Goal: Task Accomplishment & Management: Use online tool/utility

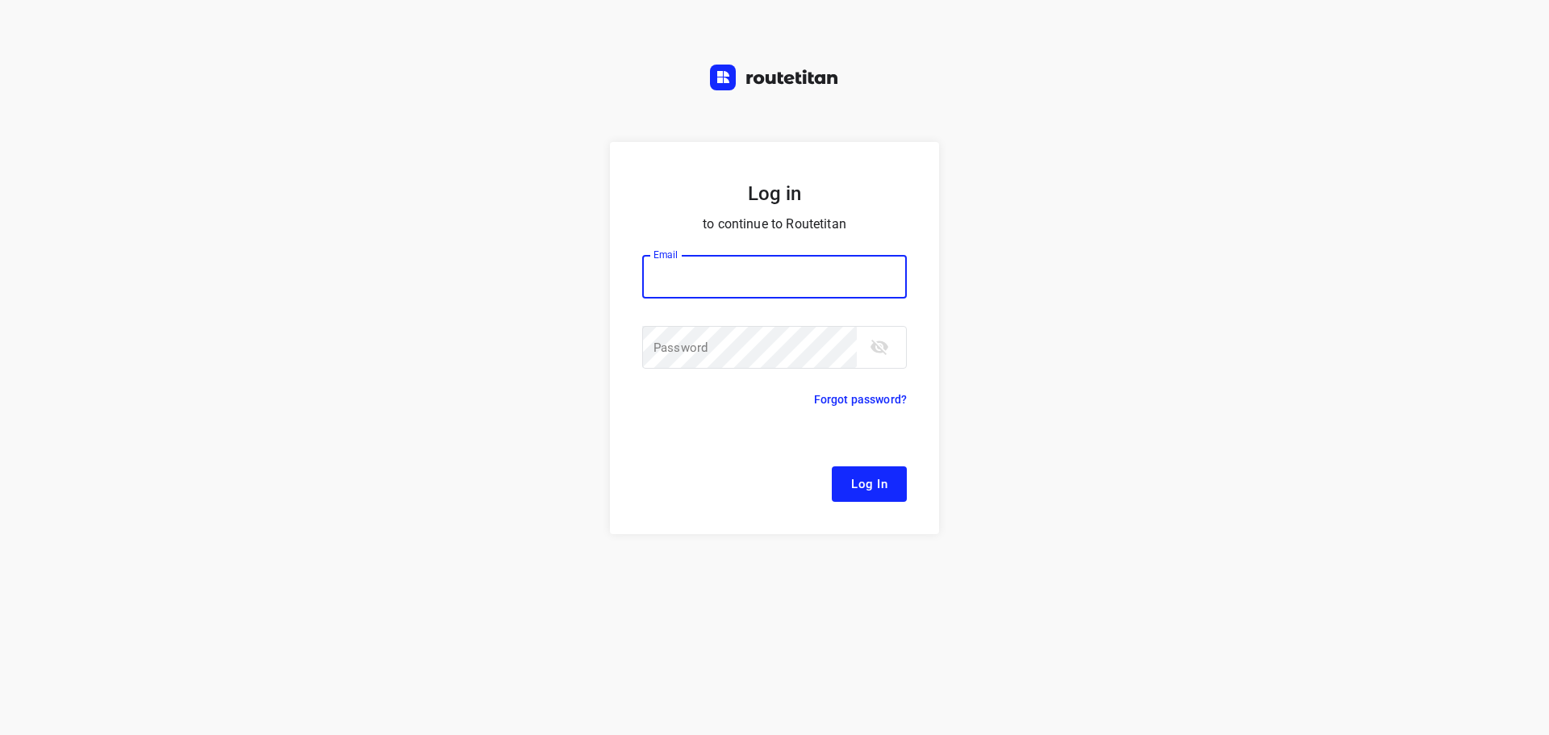
click at [738, 273] on input "email" at bounding box center [774, 277] width 265 height 44
type input "remco@fruitopjewerk.nl"
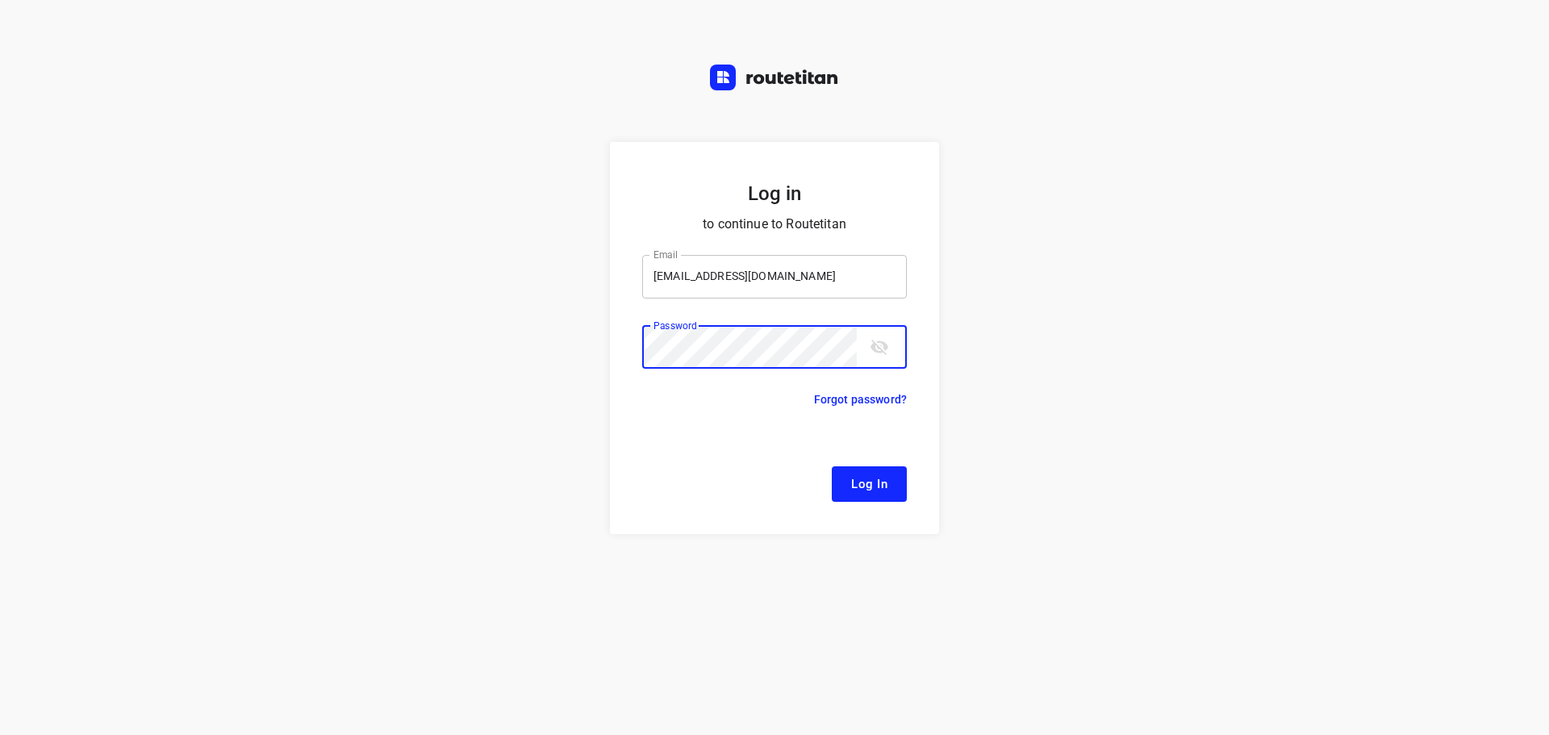
click at [832, 466] on button "Log In" at bounding box center [869, 484] width 75 height 36
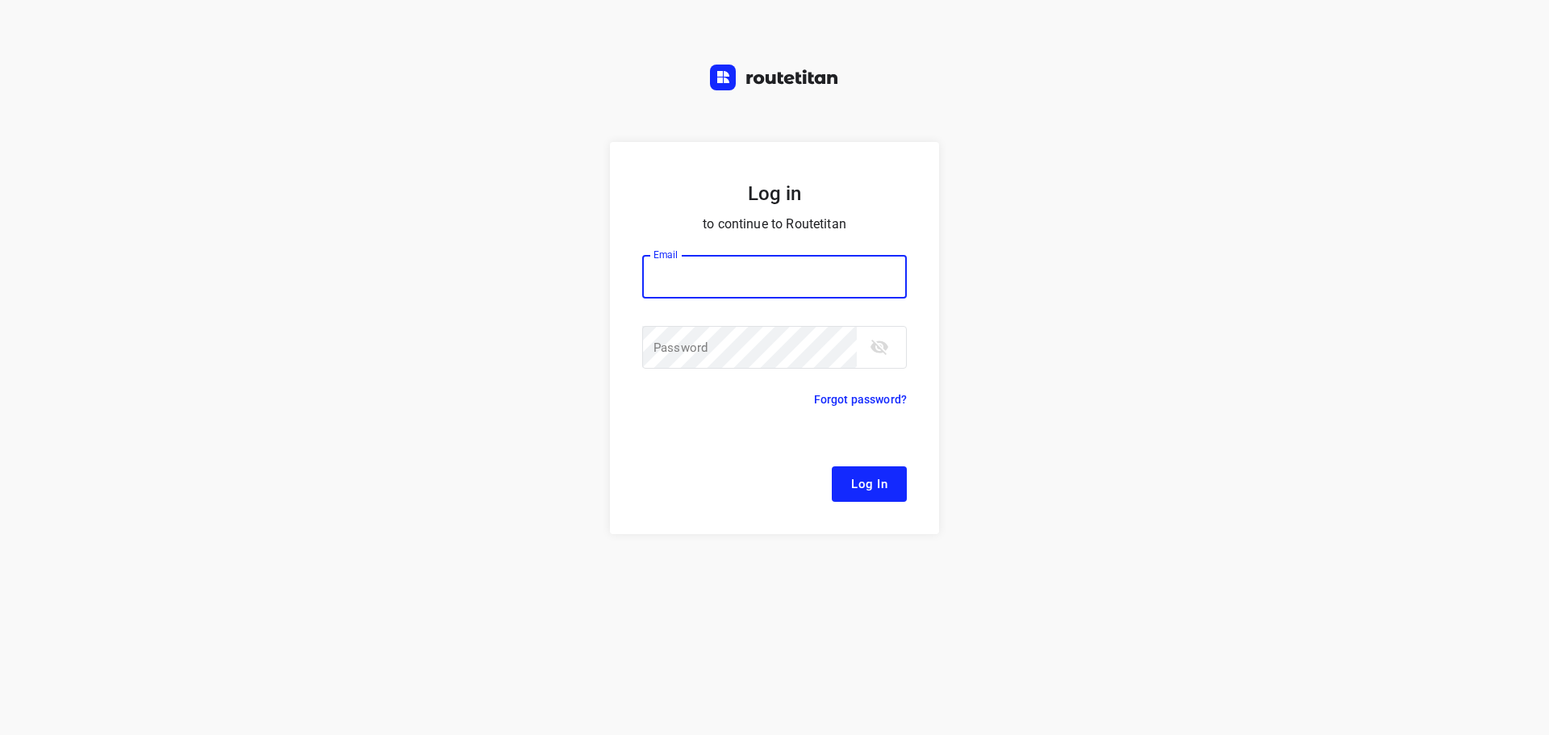
click at [771, 267] on input "email" at bounding box center [774, 277] width 265 height 44
type input "[EMAIL_ADDRESS][DOMAIN_NAME]"
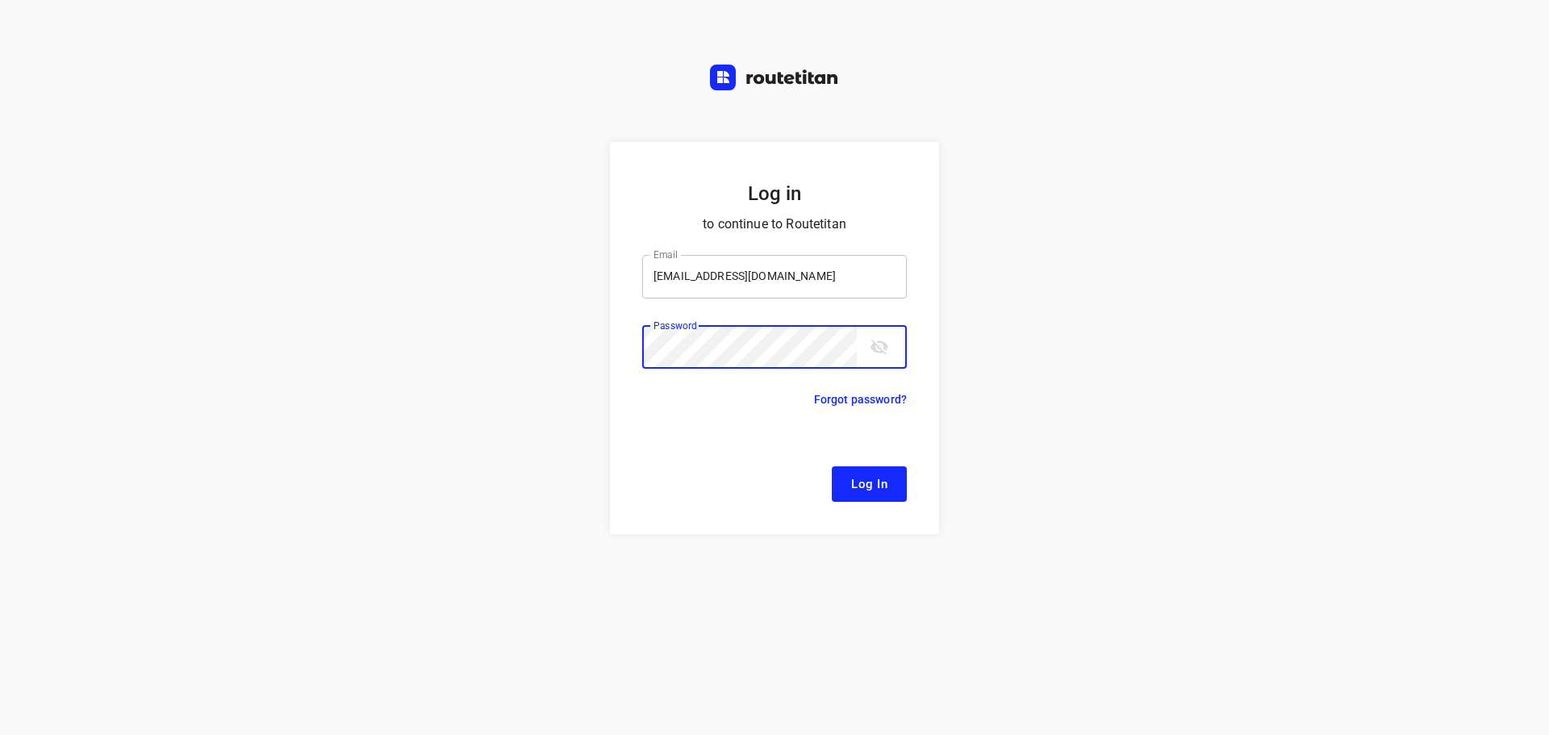
click at [832, 466] on button "Log In" at bounding box center [869, 484] width 75 height 36
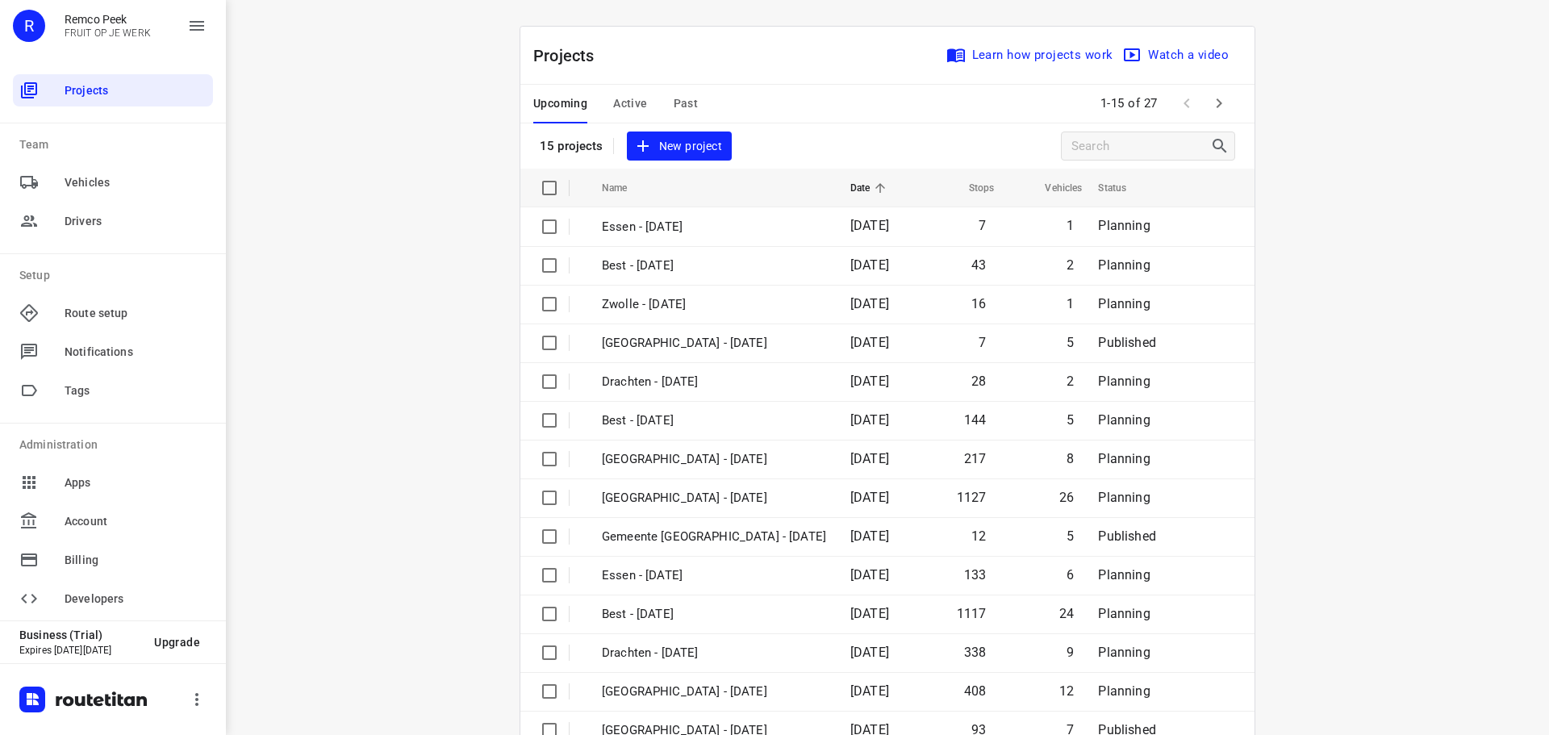
click at [639, 94] on span "Active" at bounding box center [630, 104] width 34 height 20
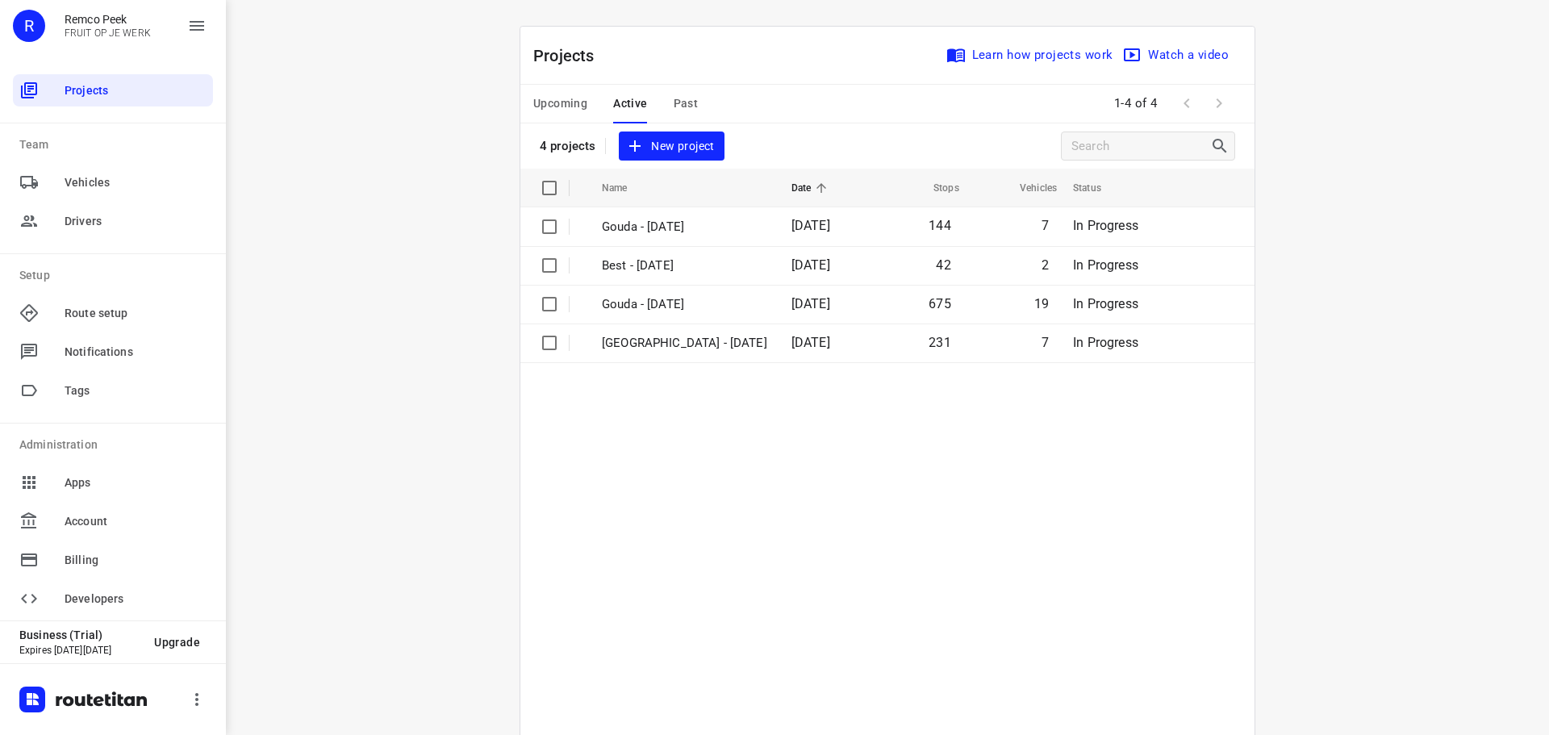
click at [562, 103] on span "Upcoming" at bounding box center [560, 104] width 54 height 20
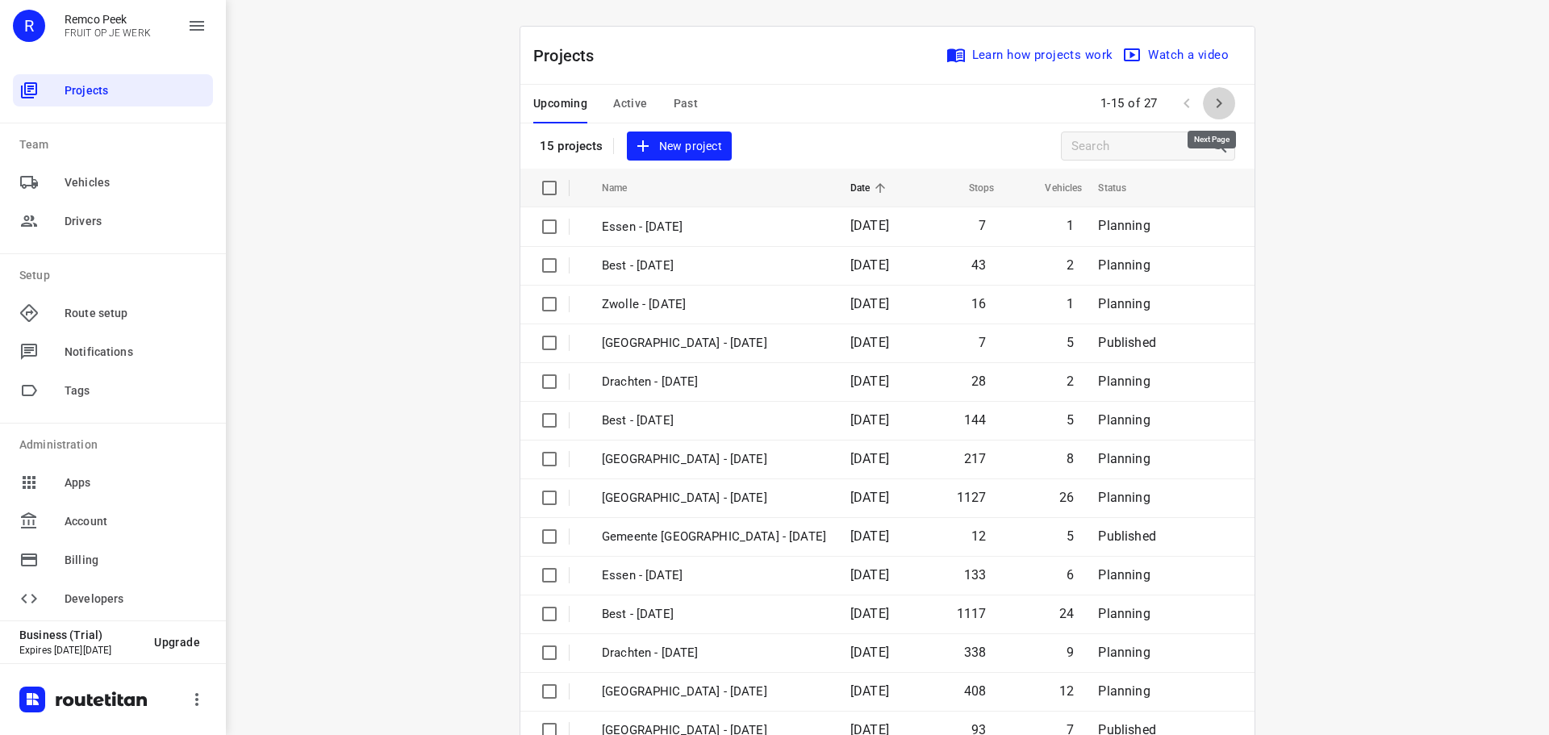
click at [1218, 99] on icon "button" at bounding box center [1218, 103] width 19 height 19
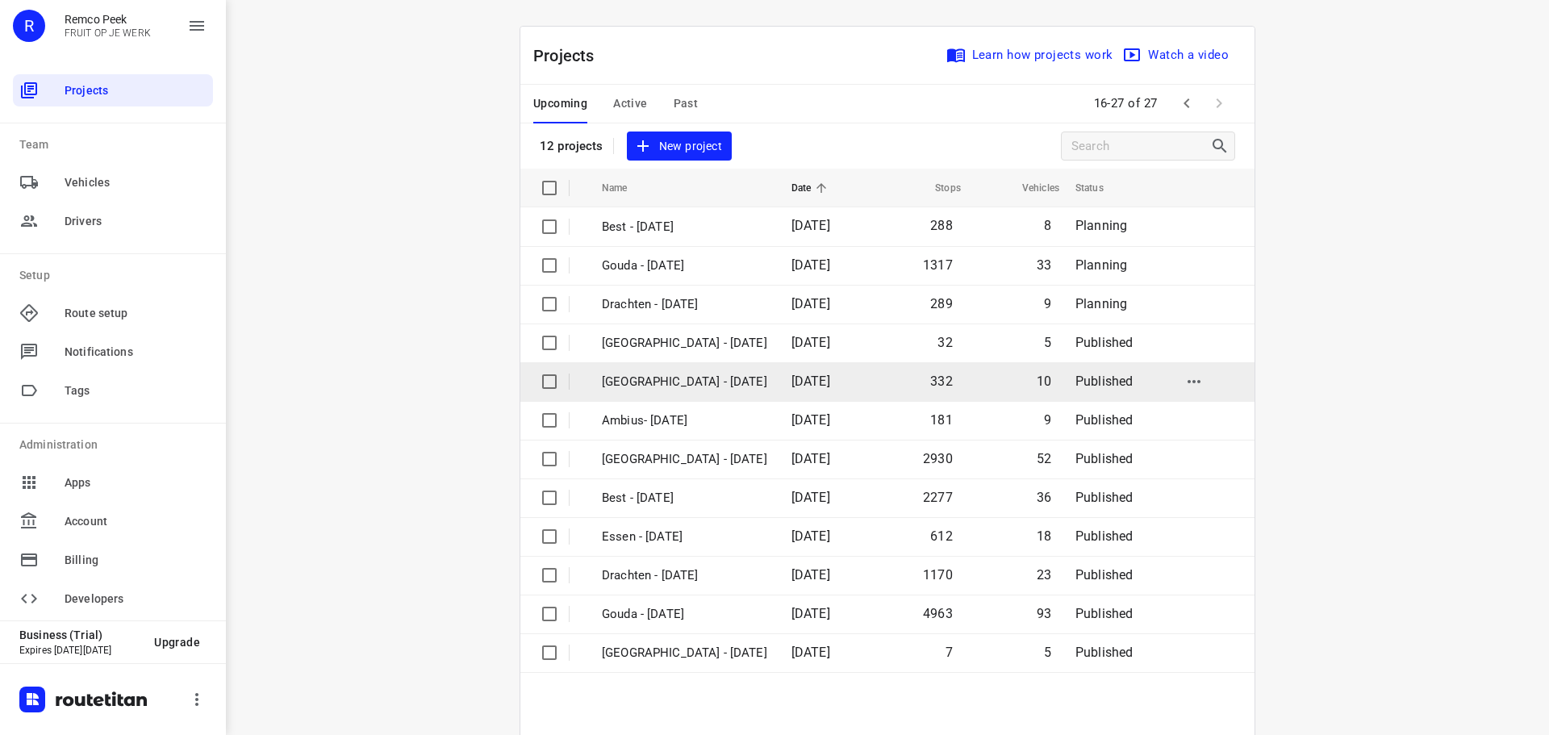
scroll to position [119, 0]
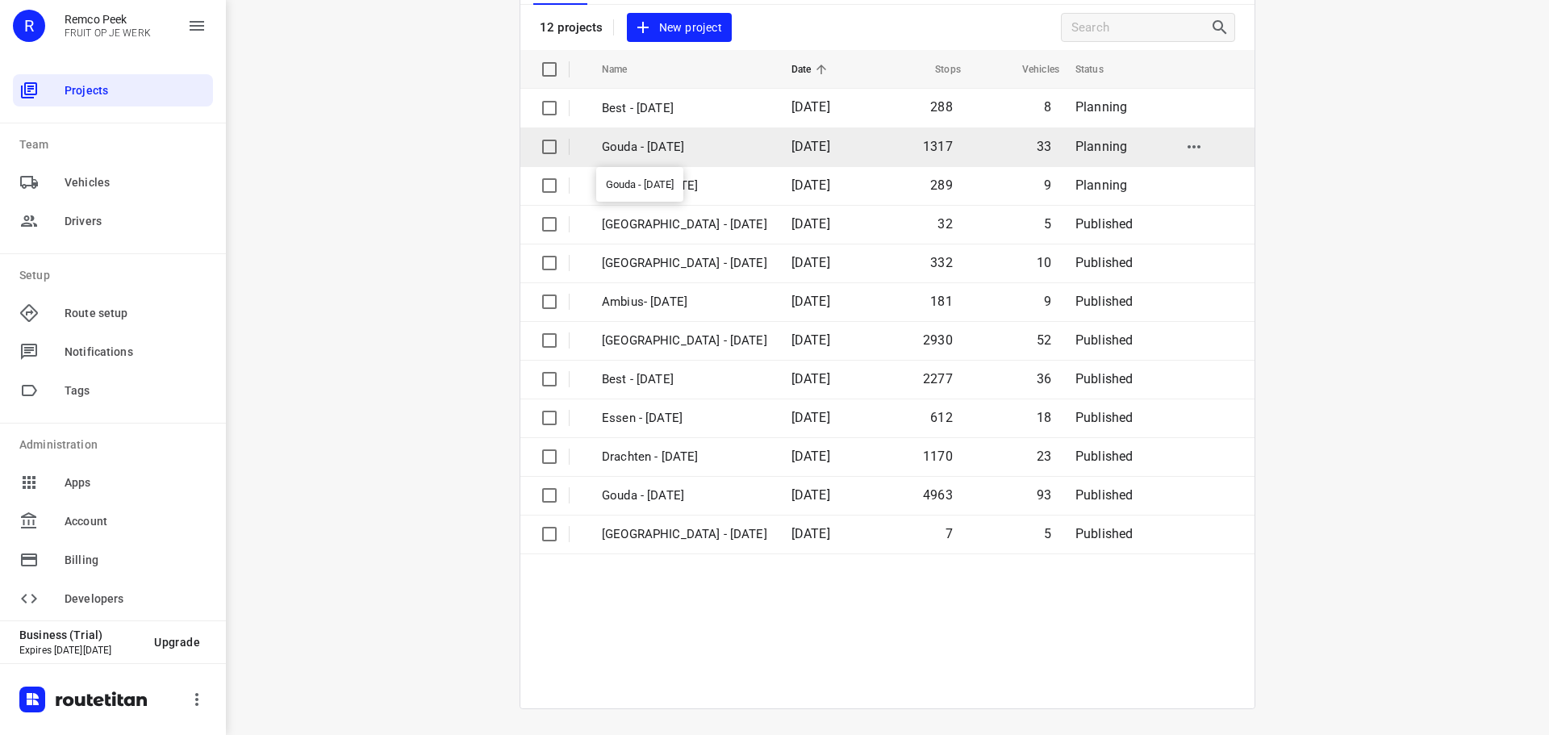
click at [676, 152] on p "Gouda - [DATE]" at bounding box center [684, 147] width 165 height 19
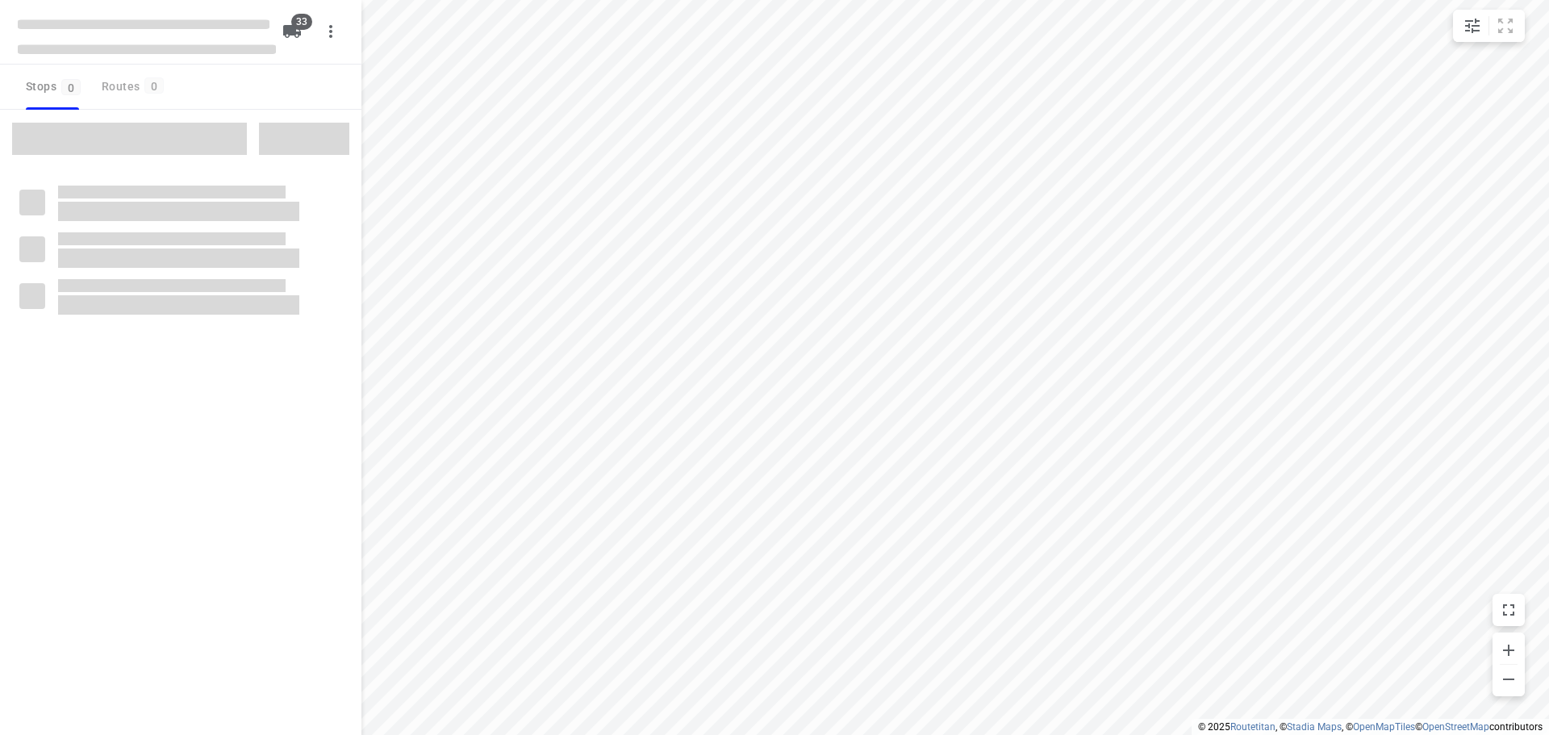
checkbox input "true"
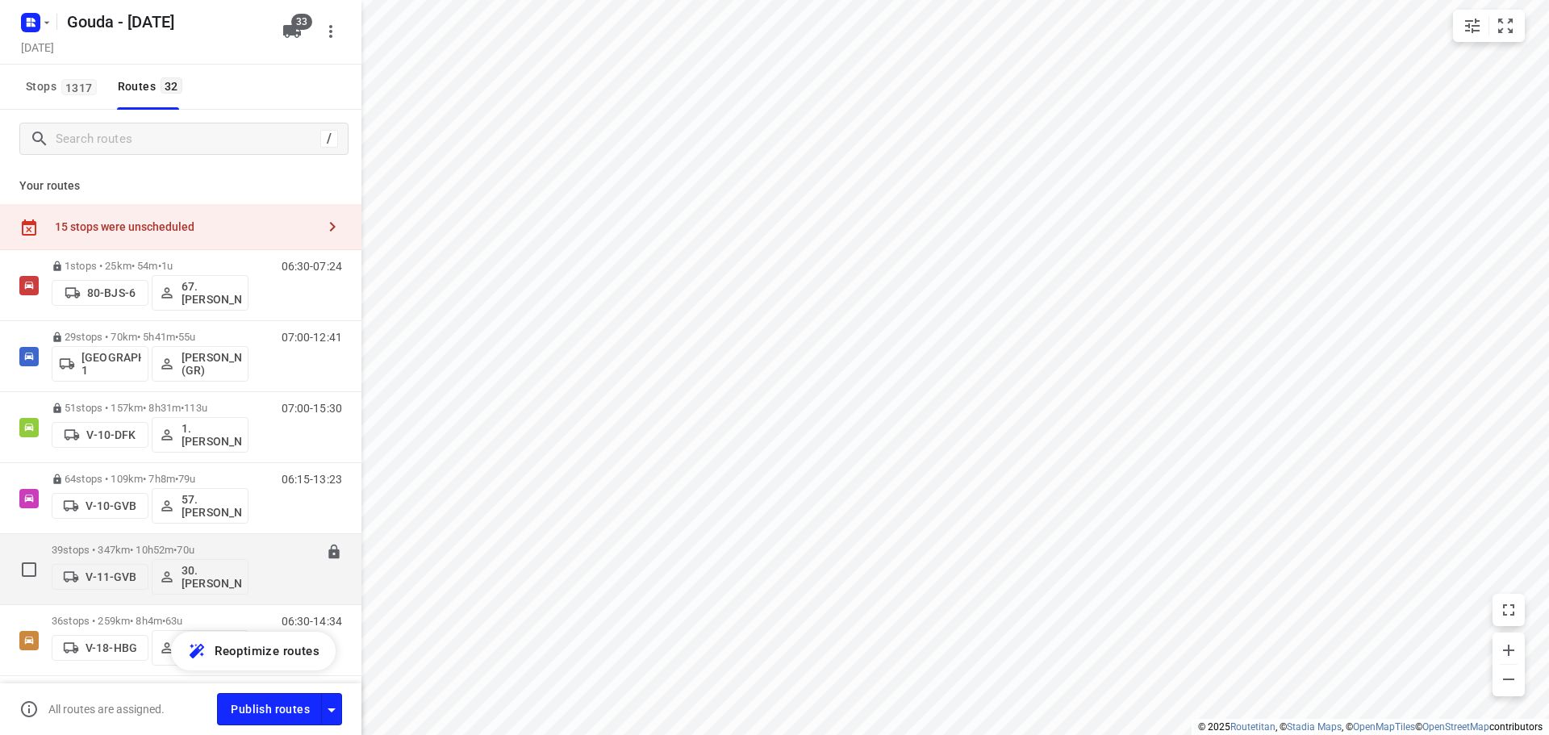
click at [211, 548] on p "39 stops • 347km • 10h52m • 70u" at bounding box center [150, 550] width 197 height 12
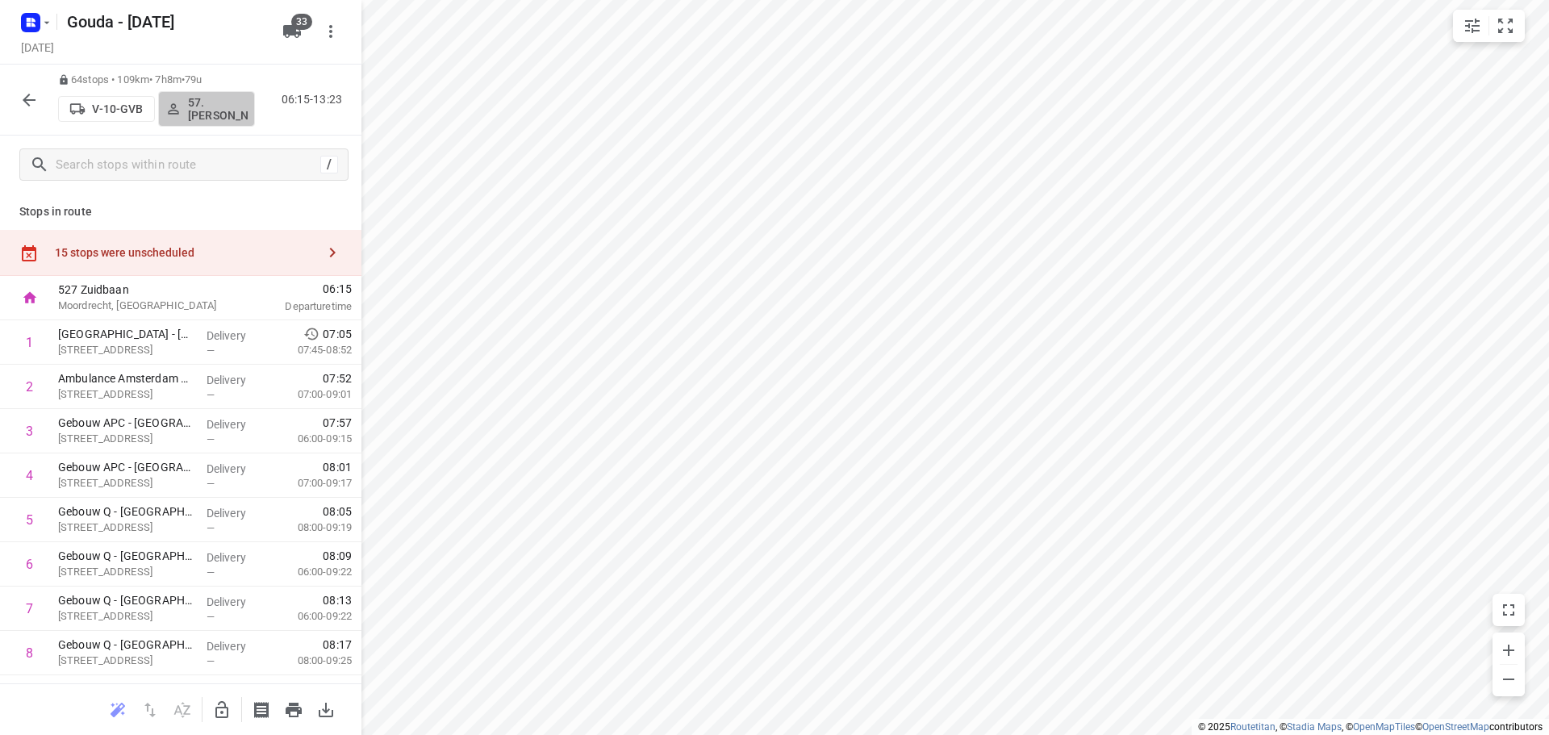
click at [220, 112] on p "57. [PERSON_NAME]" at bounding box center [218, 109] width 60 height 26
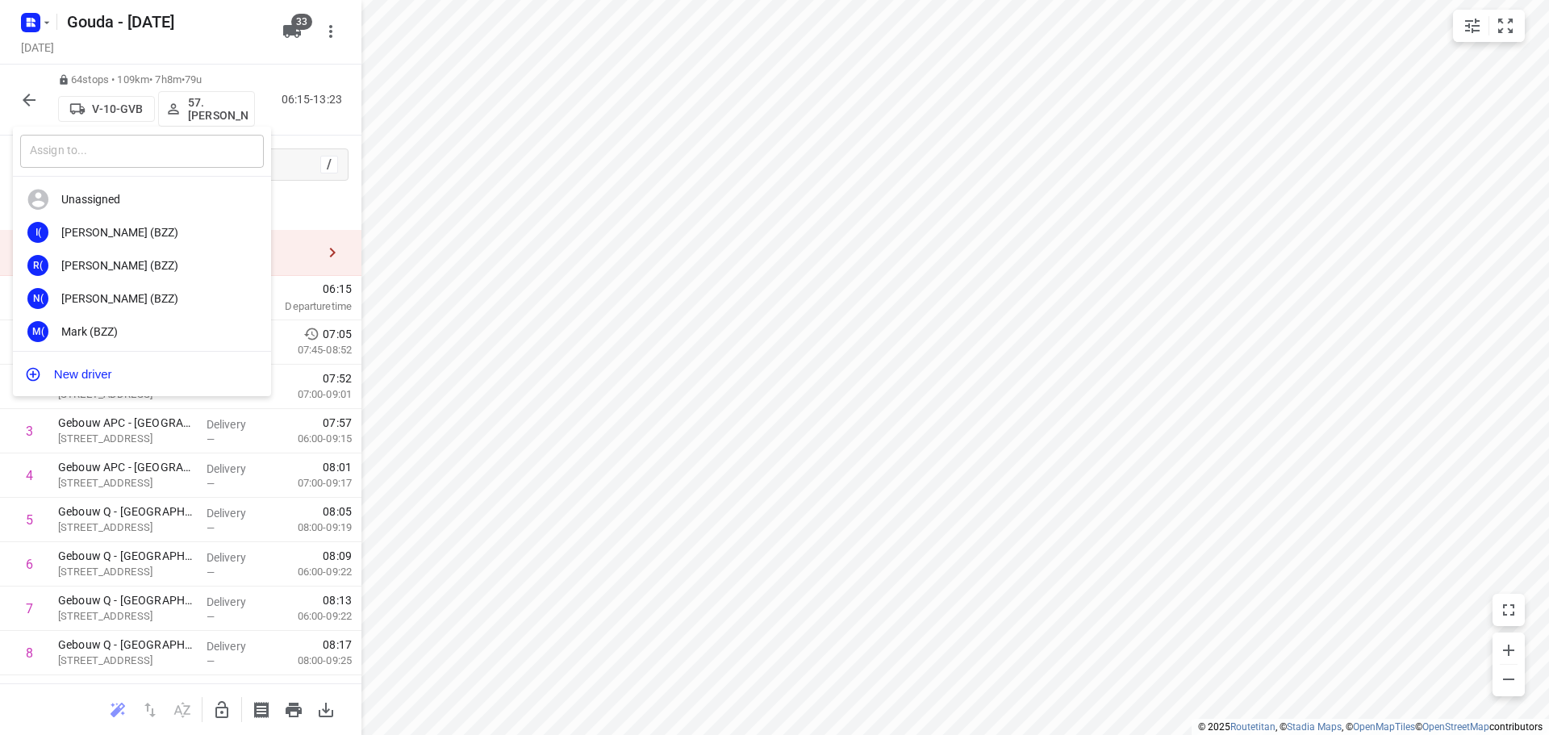
drag, startPoint x: 187, startPoint y: 151, endPoint x: 178, endPoint y: 143, distance: 12.0
click at [187, 148] on input "text" at bounding box center [142, 151] width 244 height 33
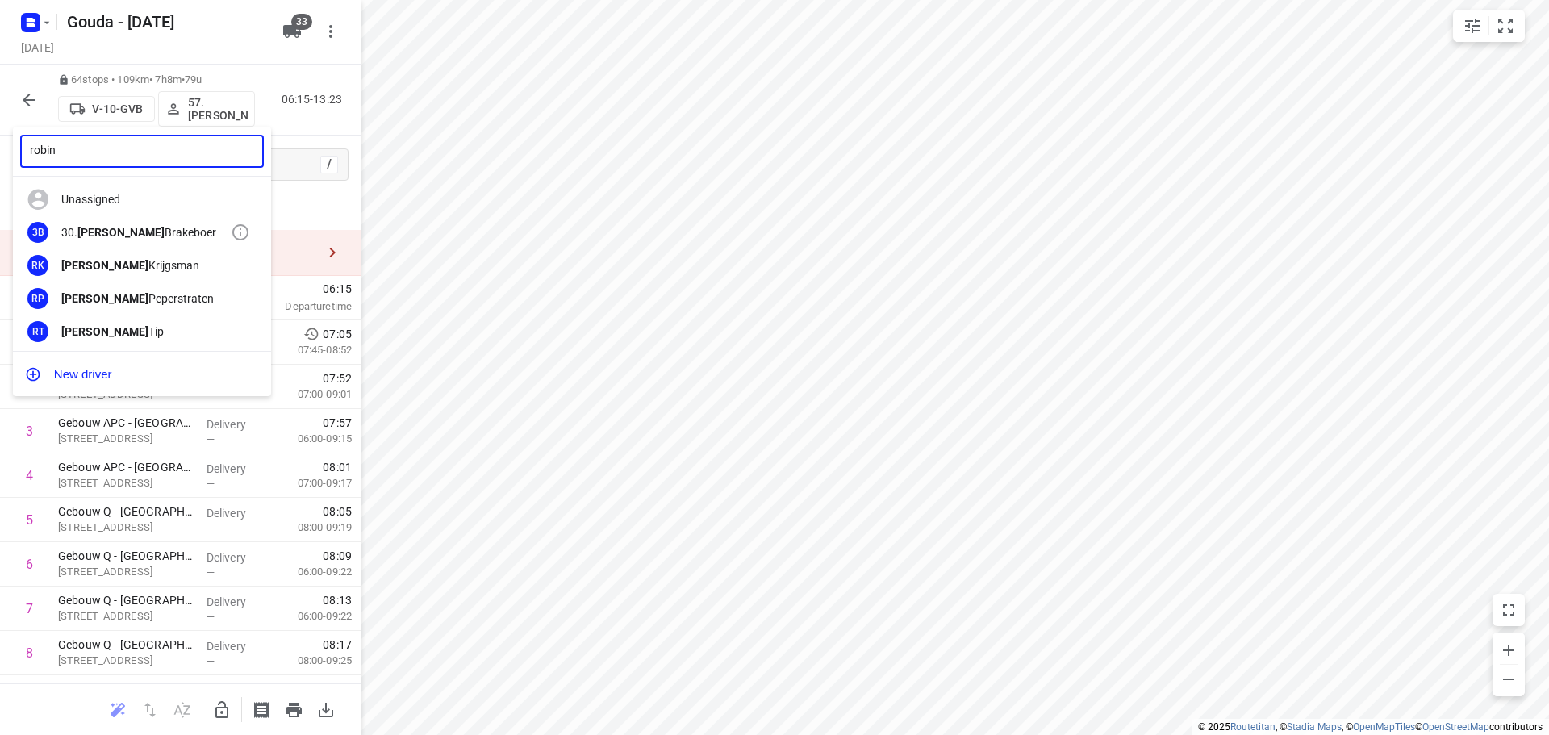
type input "robin"
click at [144, 234] on div "30. [PERSON_NAME]" at bounding box center [145, 232] width 169 height 13
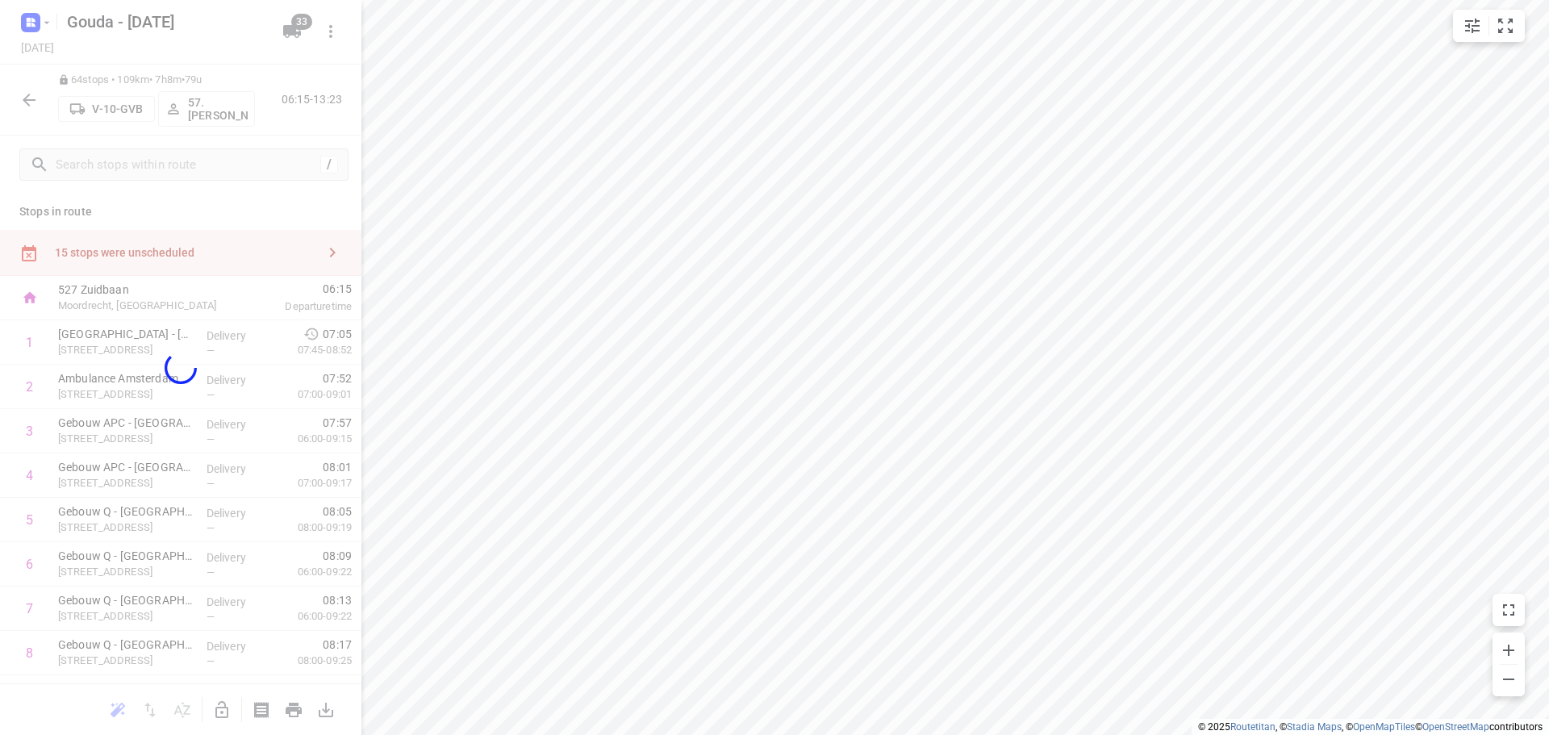
drag, startPoint x: 1007, startPoint y: 391, endPoint x: 62, endPoint y: 503, distance: 951.5
click at [1013, 391] on div "robin ​ Unassigned I( [PERSON_NAME] (BZZ) R( [PERSON_NAME] (BZZ) N( [PERSON_NAM…" at bounding box center [774, 367] width 1549 height 735
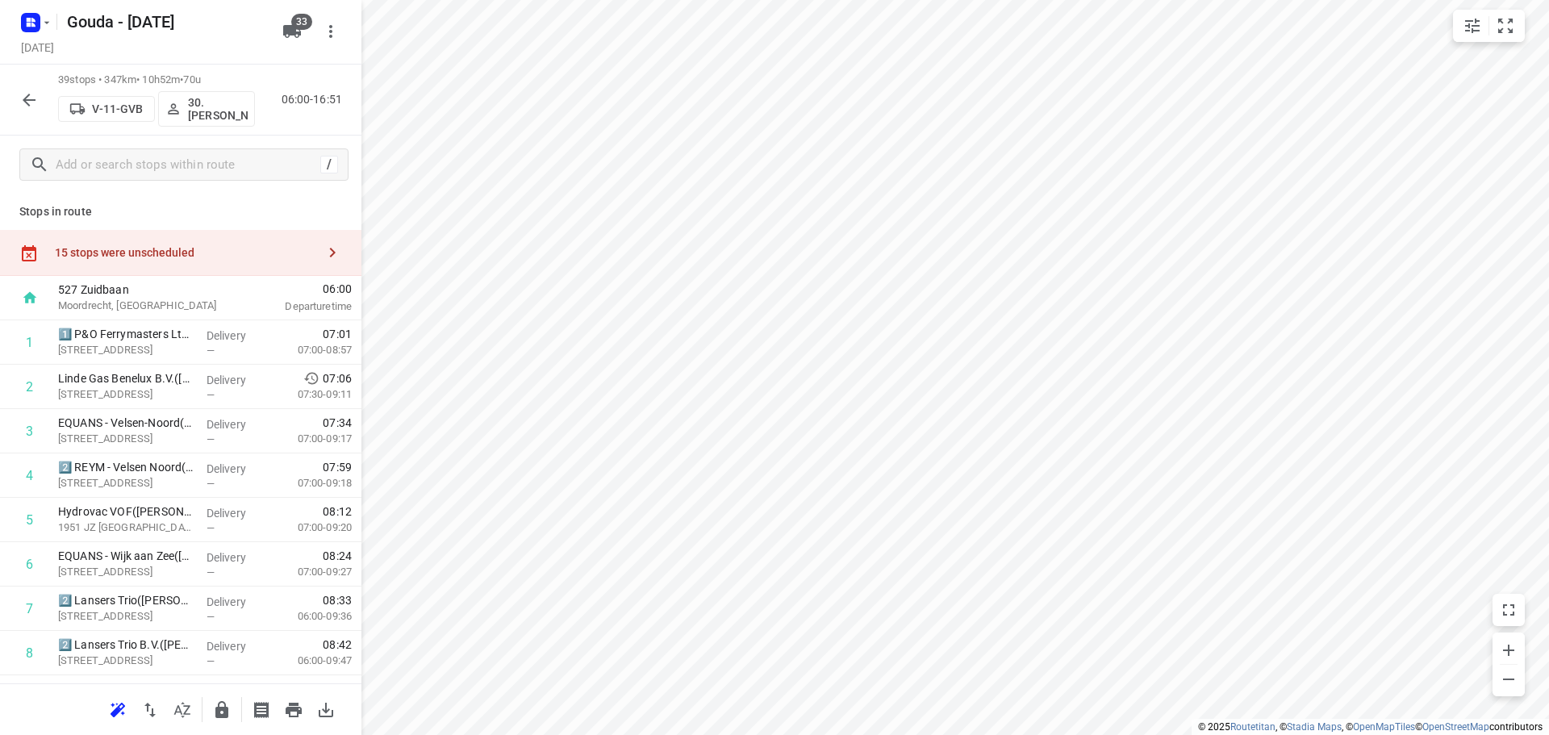
click at [217, 110] on p "30.[PERSON_NAME]" at bounding box center [218, 109] width 60 height 26
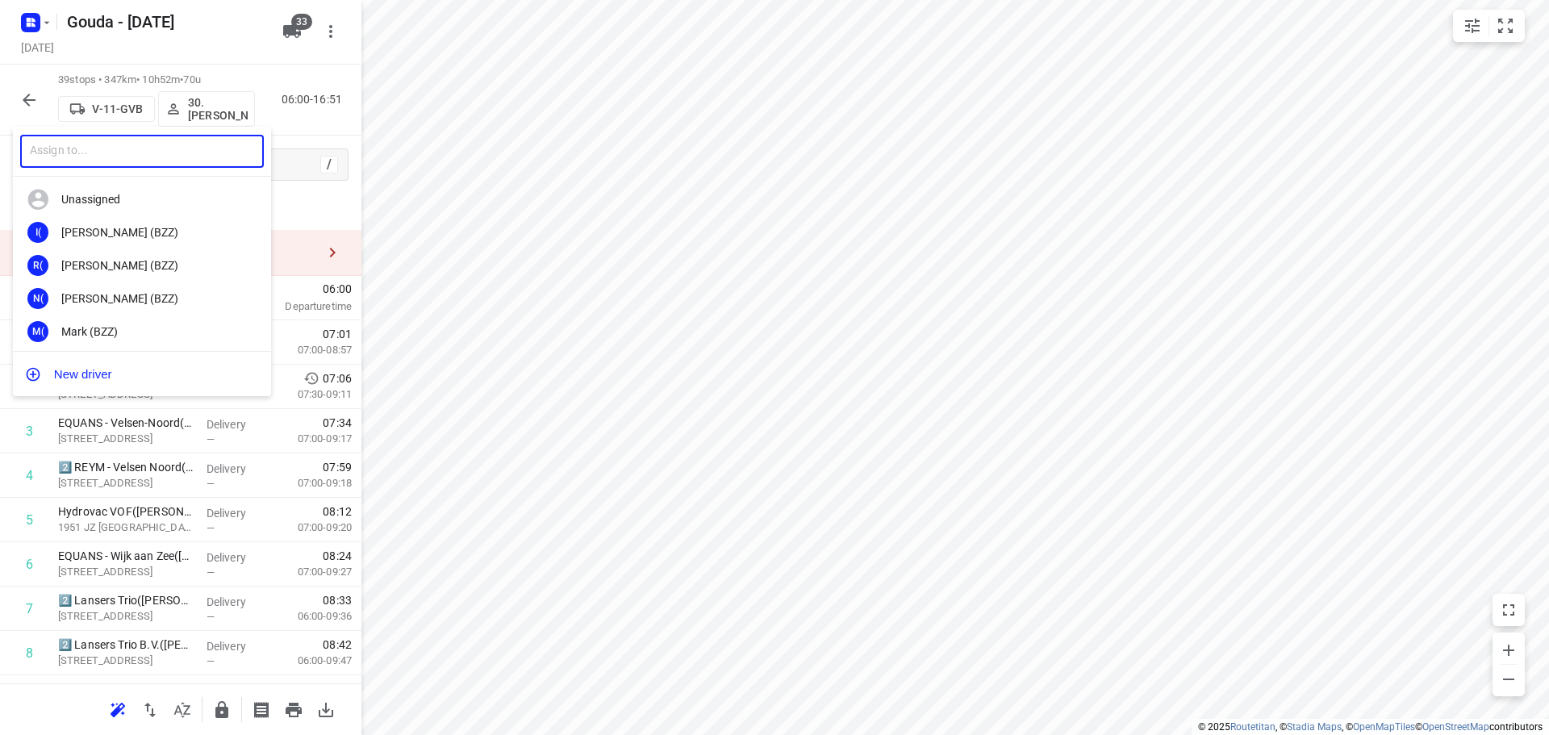
click at [178, 157] on input "text" at bounding box center [142, 151] width 244 height 33
type input "jay"
click at [111, 299] on div "68. [PERSON_NAME]" at bounding box center [145, 298] width 169 height 13
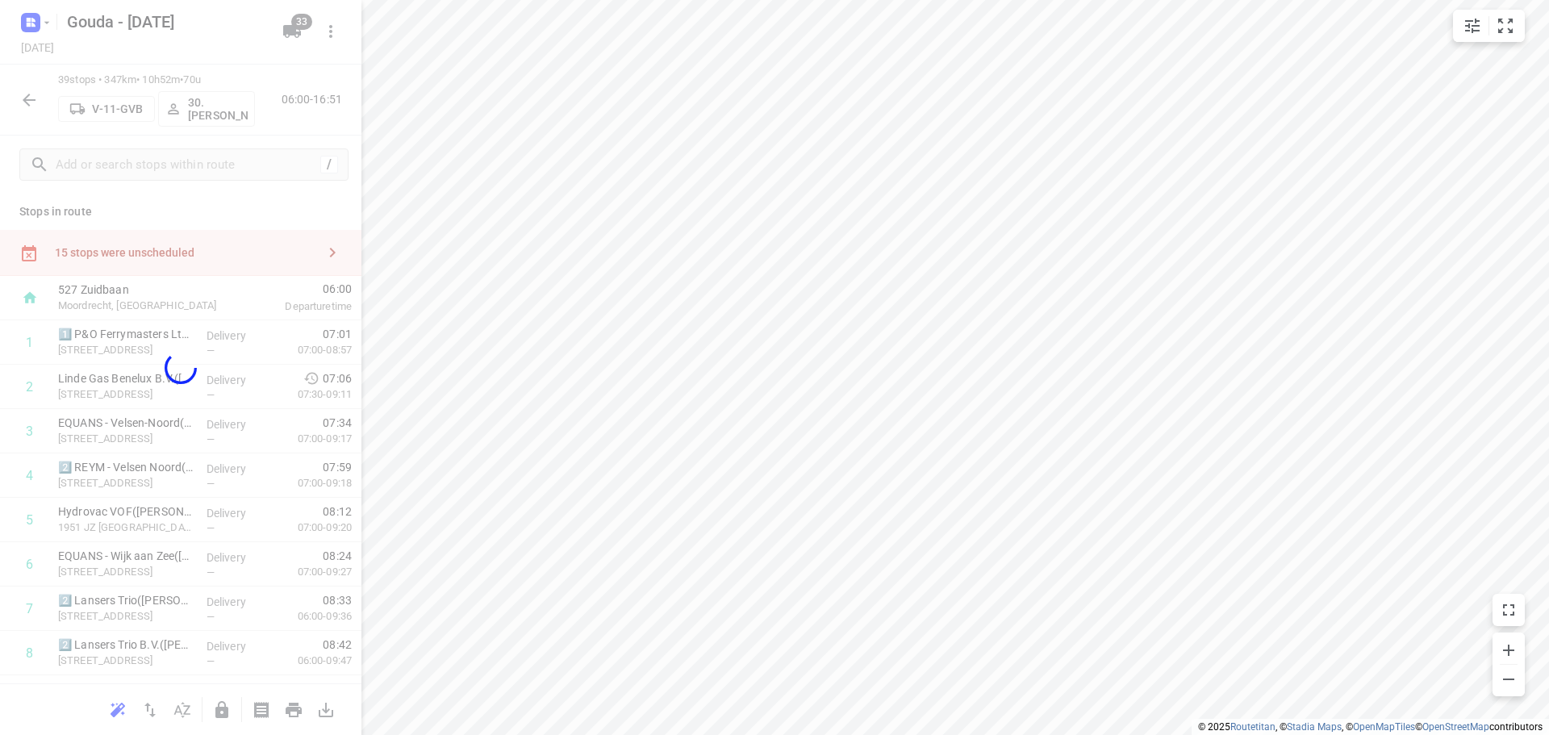
drag, startPoint x: 990, startPoint y: 186, endPoint x: 1015, endPoint y: 222, distance: 43.4
click at [1015, 221] on div "[PERSON_NAME] Unassigned I( [PERSON_NAME] (BZZ) R( [PERSON_NAME] (BZZ) N( [PERS…" at bounding box center [774, 367] width 1549 height 735
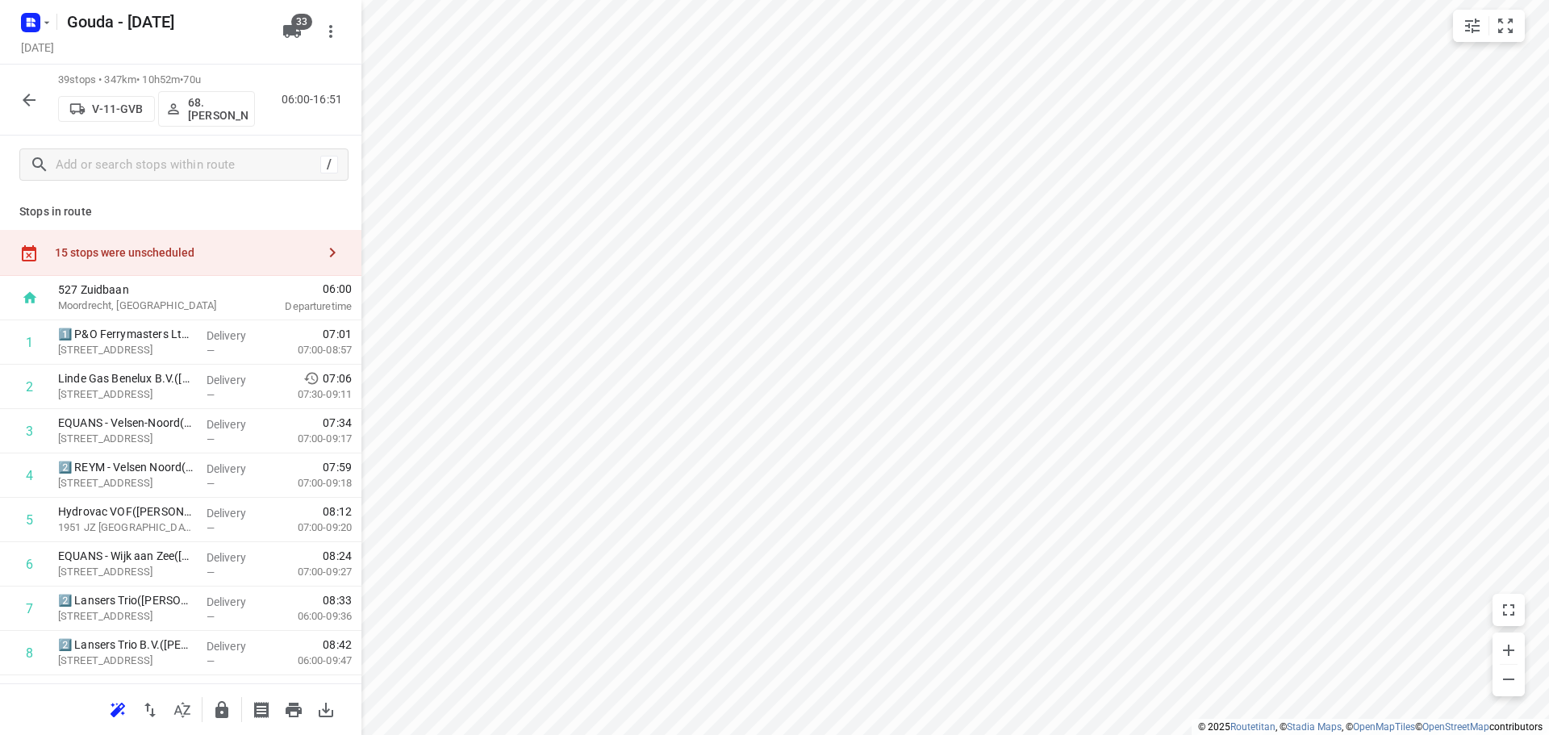
click at [30, 86] on button "button" at bounding box center [29, 100] width 32 height 32
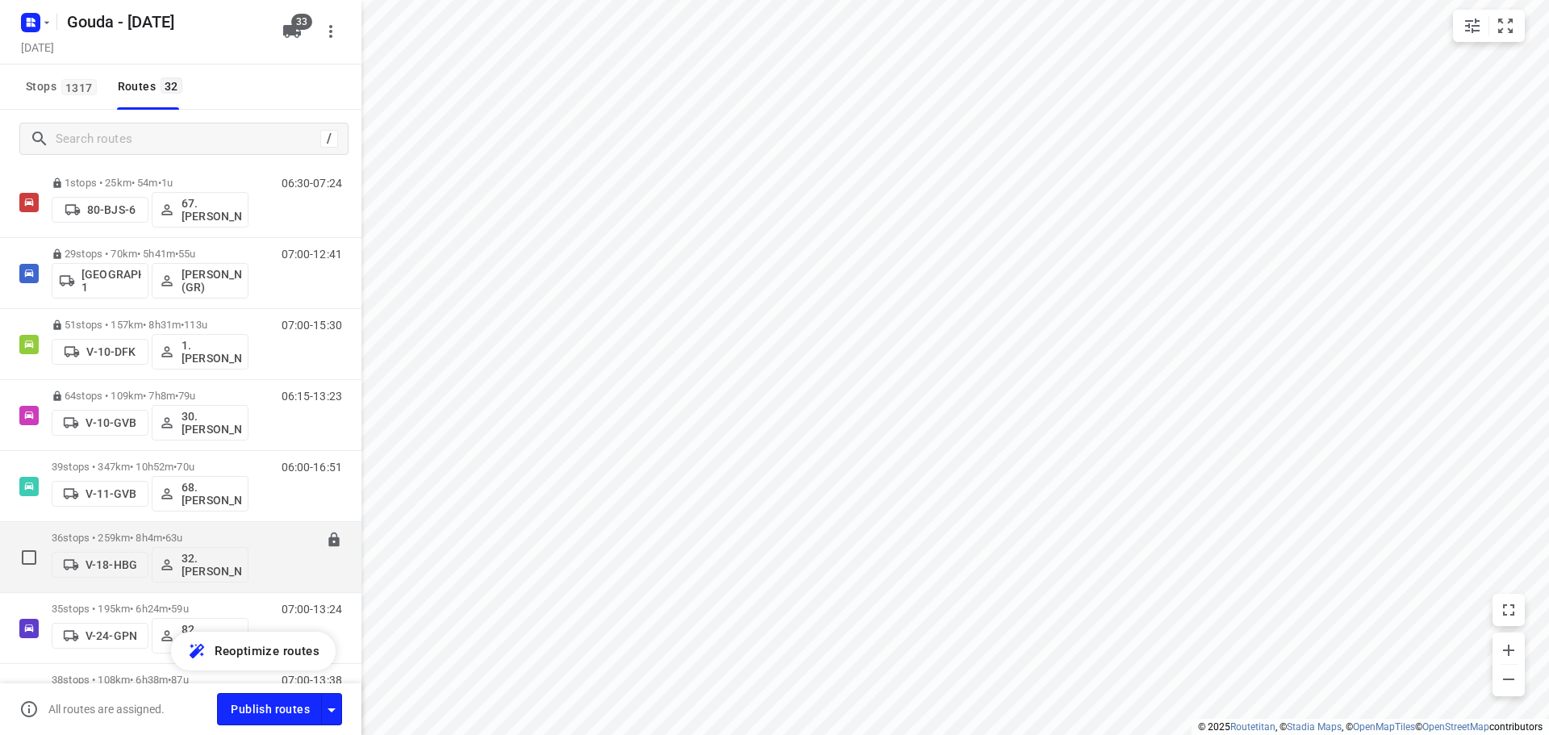
scroll to position [161, 0]
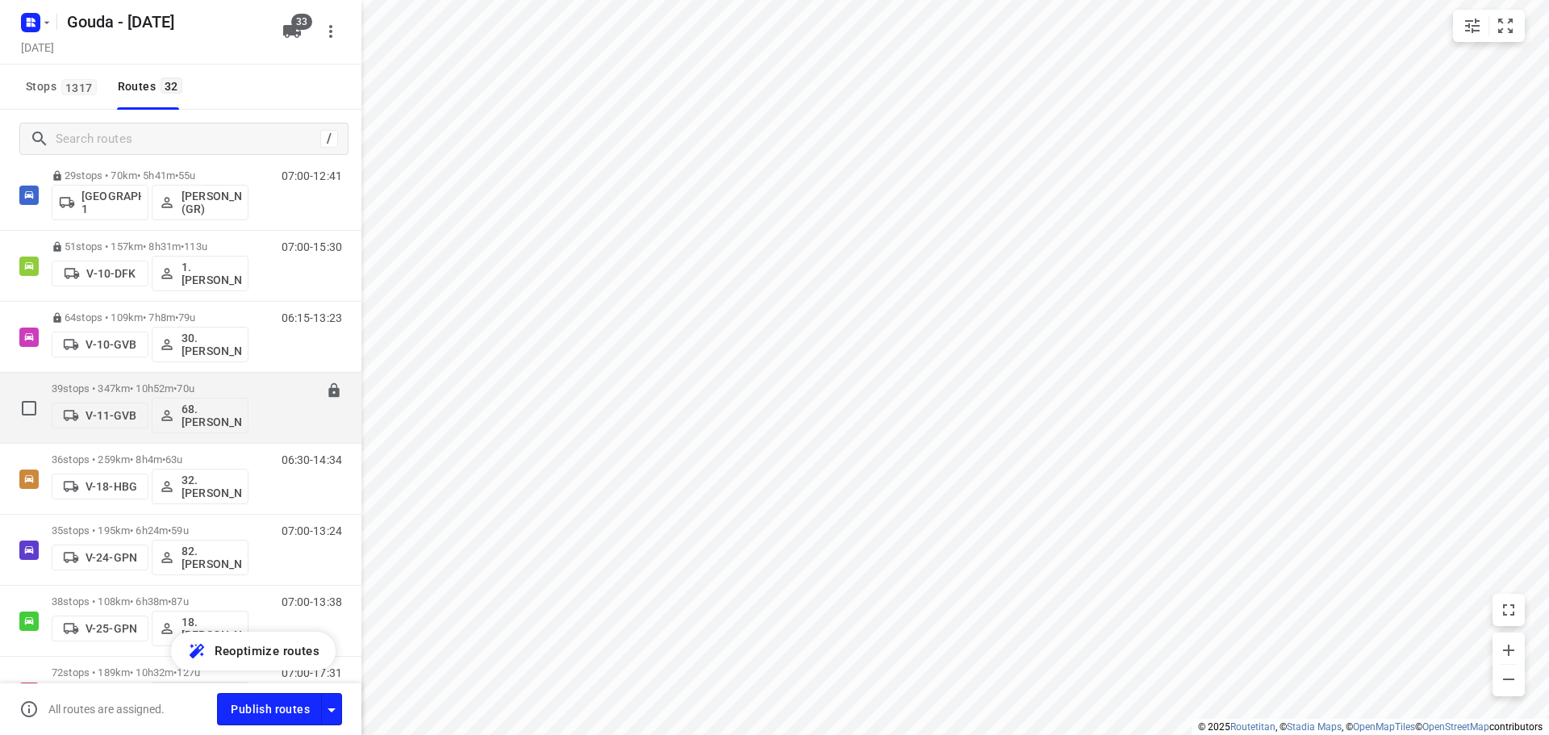
click at [177, 384] on span "•" at bounding box center [174, 388] width 3 height 12
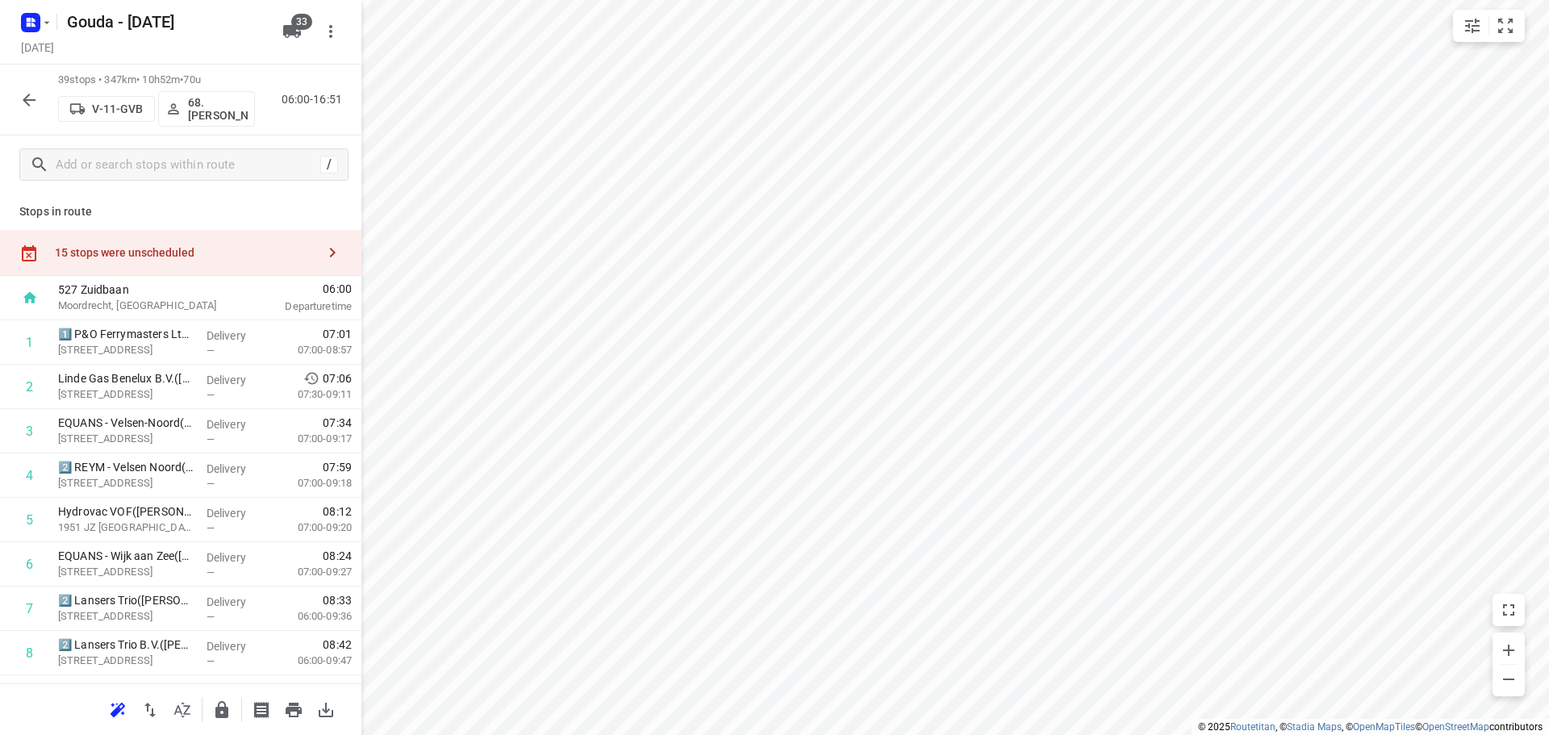
click at [188, 715] on icon "button" at bounding box center [182, 709] width 19 height 19
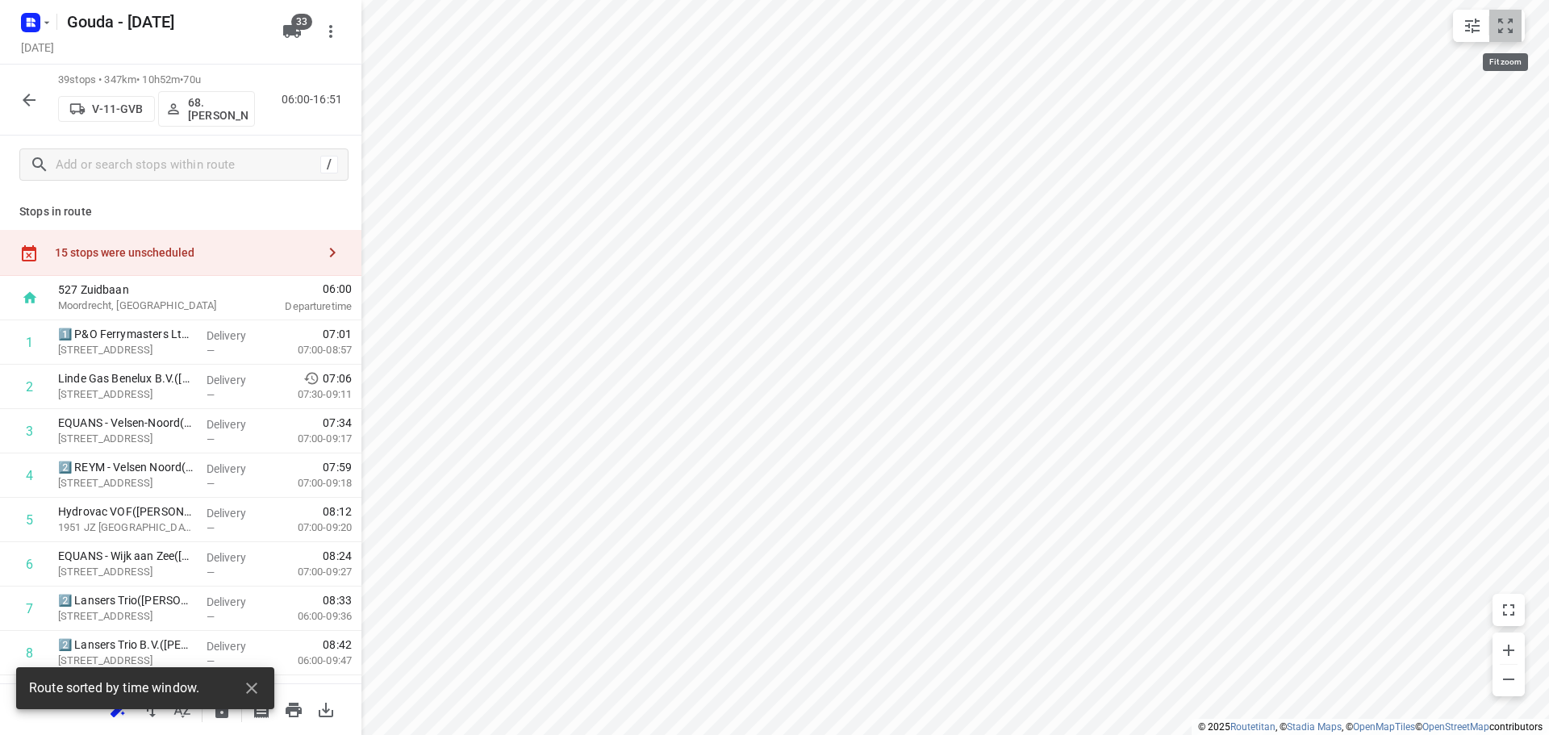
click at [1504, 28] on icon "small contained button group" at bounding box center [1505, 25] width 19 height 19
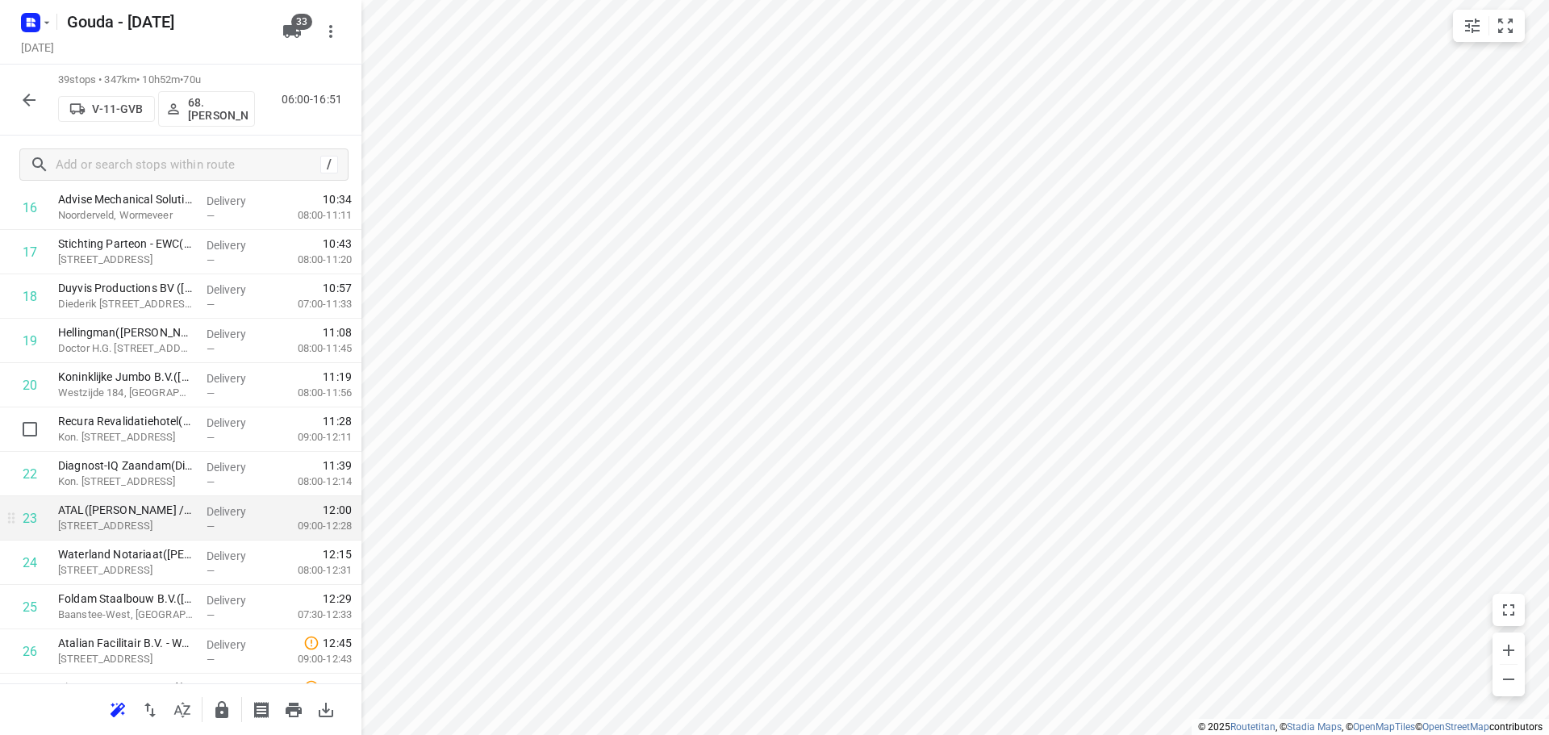
scroll to position [888, 0]
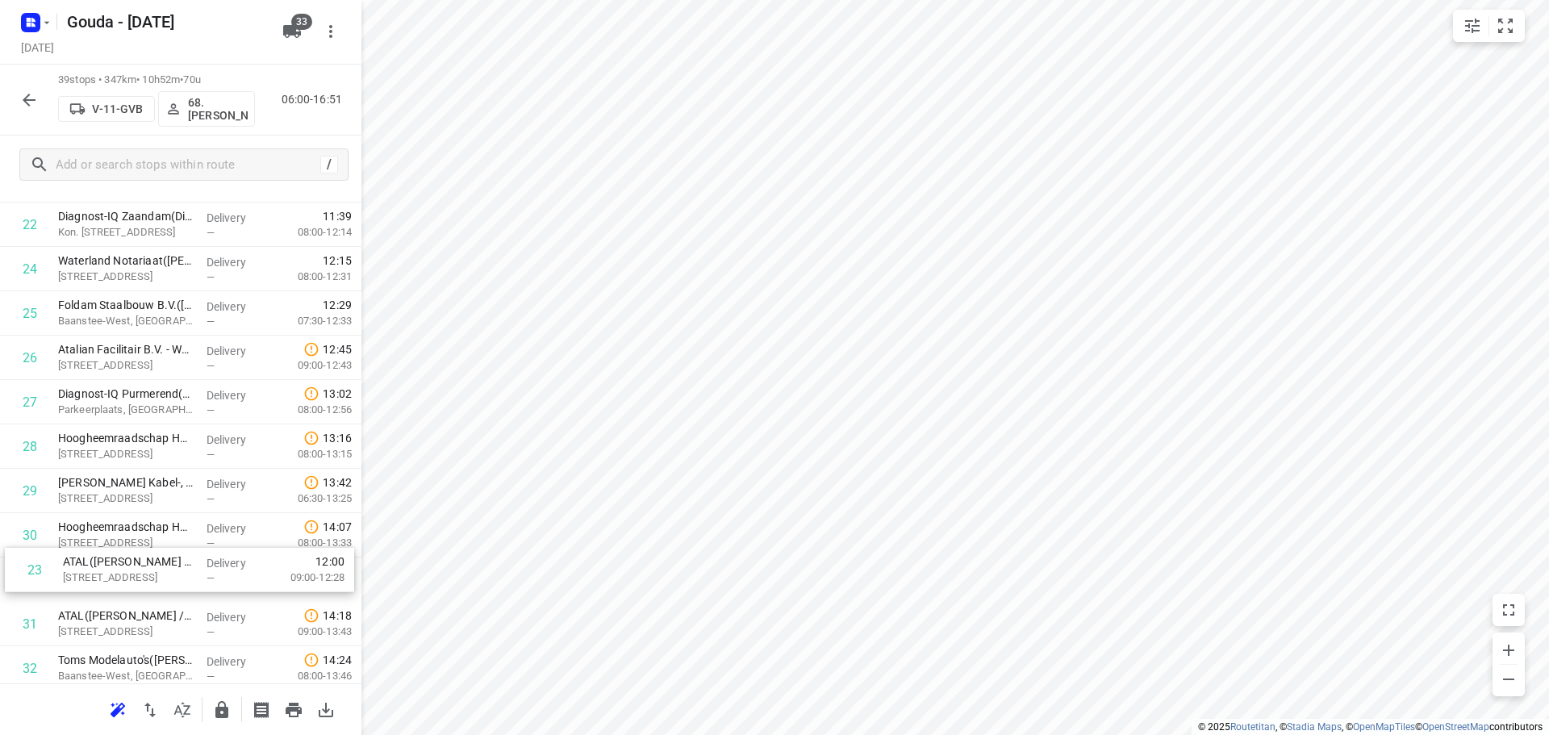
drag, startPoint x: 139, startPoint y: 434, endPoint x: 146, endPoint y: 584, distance: 150.2
click at [146, 584] on div "1 1️⃣ P&O Ferrymasters Ltd. - [GEOGRAPHIC_DATA] ([PERSON_NAME]) [STREET_ADDRESS…" at bounding box center [180, 136] width 361 height 1731
drag, startPoint x: 115, startPoint y: 328, endPoint x: 112, endPoint y: 520, distance: 192.8
click at [112, 520] on div "1 1️⃣ P&O Ferrymasters Ltd. - [GEOGRAPHIC_DATA] ([PERSON_NAME]) [STREET_ADDRESS…" at bounding box center [180, 5] width 361 height 1731
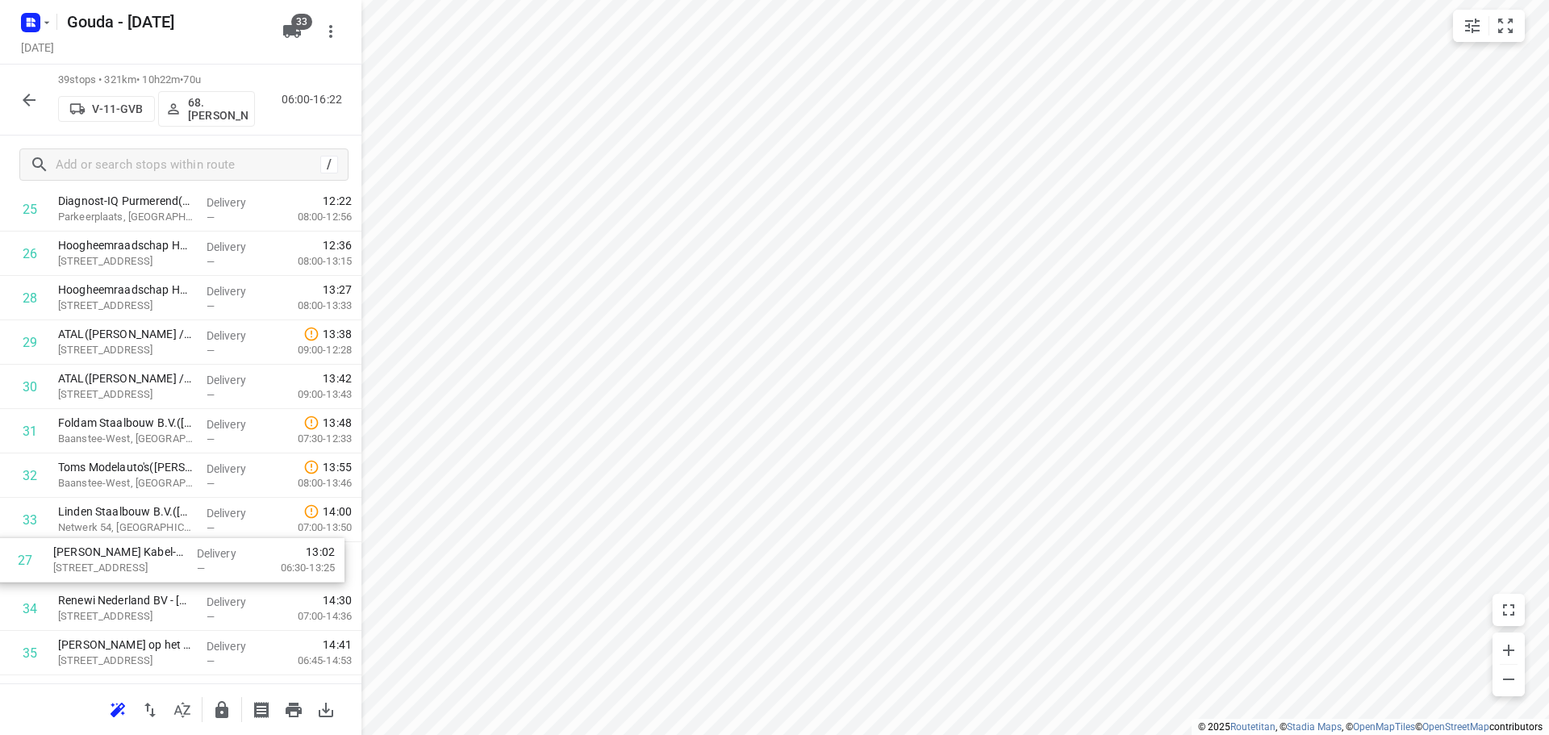
scroll to position [1198, 0]
drag, startPoint x: 181, startPoint y: 311, endPoint x: 176, endPoint y: 558, distance: 246.9
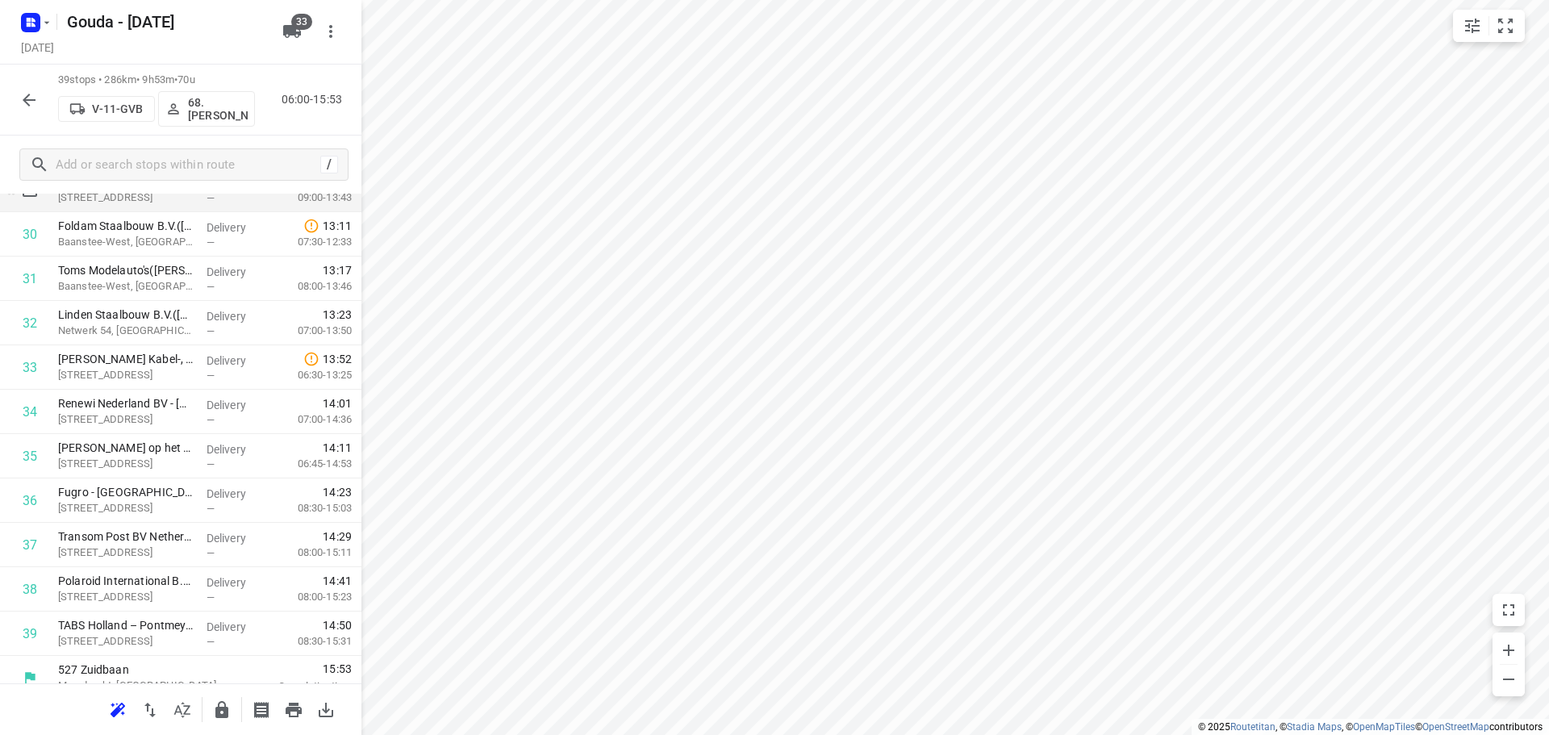
scroll to position [1412, 0]
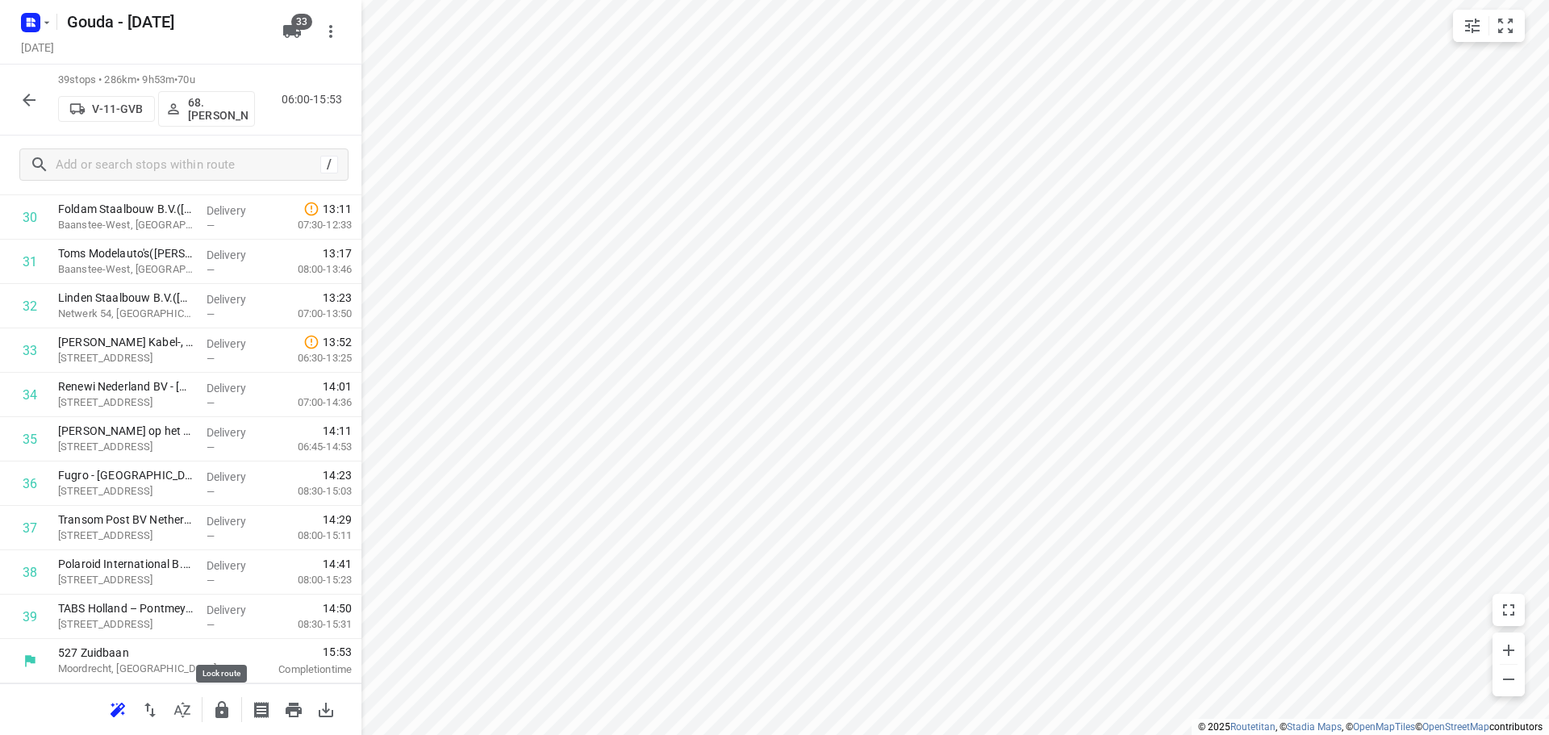
click at [219, 714] on icon "button" at bounding box center [221, 709] width 13 height 17
click at [31, 102] on icon "button" at bounding box center [28, 99] width 19 height 19
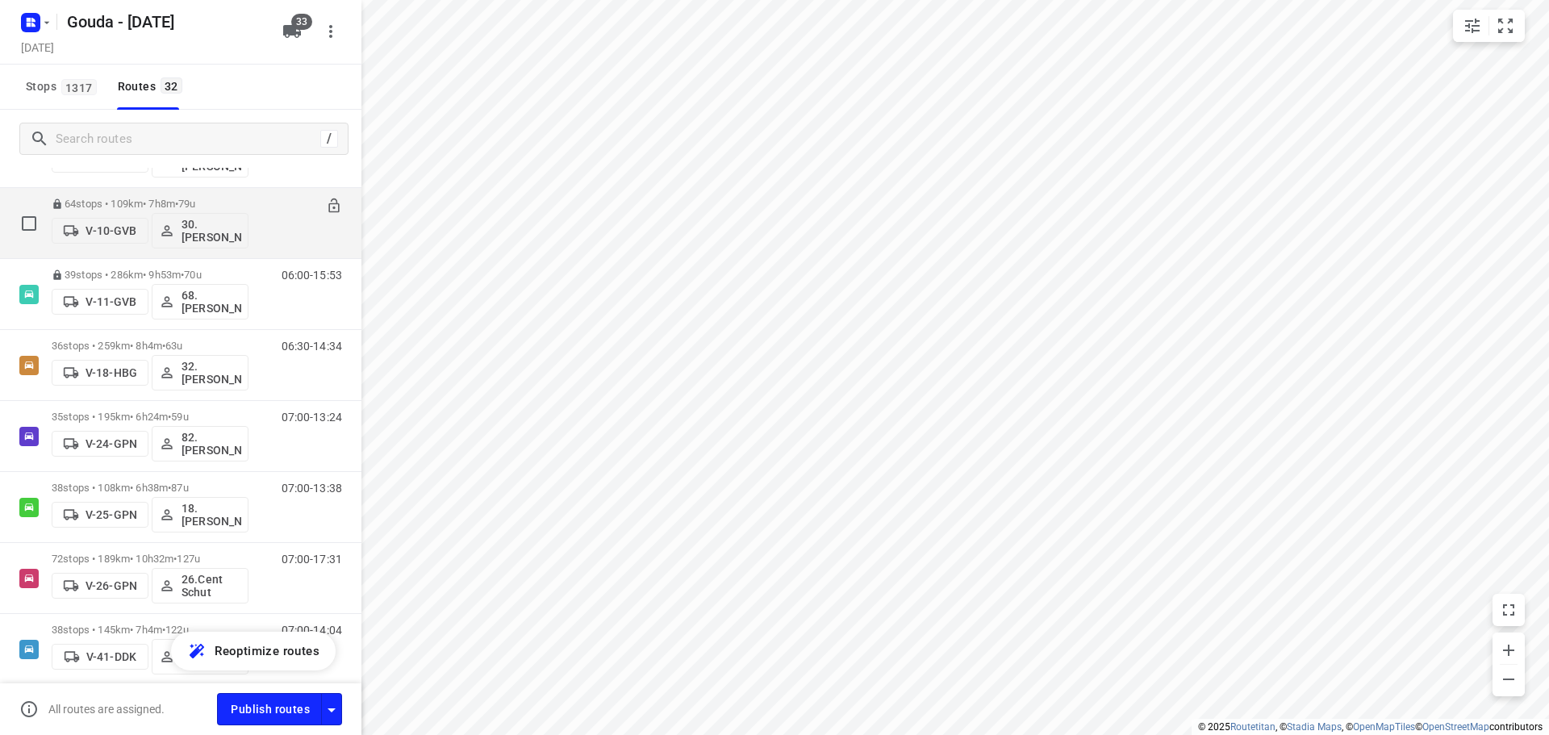
scroll to position [323, 0]
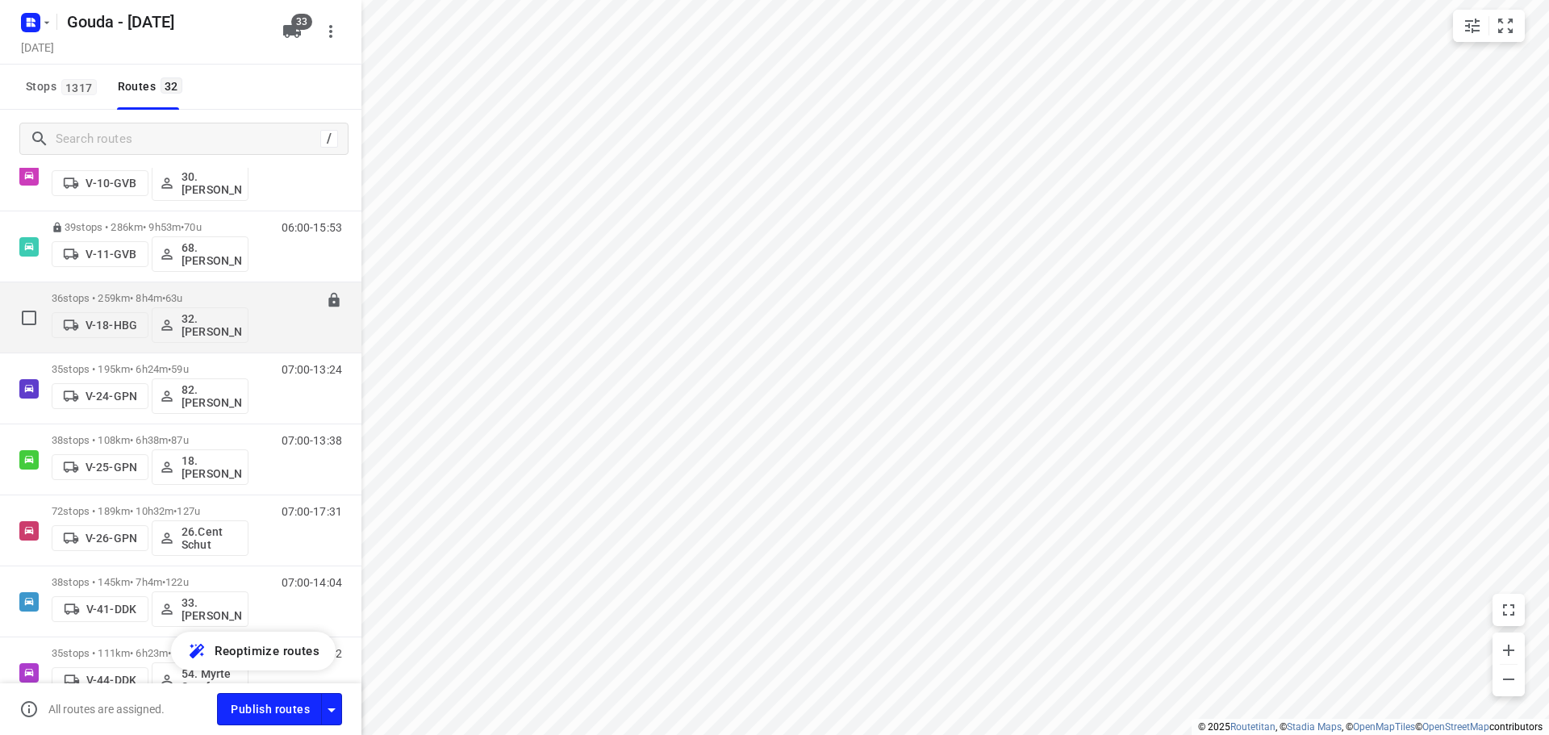
click at [198, 300] on p "36 stops • 259km • 8h4m • 63u" at bounding box center [150, 298] width 197 height 12
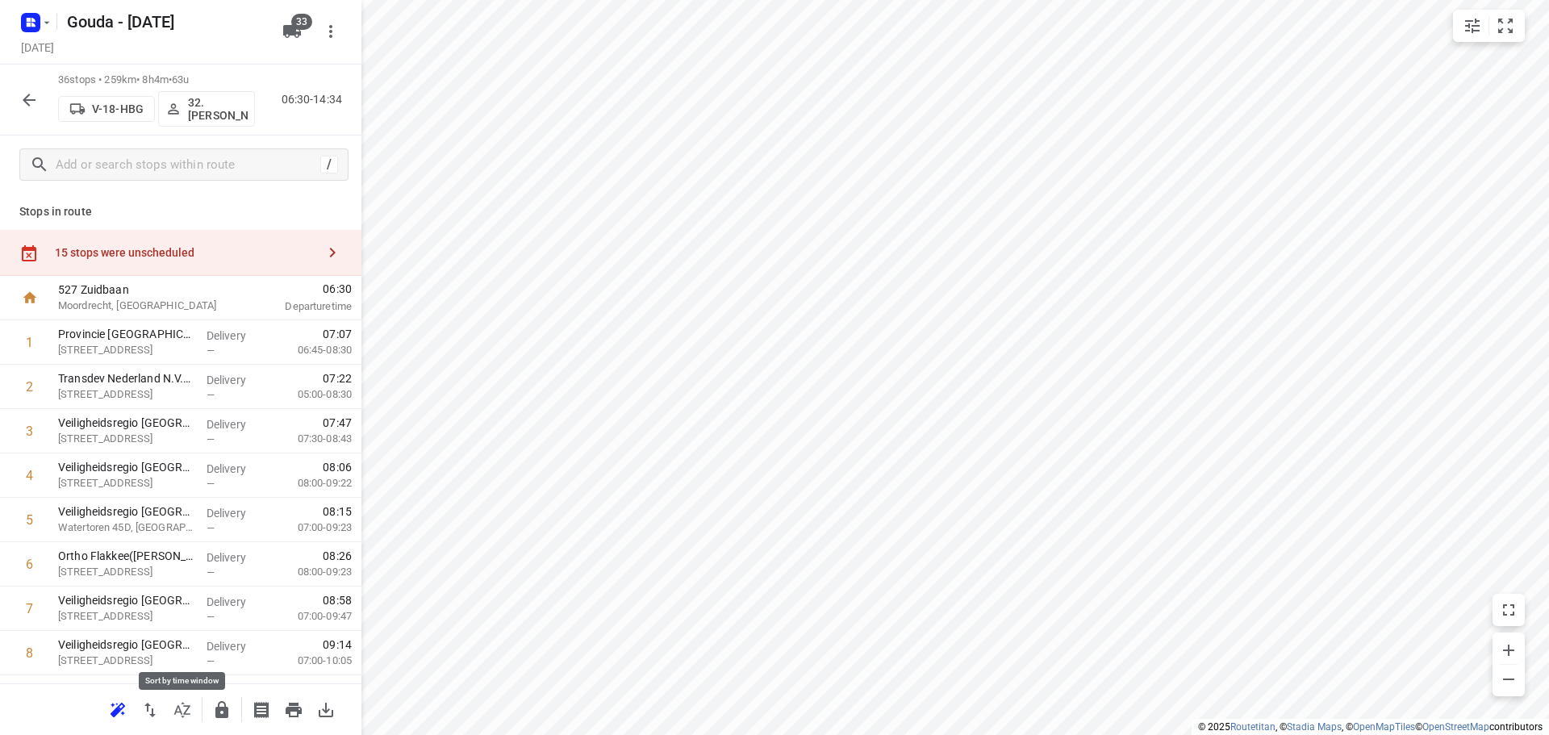
click at [174, 710] on icon "button" at bounding box center [182, 709] width 19 height 19
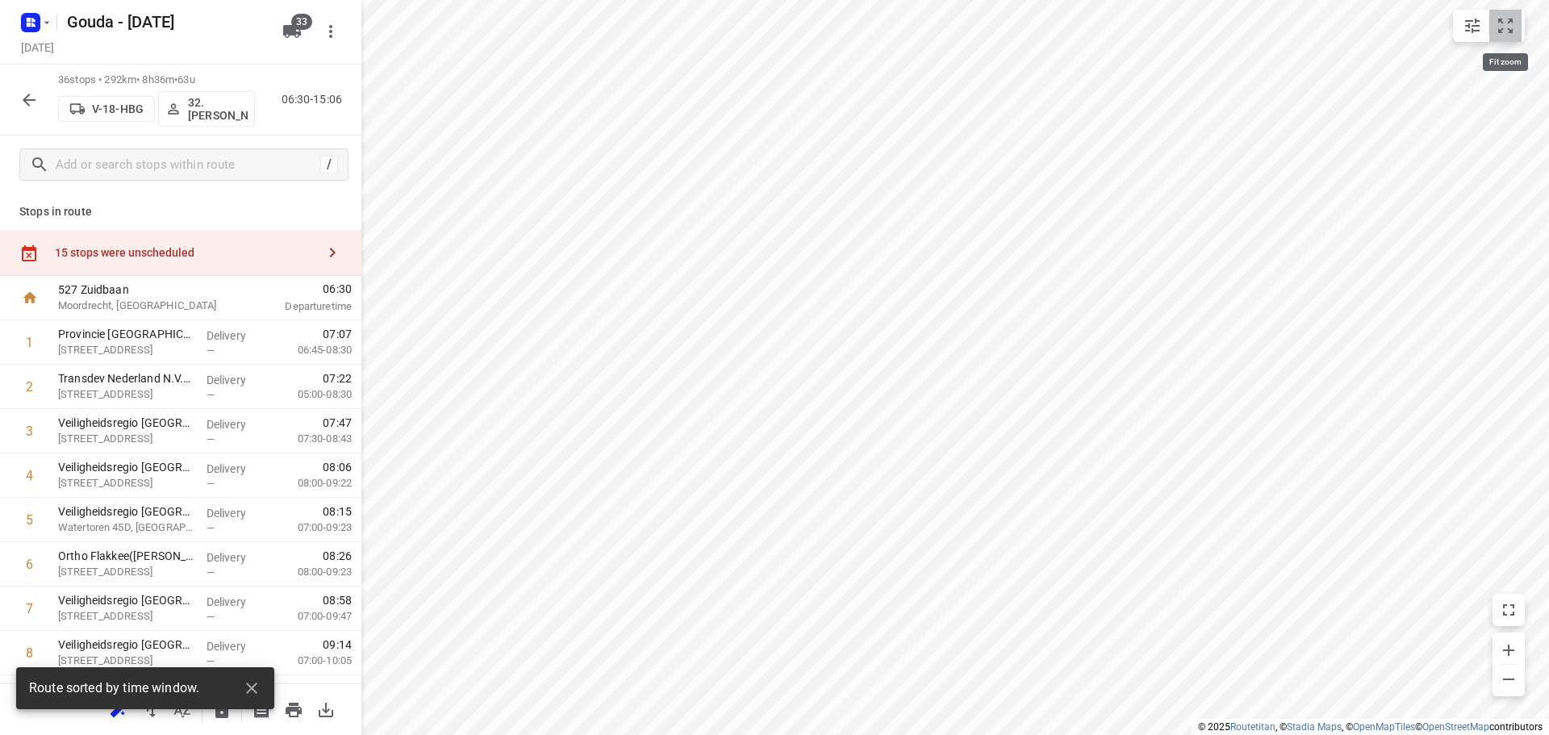
click at [1512, 19] on icon "small contained button group" at bounding box center [1505, 26] width 15 height 15
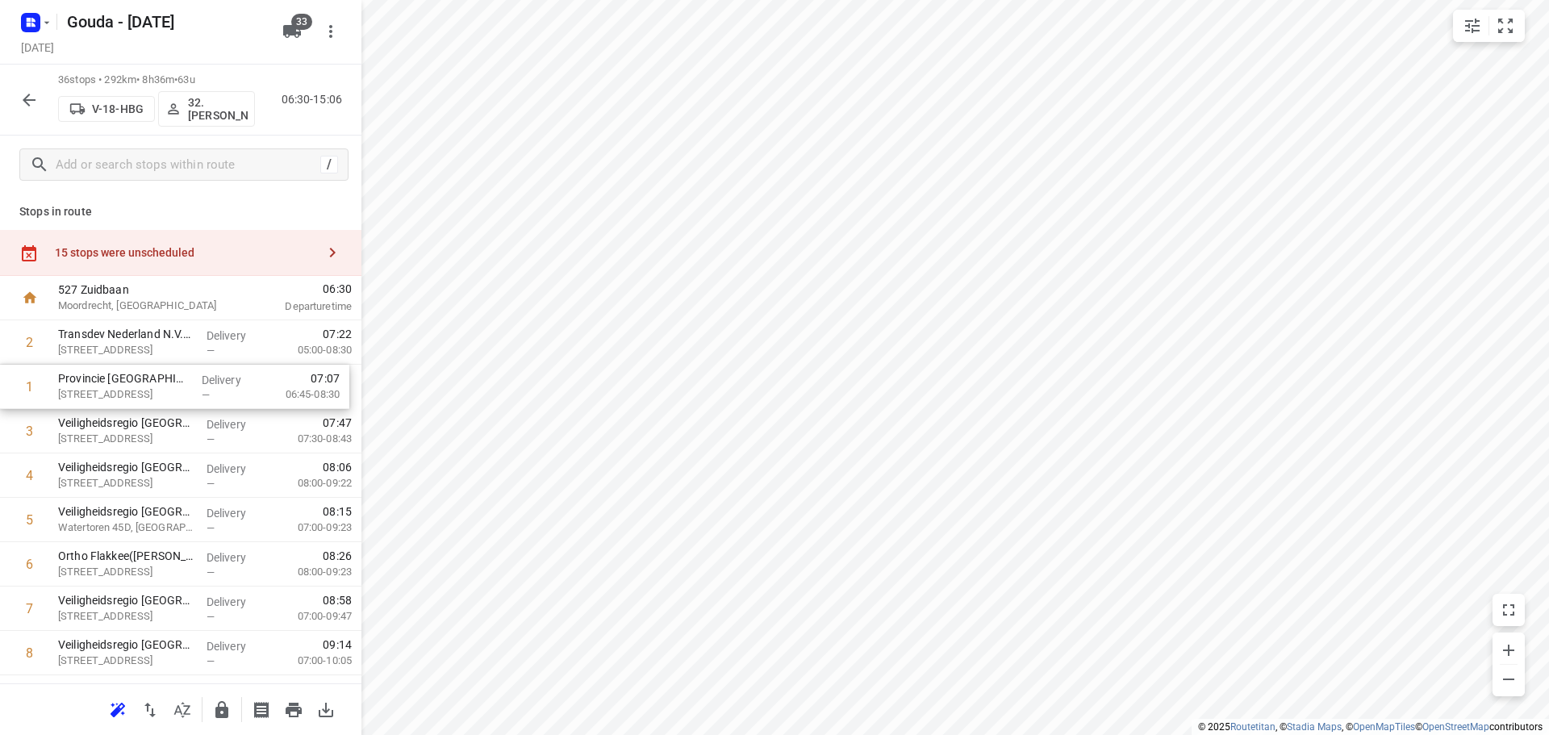
drag, startPoint x: 116, startPoint y: 344, endPoint x: 116, endPoint y: 398, distance: 54.1
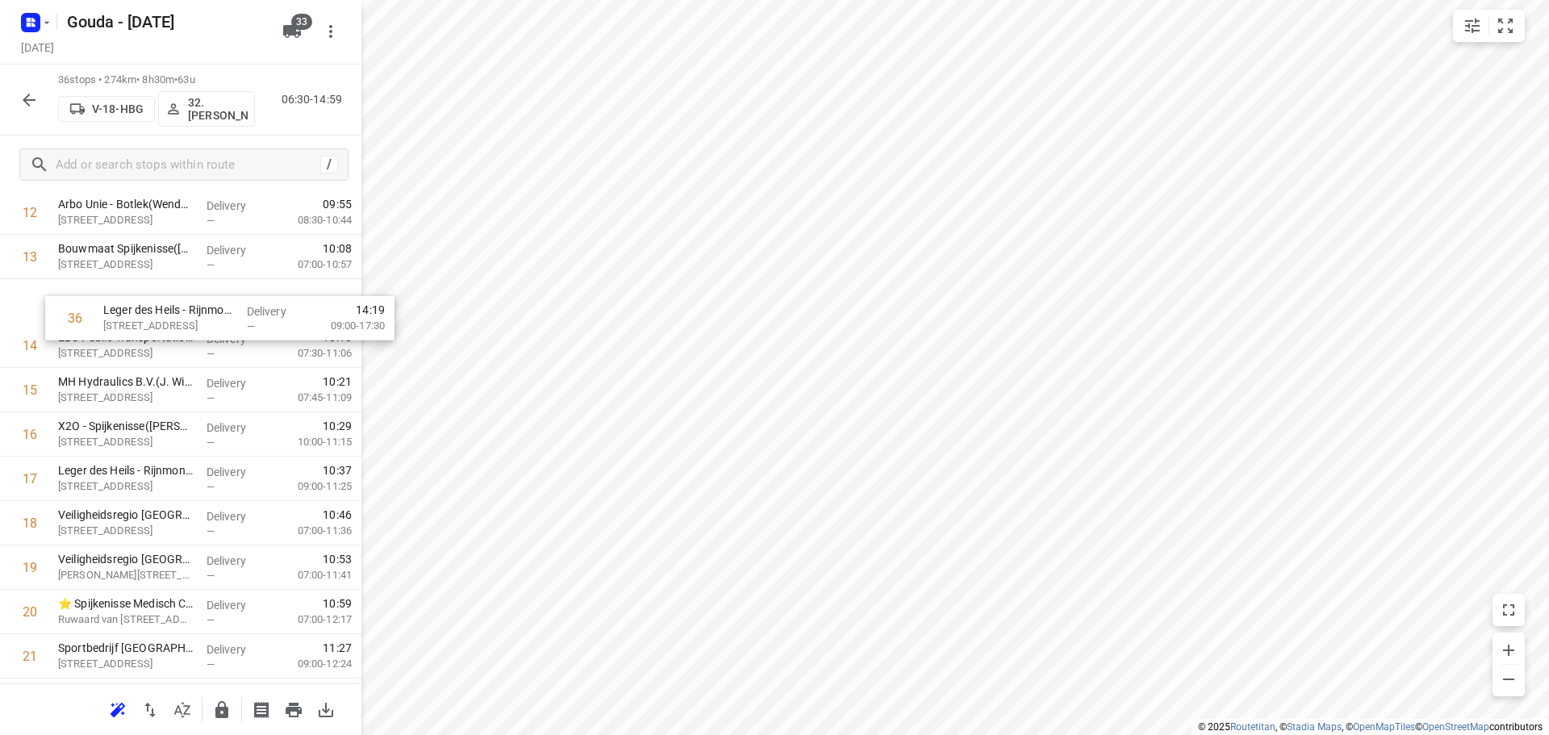
scroll to position [611, 0]
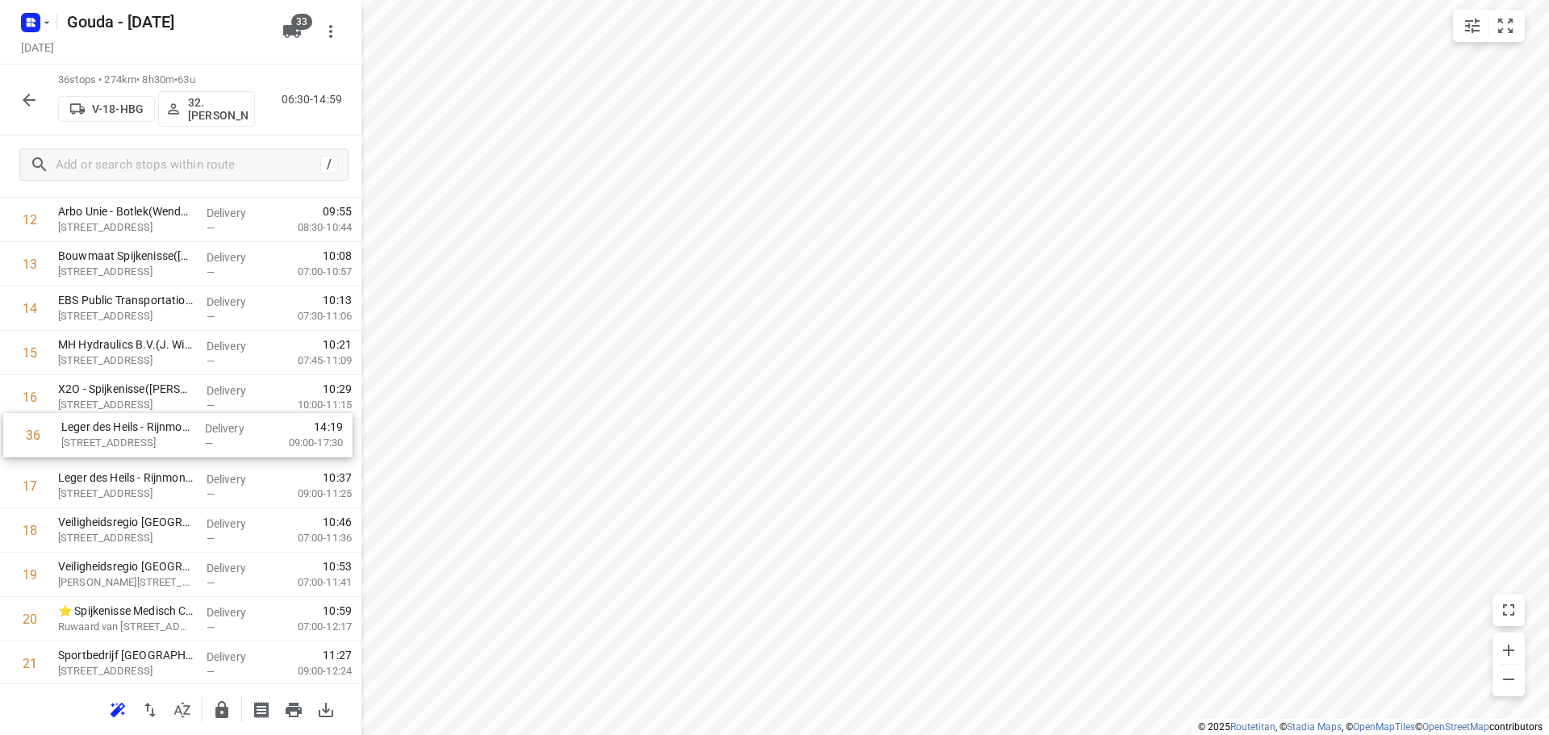
drag, startPoint x: 154, startPoint y: 635, endPoint x: 157, endPoint y: 449, distance: 185.6
click at [157, 449] on div "1 Transdev Nederland N.V.- Connexxion Openbaar Vervoer - HW GO([PERSON_NAME]) […" at bounding box center [180, 509] width 361 height 1598
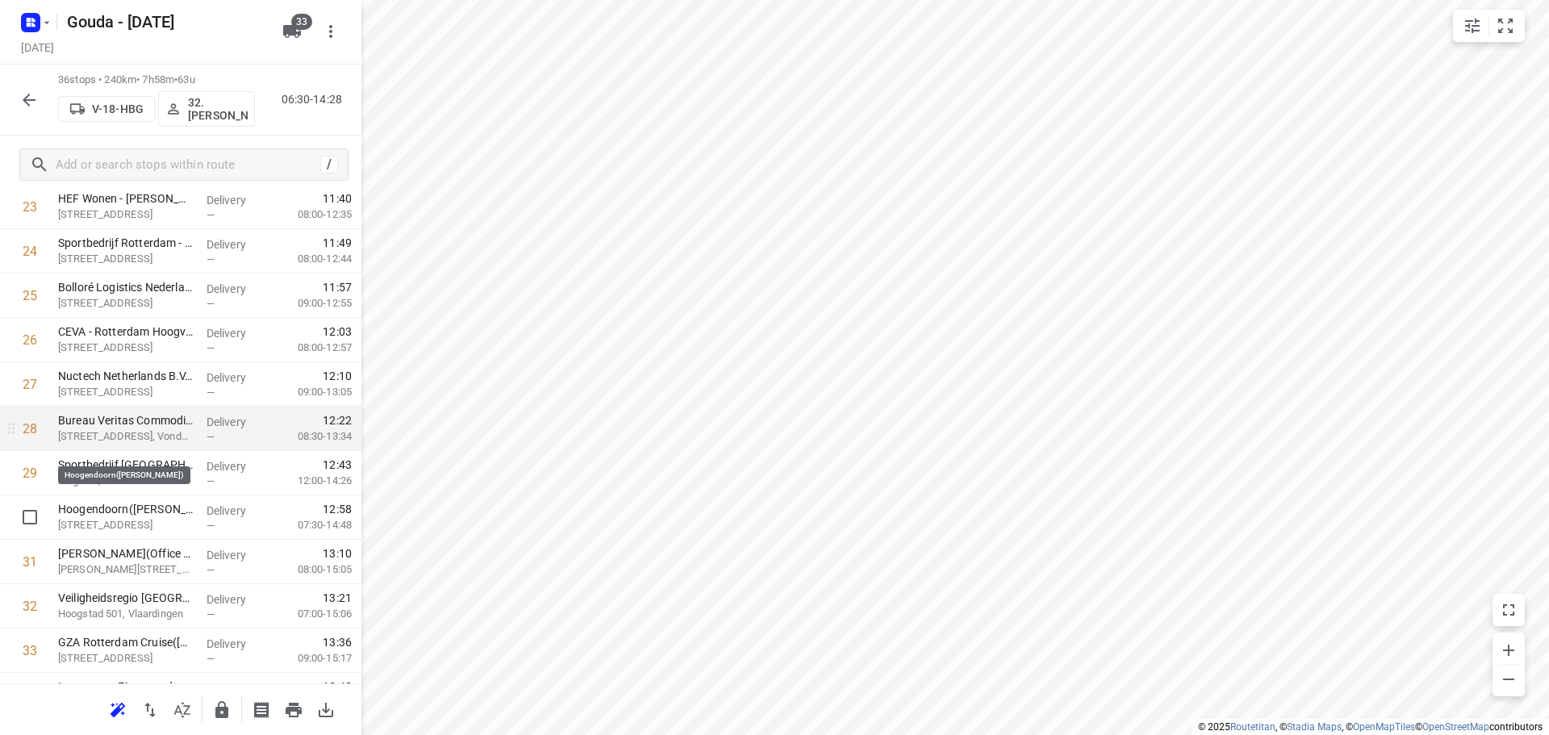
scroll to position [1176, 0]
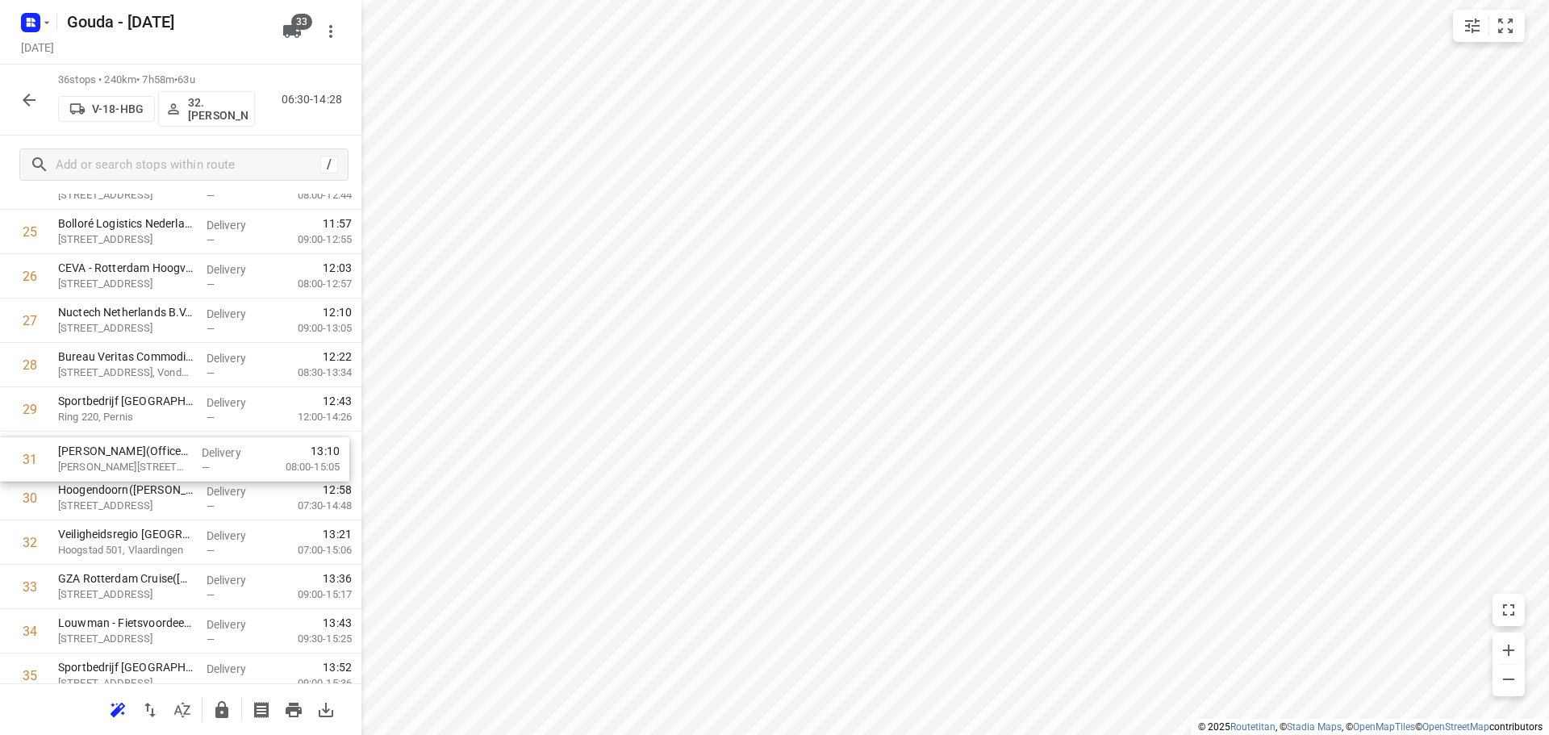
drag, startPoint x: 133, startPoint y: 505, endPoint x: 129, endPoint y: 462, distance: 43.8
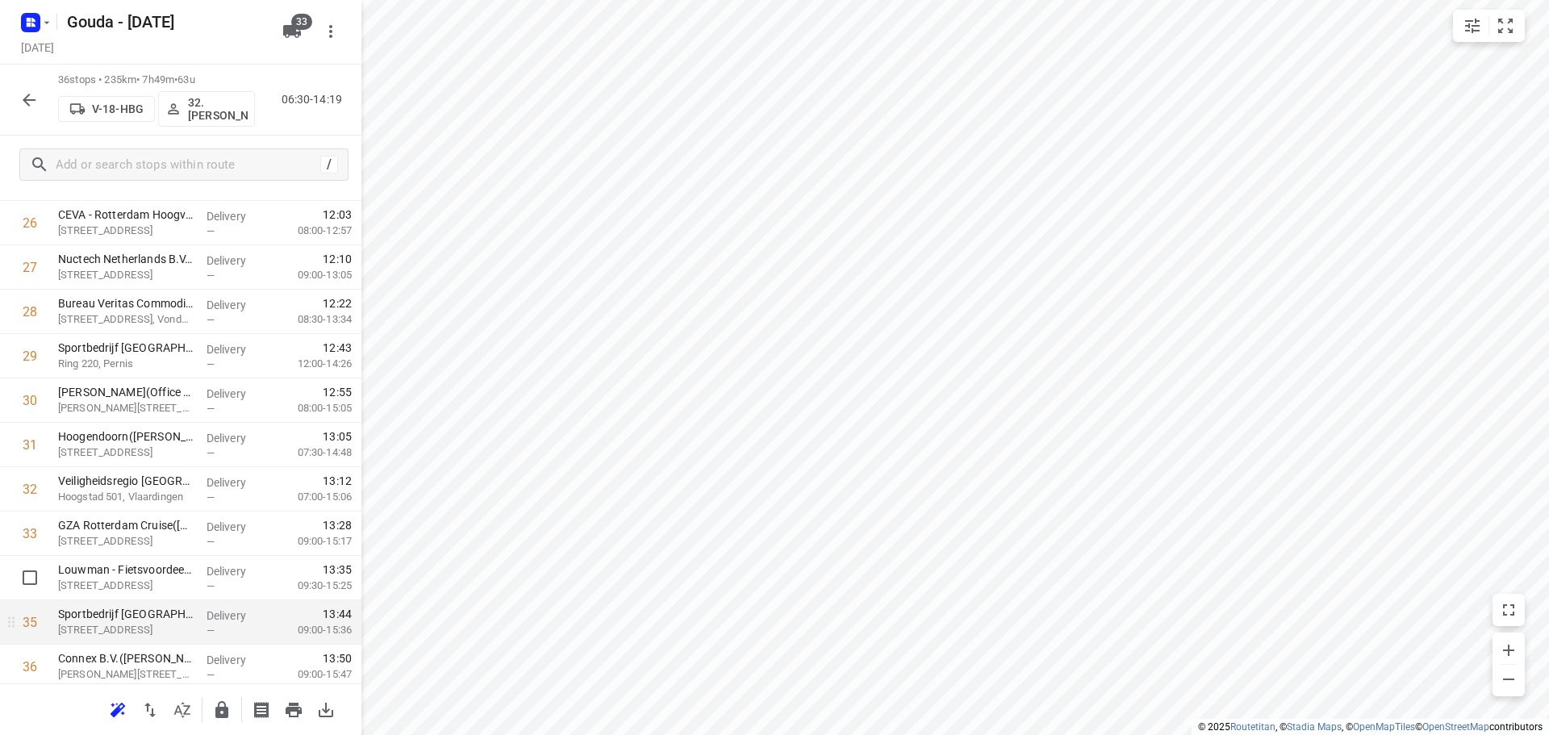
scroll to position [1279, 0]
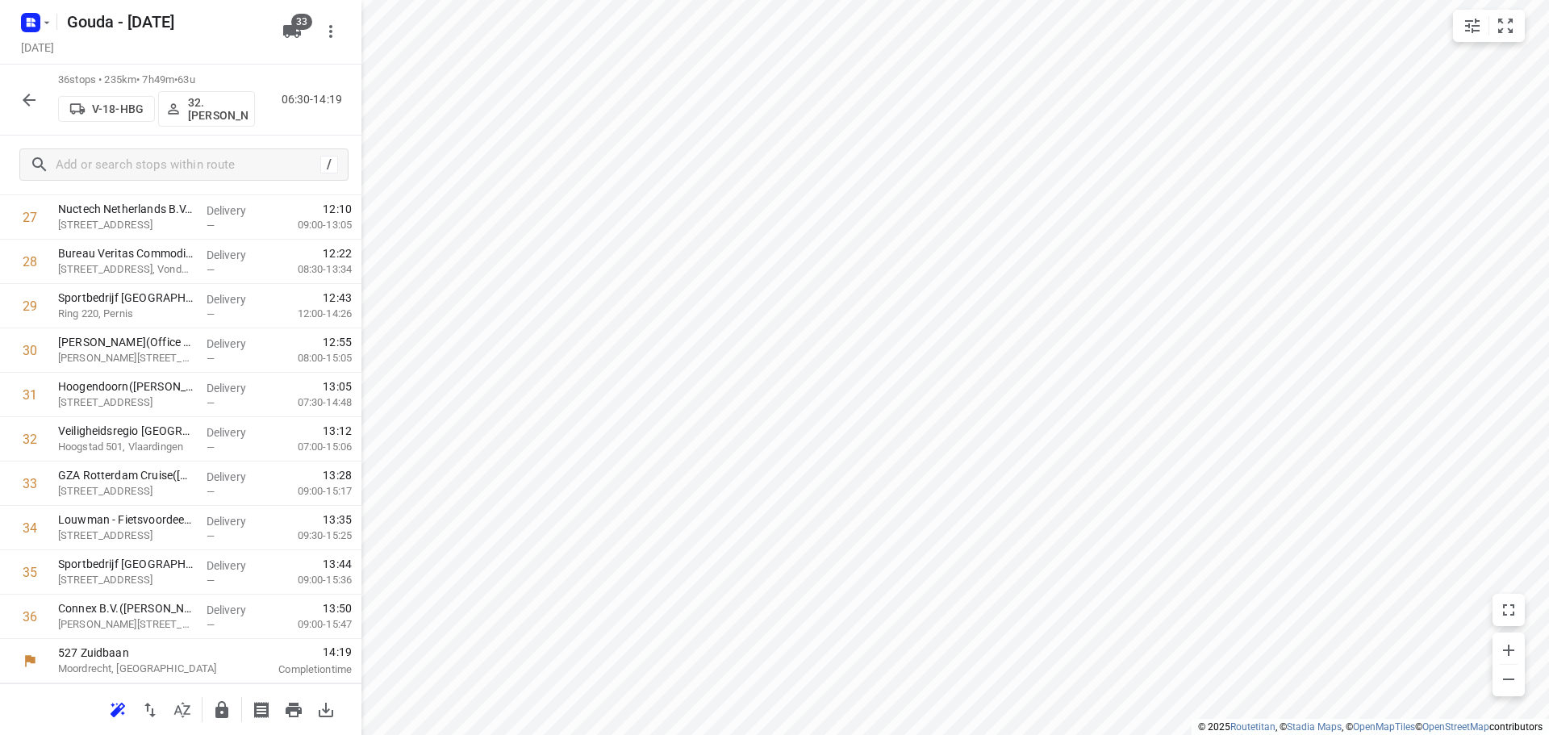
click at [219, 704] on icon "button" at bounding box center [221, 709] width 19 height 19
click at [25, 97] on icon "button" at bounding box center [28, 99] width 19 height 19
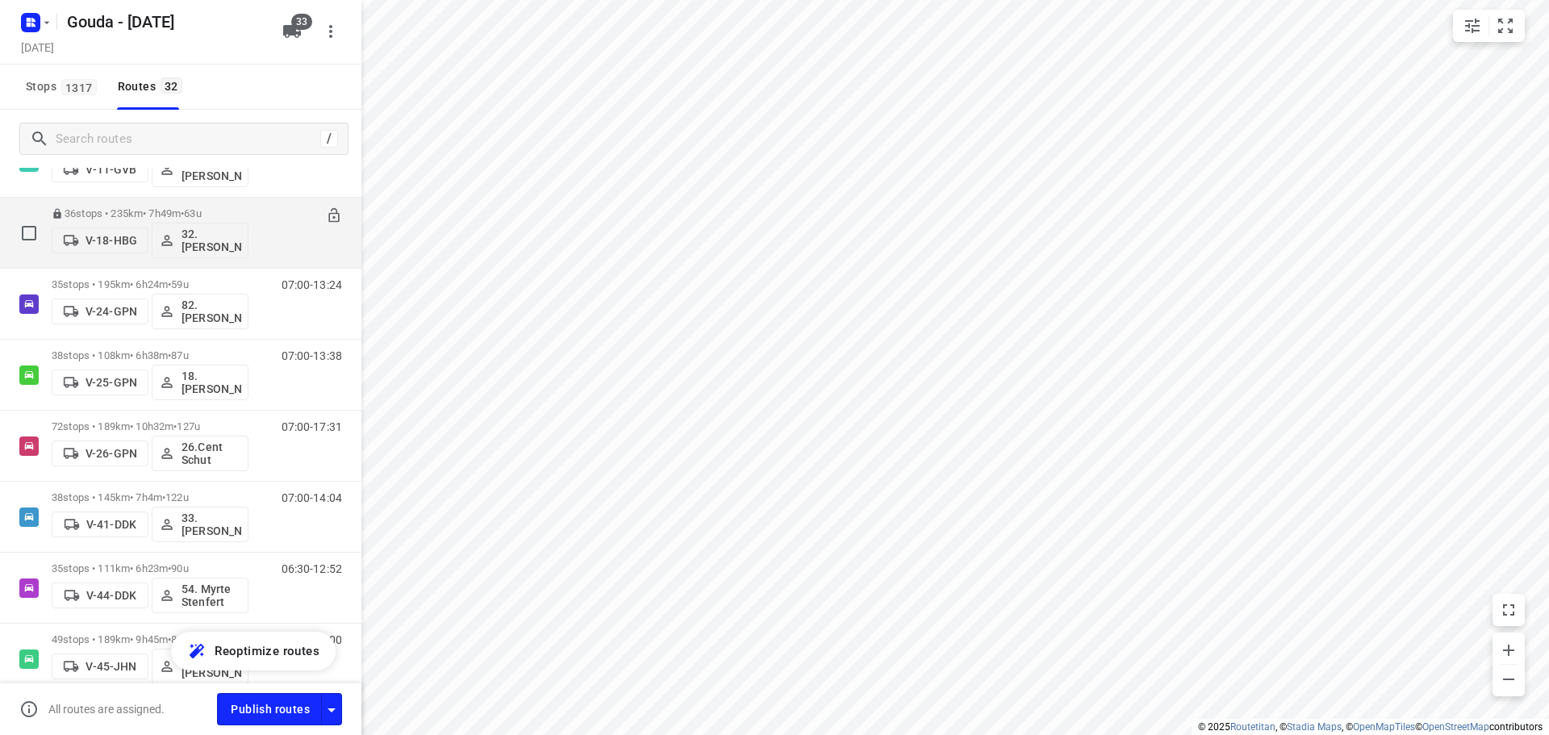
scroll to position [403, 0]
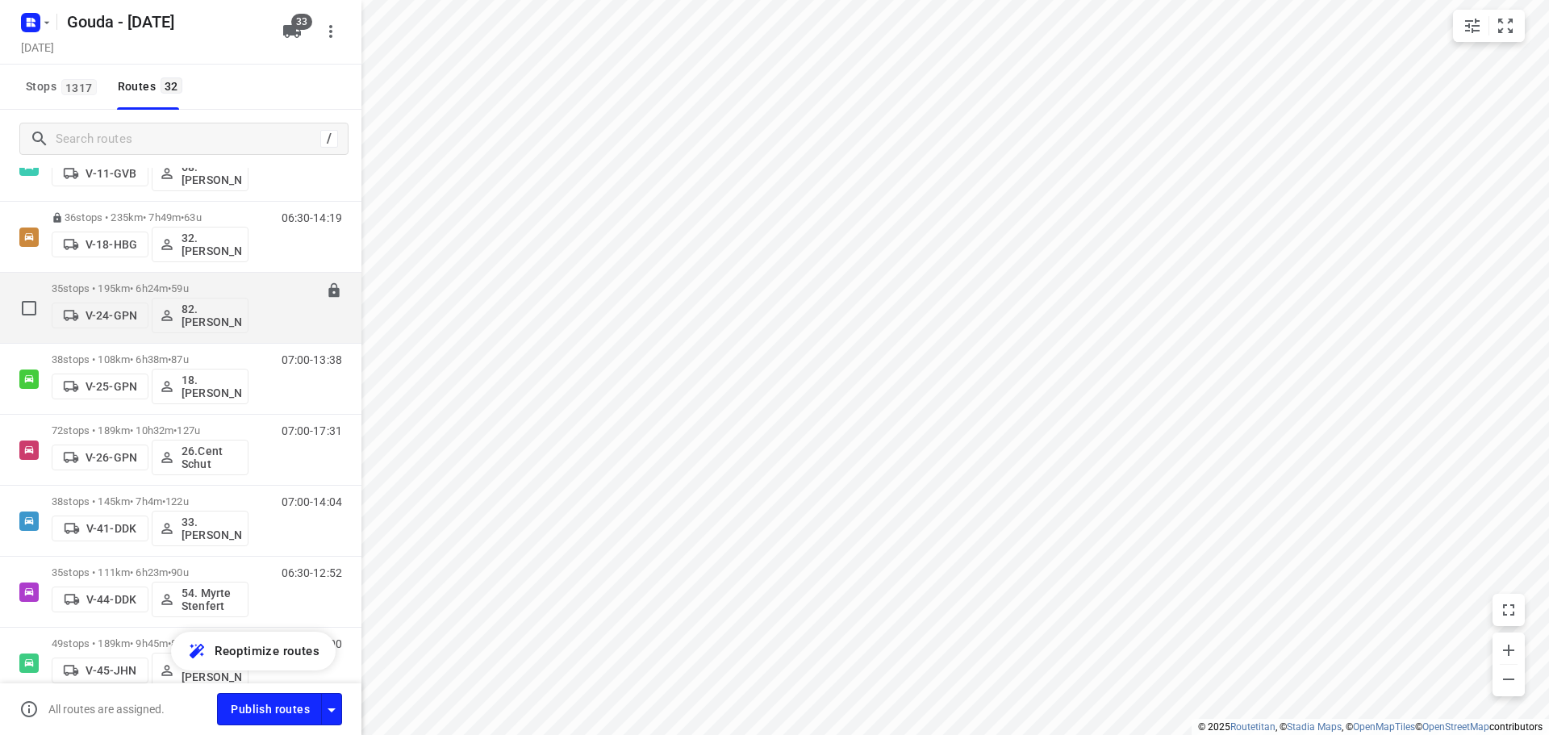
click at [212, 292] on p "35 stops • 195km • 6h24m • 59u" at bounding box center [150, 288] width 197 height 12
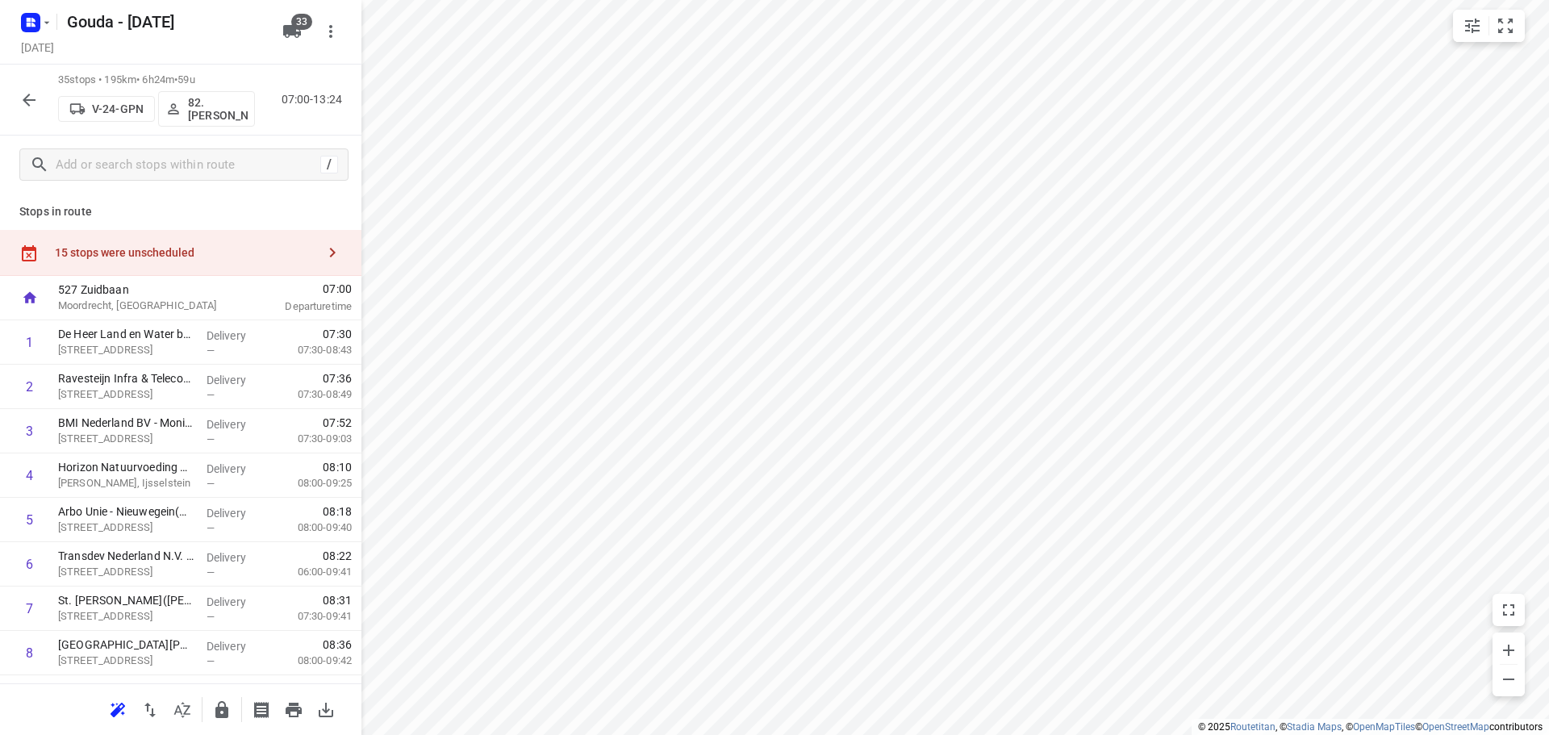
click at [186, 716] on icon "button" at bounding box center [182, 709] width 19 height 19
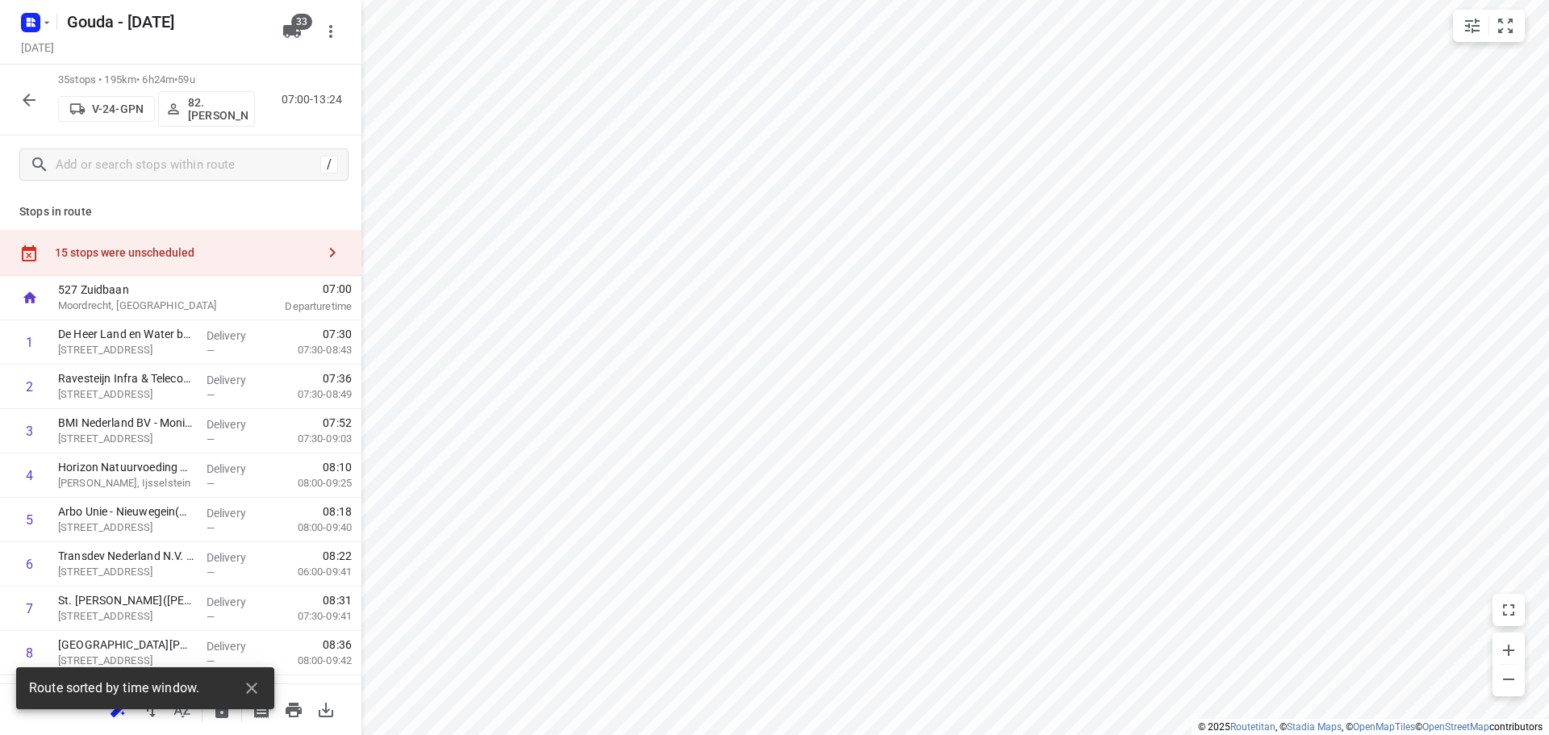
click at [1505, 34] on div "i © 2025 Routetitan , © Stadia Maps , © OpenMapTiles © OpenStreetMap contributo…" at bounding box center [774, 367] width 1549 height 735
click at [1506, 33] on icon "small contained button group" at bounding box center [1505, 25] width 19 height 19
click at [920, 0] on html "i © 2025 Routetitan , © Stadia Maps , © OpenMapTiles © OpenStreetMap contributo…" at bounding box center [774, 367] width 1549 height 735
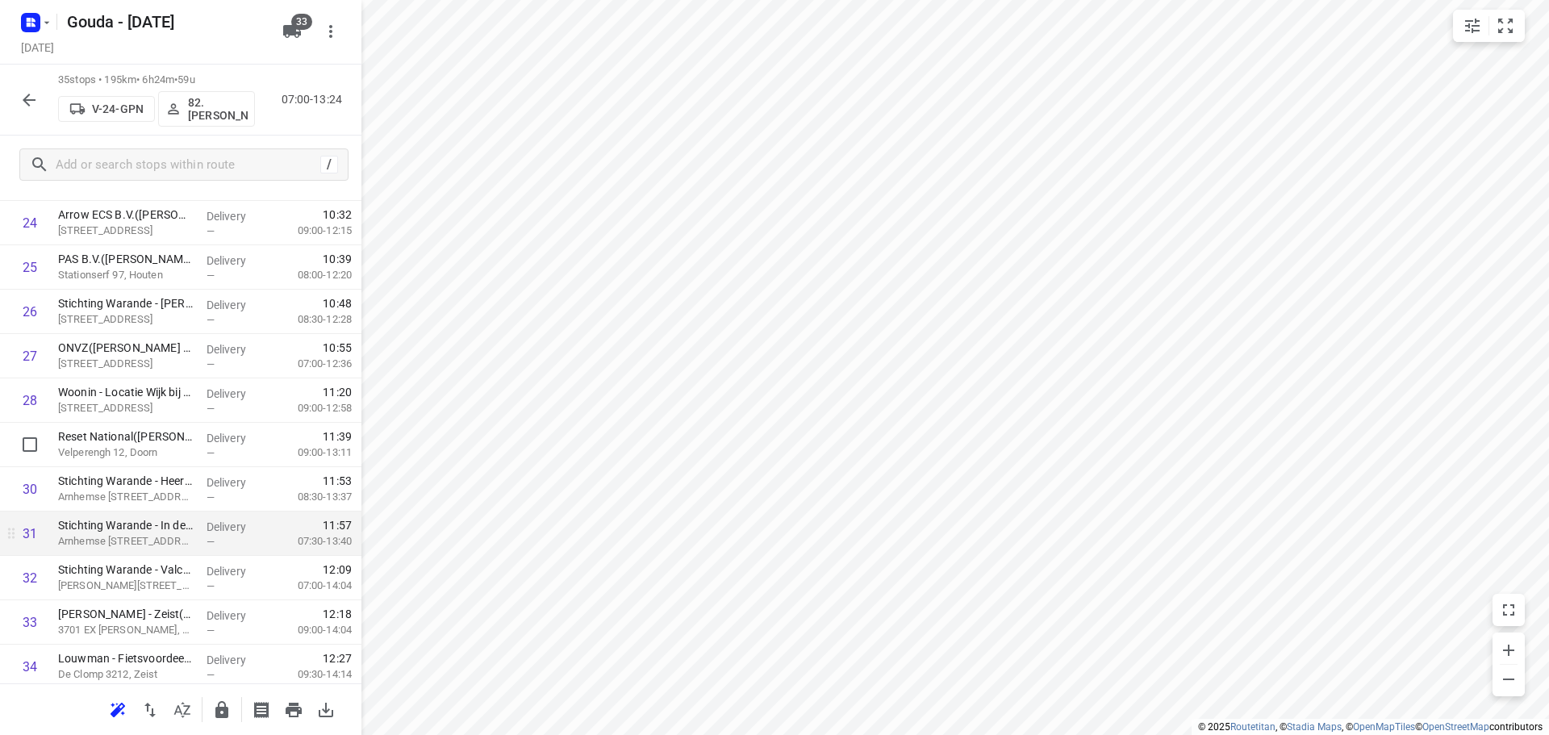
scroll to position [1234, 0]
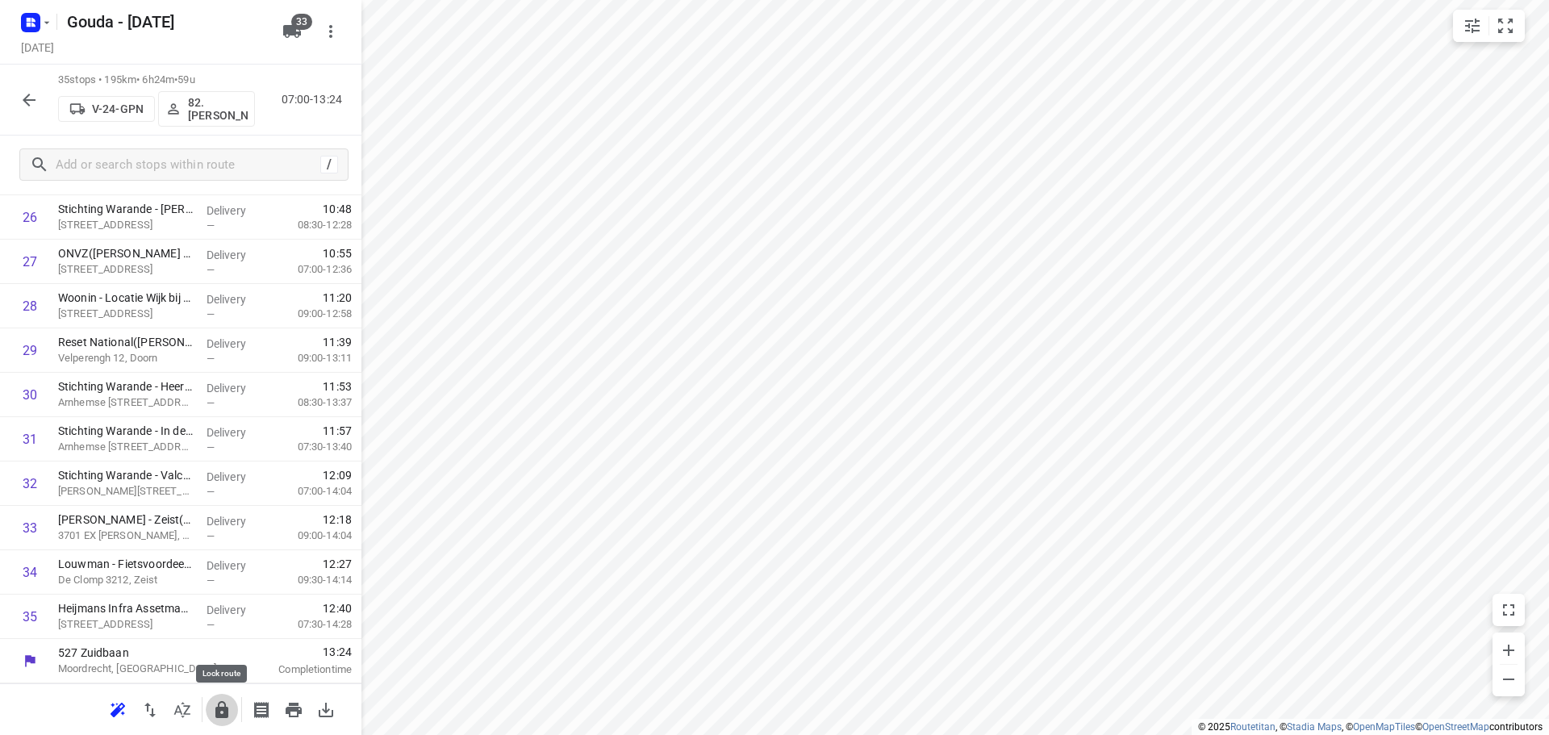
click at [222, 708] on icon "button" at bounding box center [221, 709] width 13 height 17
click at [30, 89] on button "button" at bounding box center [29, 100] width 32 height 32
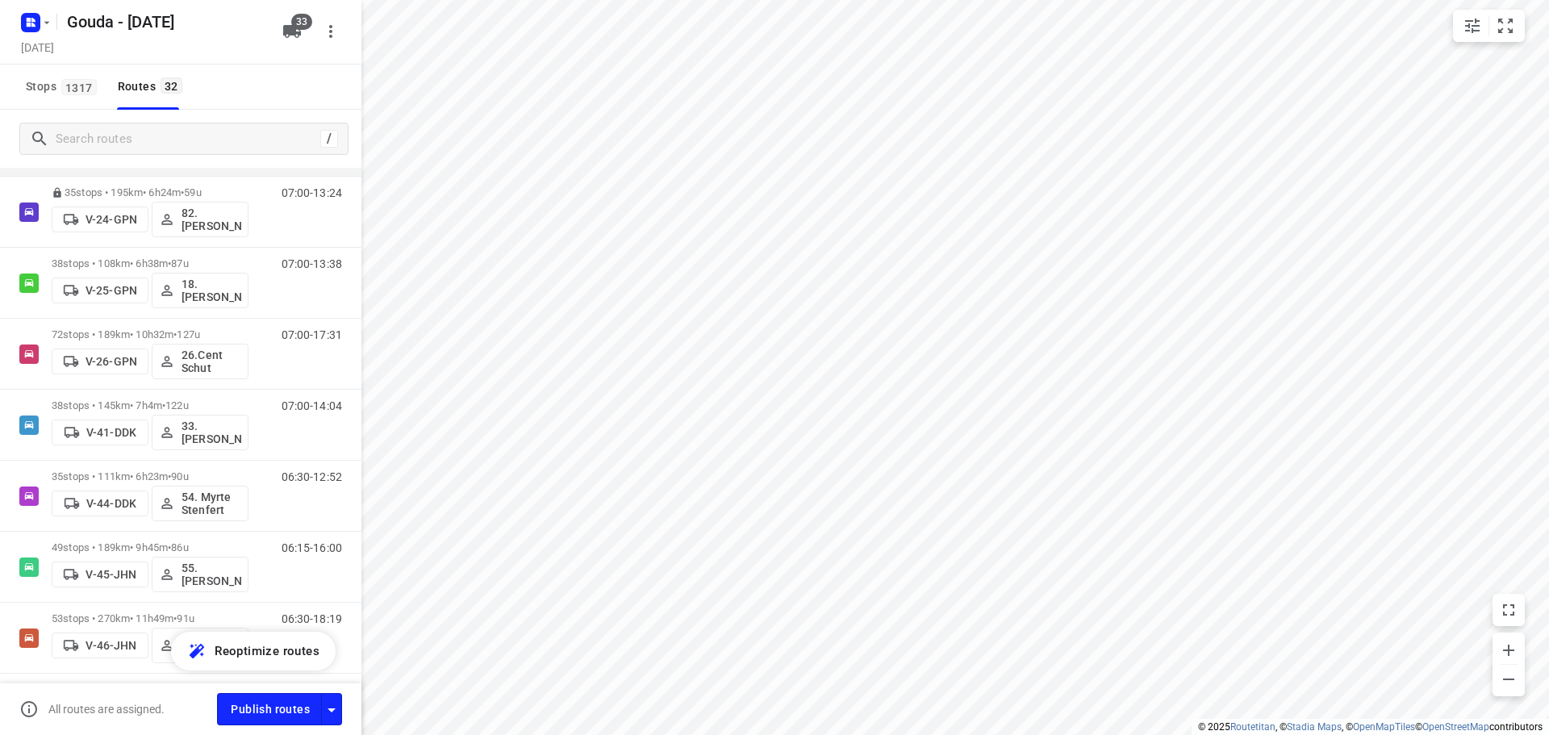
scroll to position [403, 0]
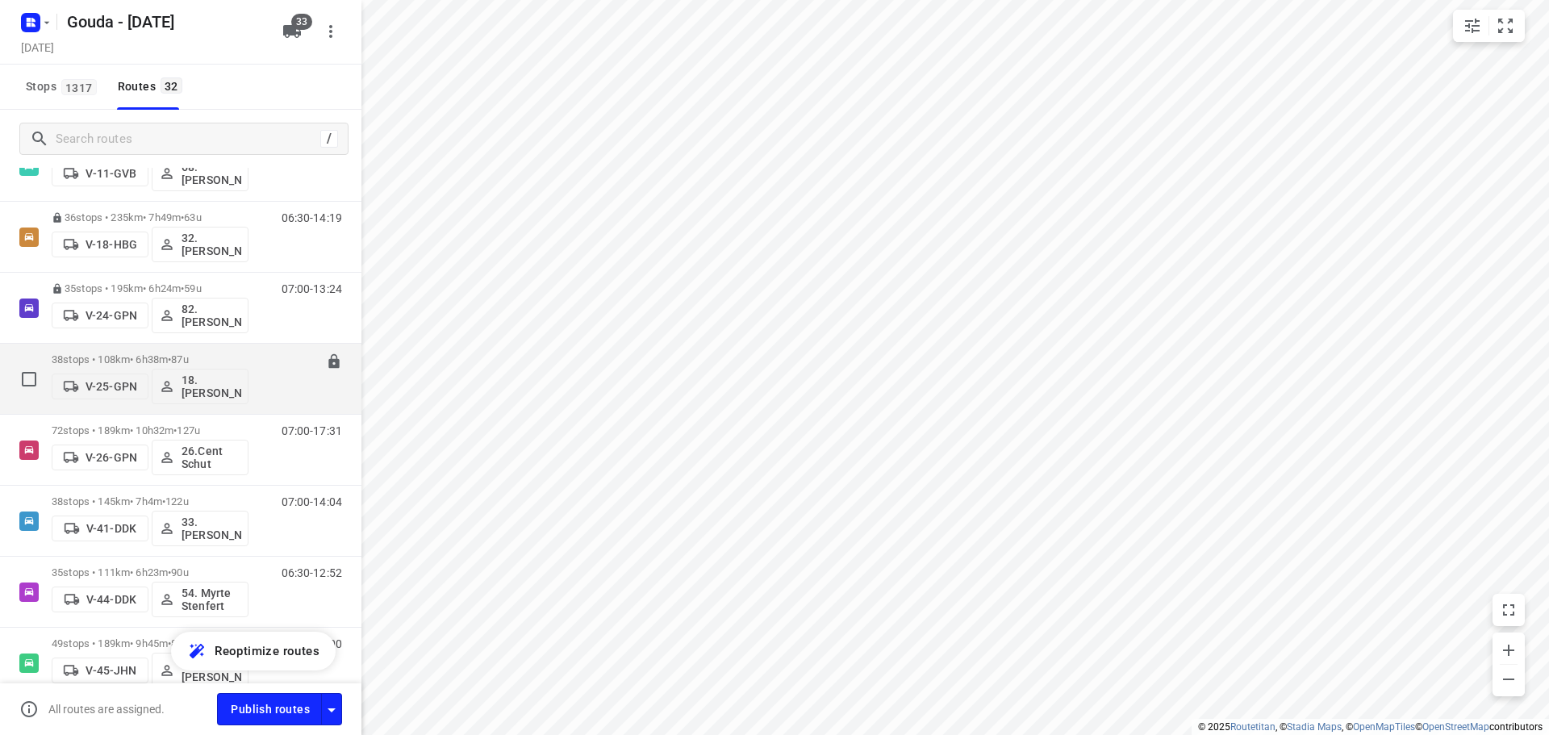
click at [151, 357] on p "38 stops • 108km • 6h38m • 87u" at bounding box center [150, 359] width 197 height 12
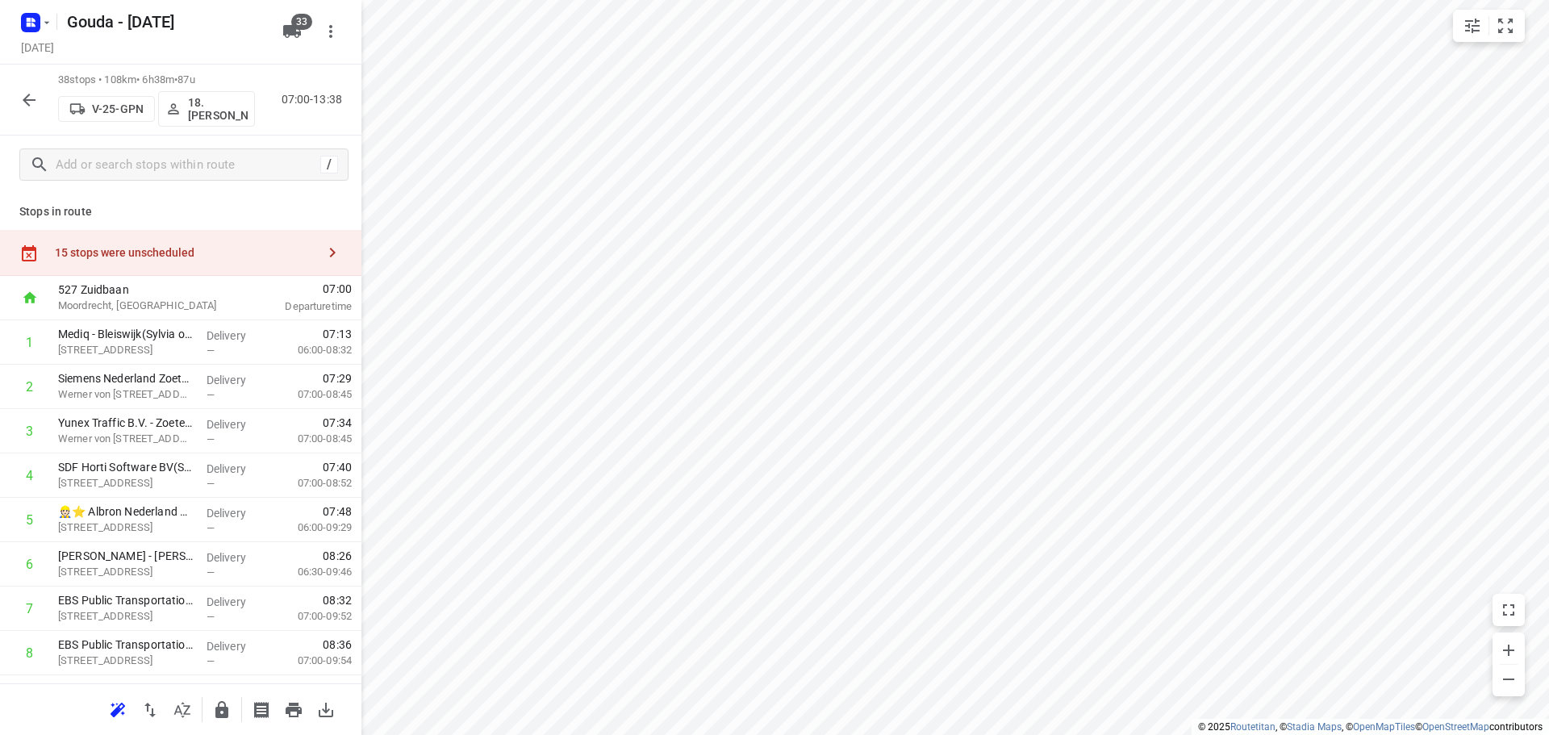
click at [183, 729] on div at bounding box center [180, 709] width 361 height 52
click at [182, 717] on icon "button" at bounding box center [182, 709] width 19 height 19
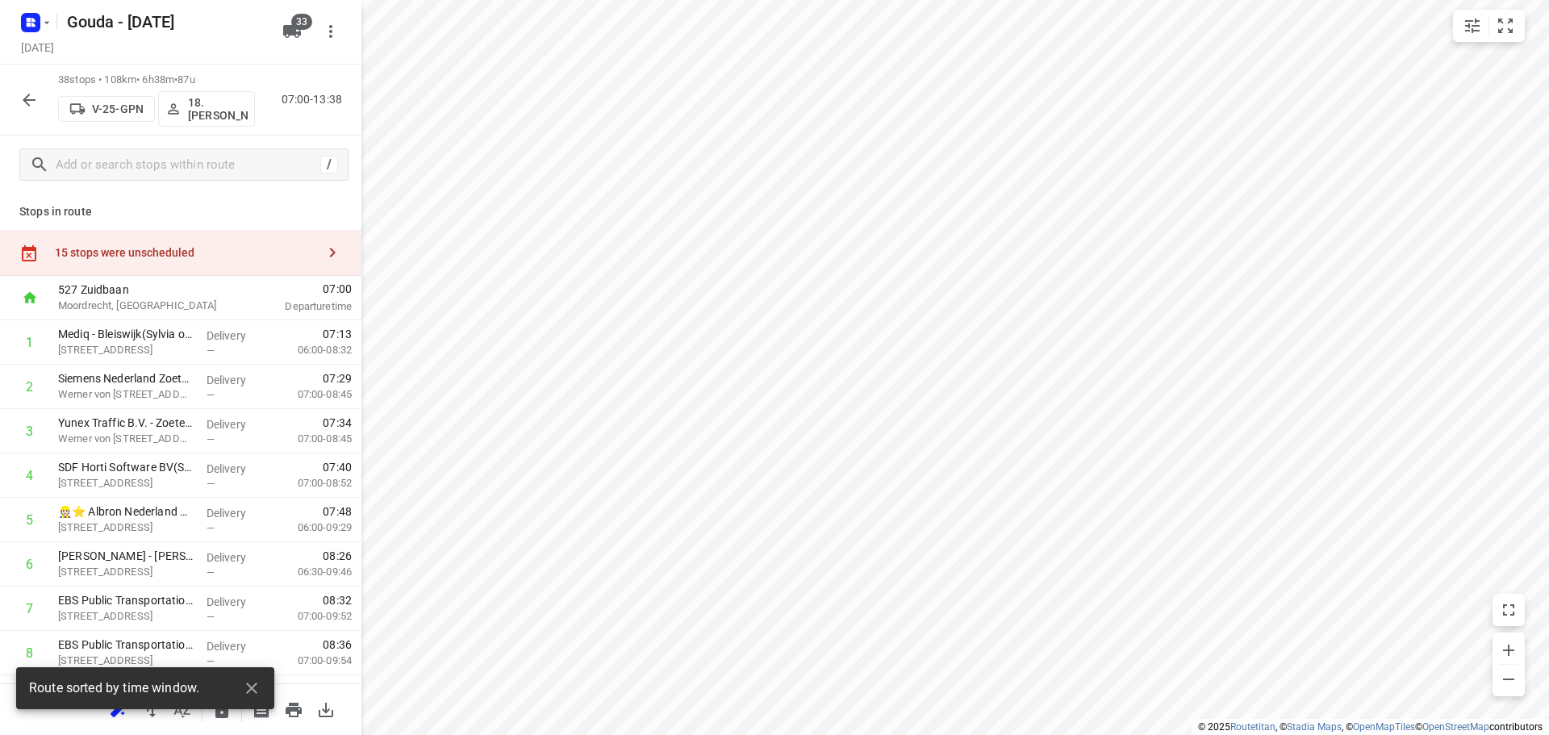
click at [1524, 32] on div "small contained button group" at bounding box center [1489, 26] width 72 height 32
click at [1521, 31] on button "small contained button group" at bounding box center [1505, 26] width 32 height 32
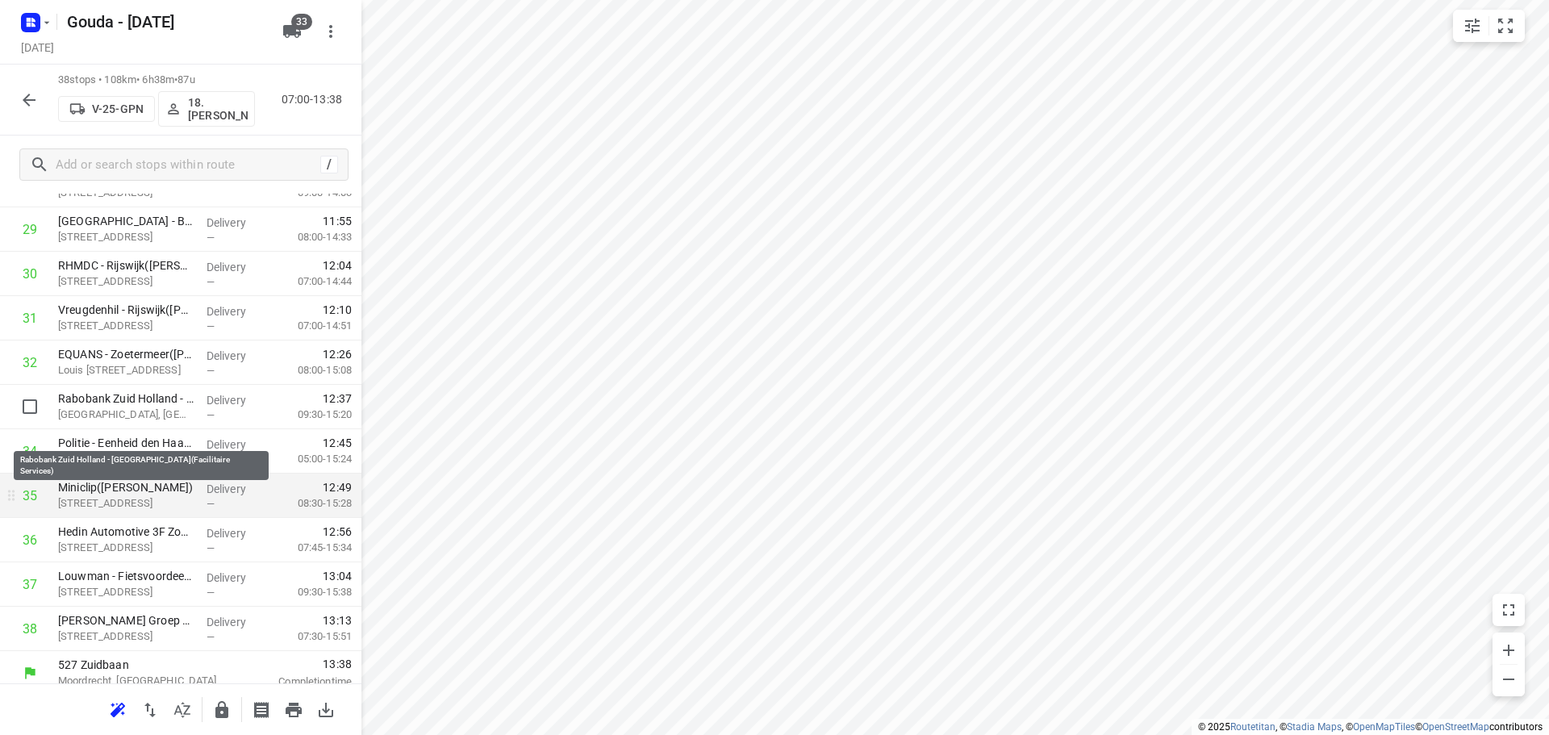
scroll to position [1368, 0]
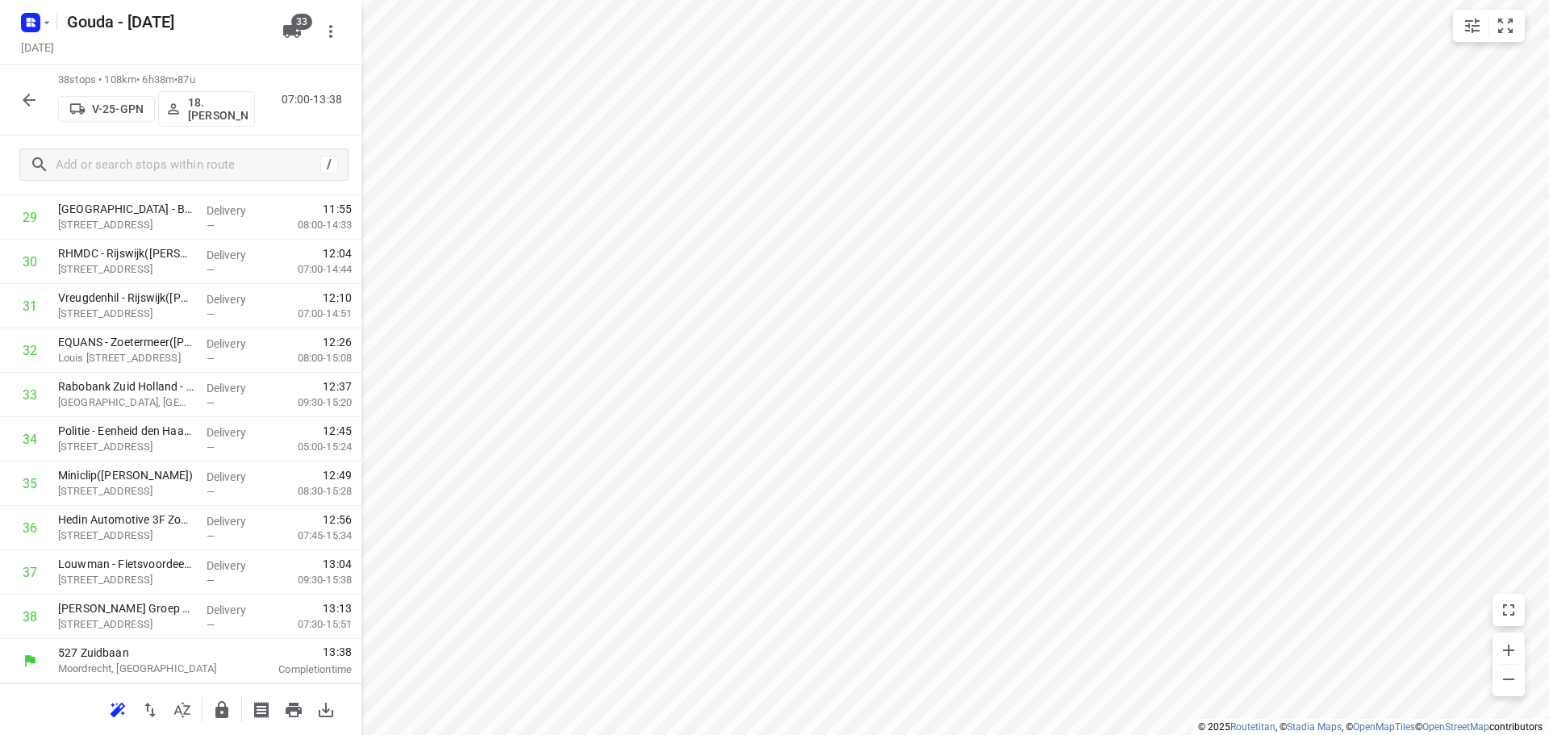
click at [223, 707] on icon "button" at bounding box center [221, 709] width 13 height 17
click at [32, 93] on icon "button" at bounding box center [28, 99] width 19 height 19
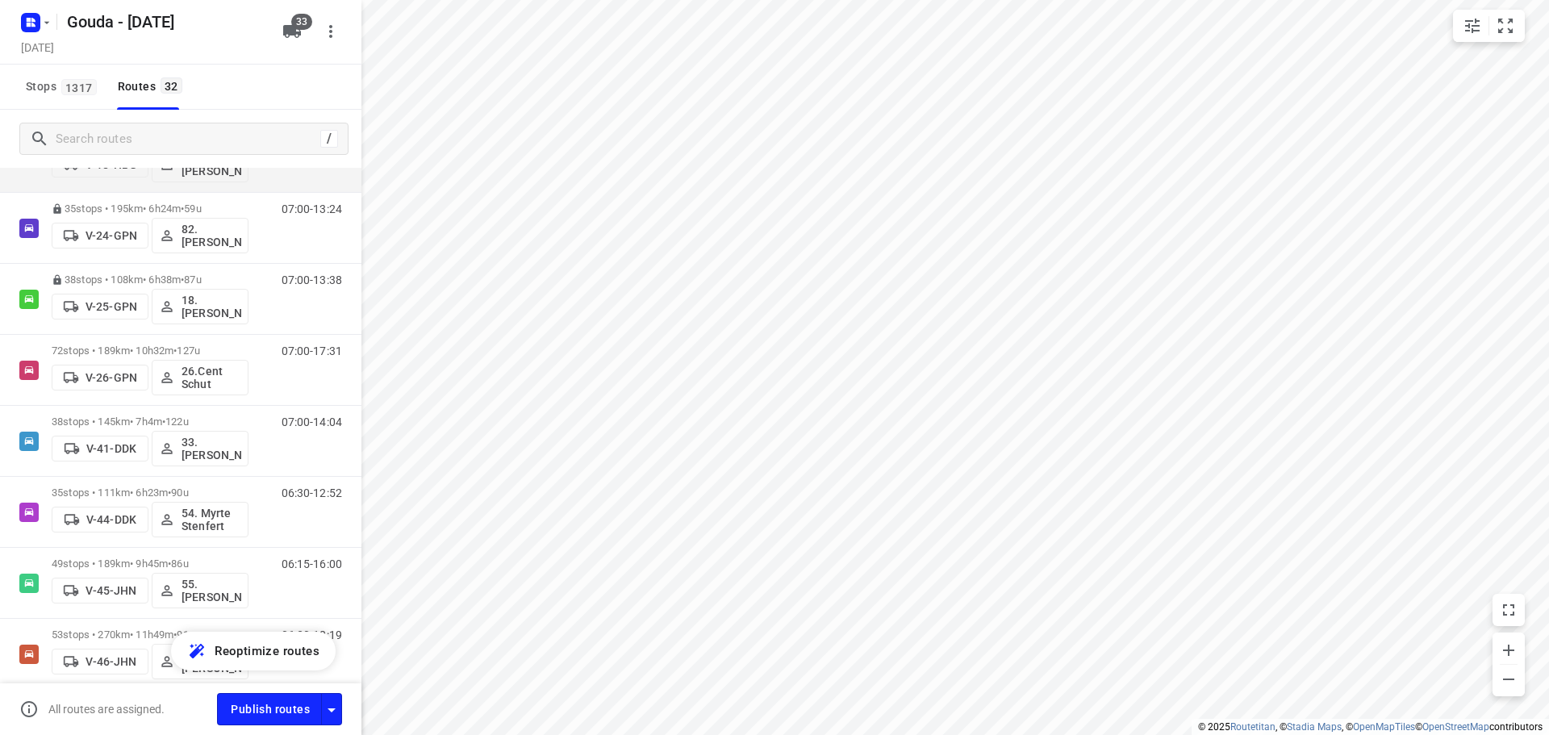
scroll to position [484, 0]
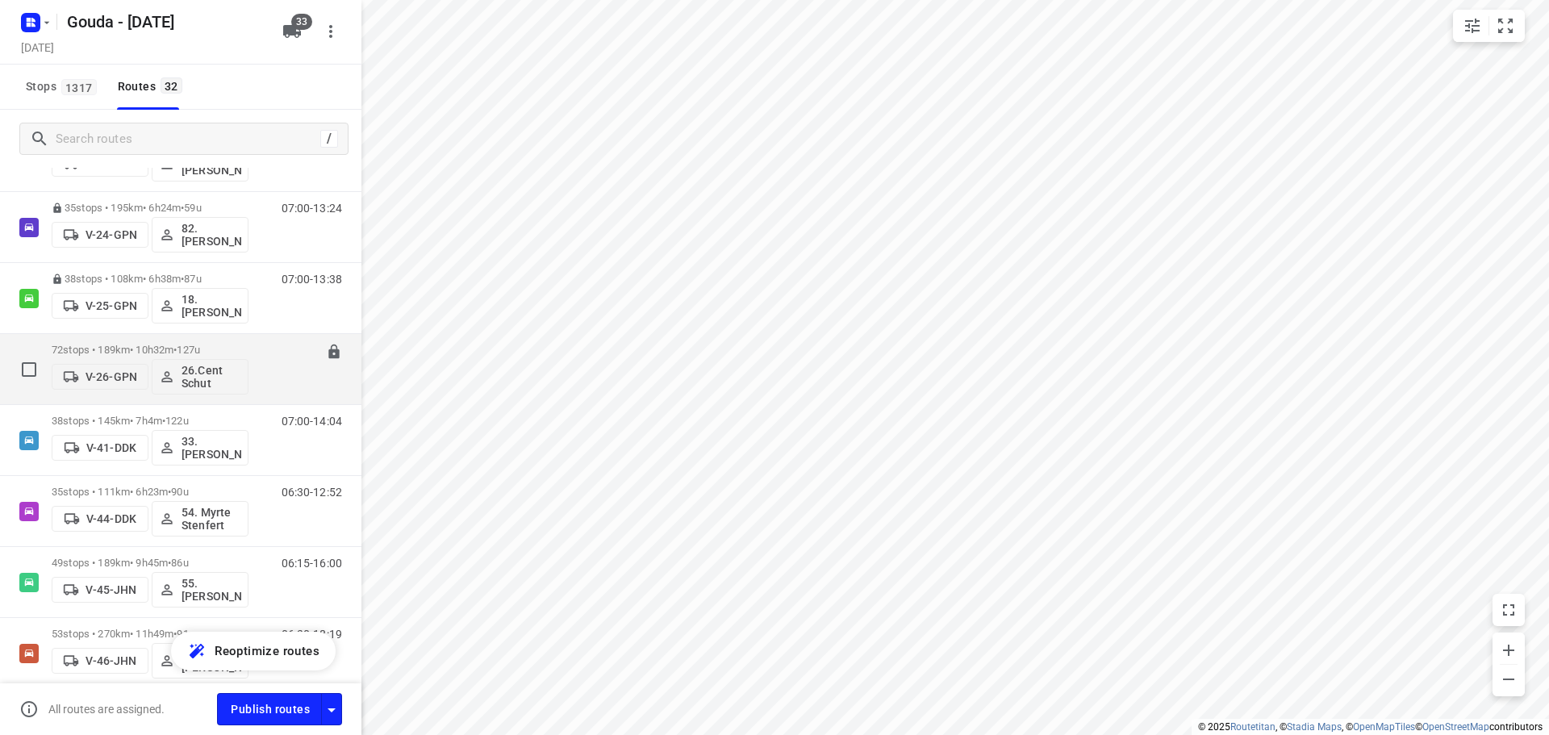
click at [176, 353] on p "72 stops • 189km • 10h32m • 127u" at bounding box center [150, 350] width 197 height 12
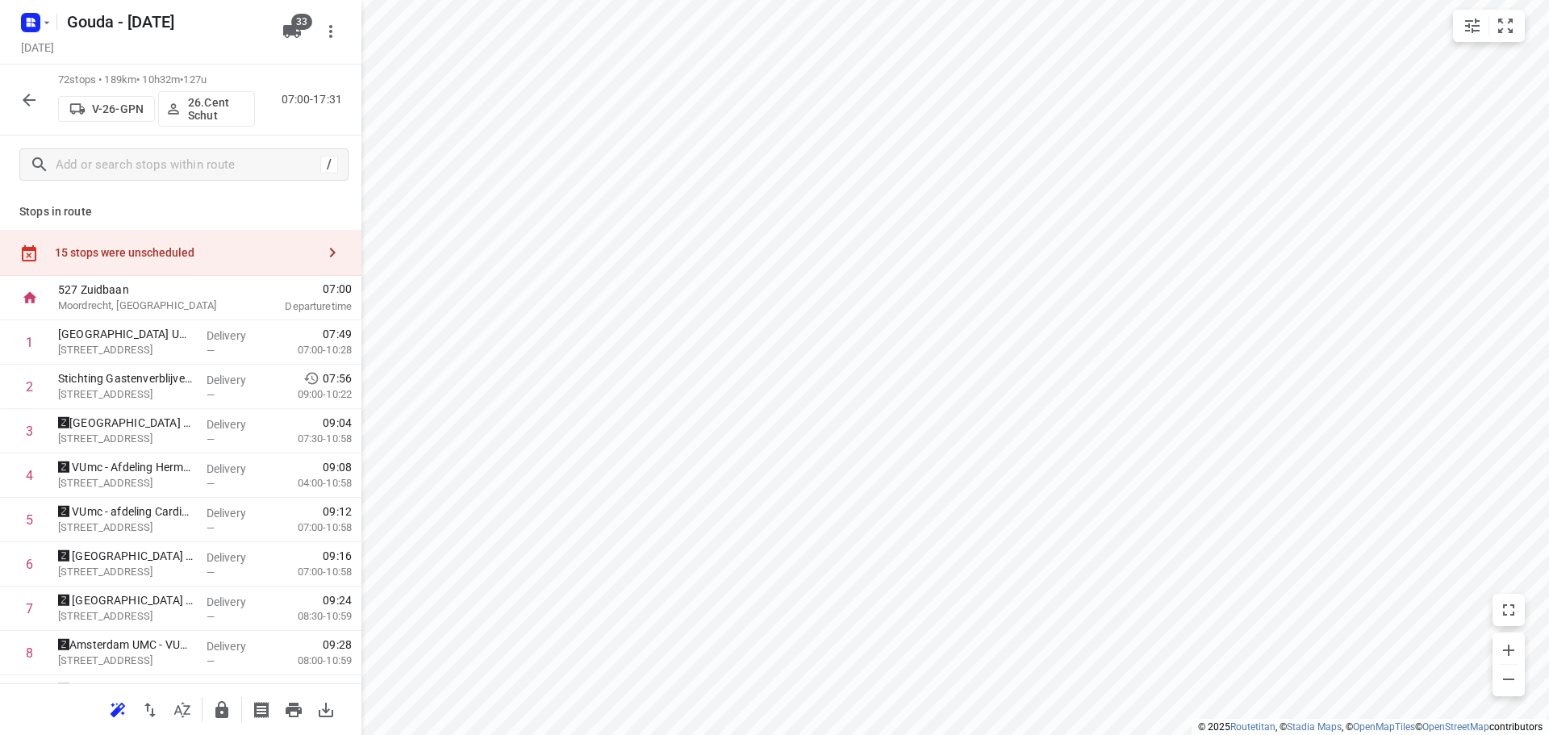
click at [183, 714] on icon "button" at bounding box center [182, 709] width 19 height 19
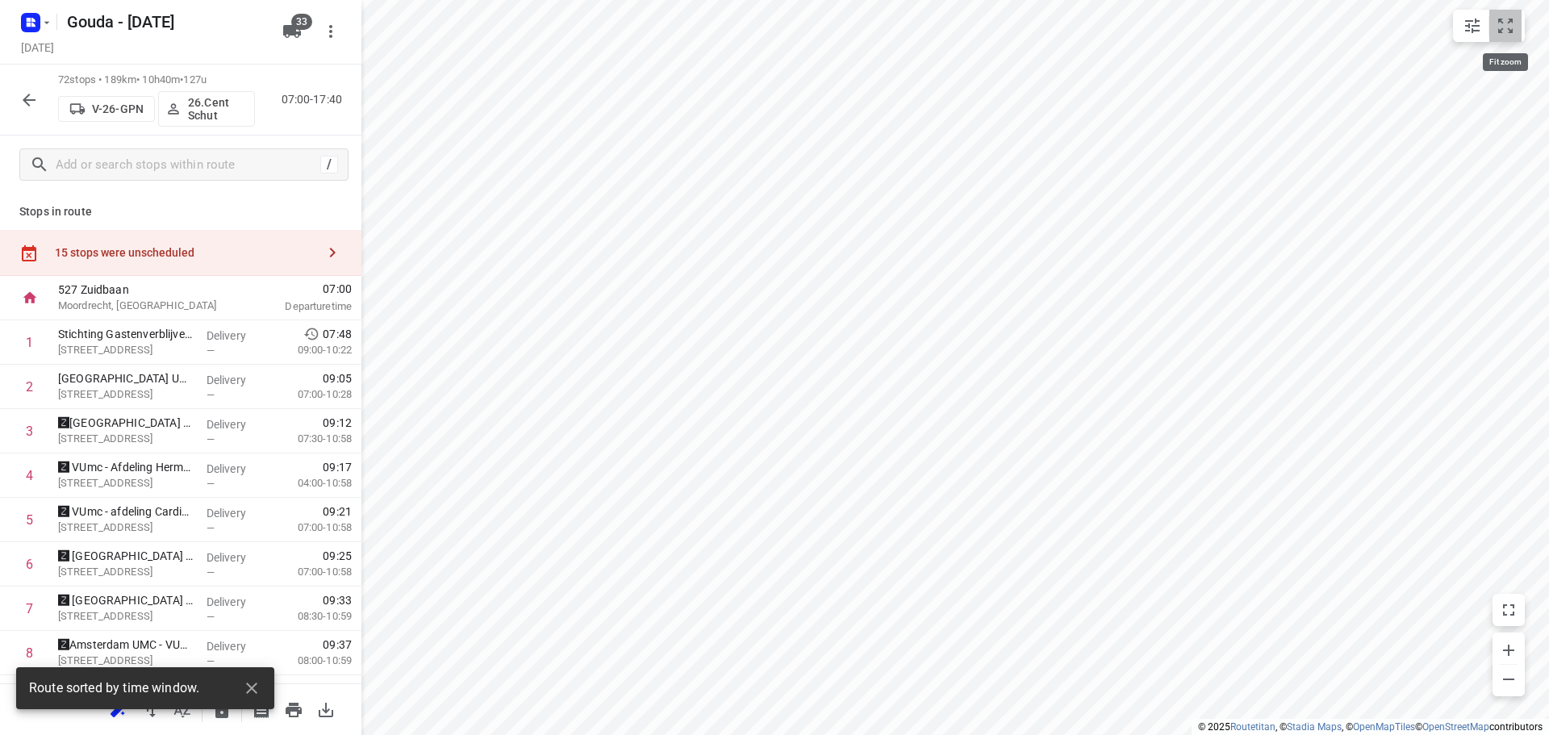
click at [1515, 23] on button "small contained button group" at bounding box center [1505, 26] width 32 height 32
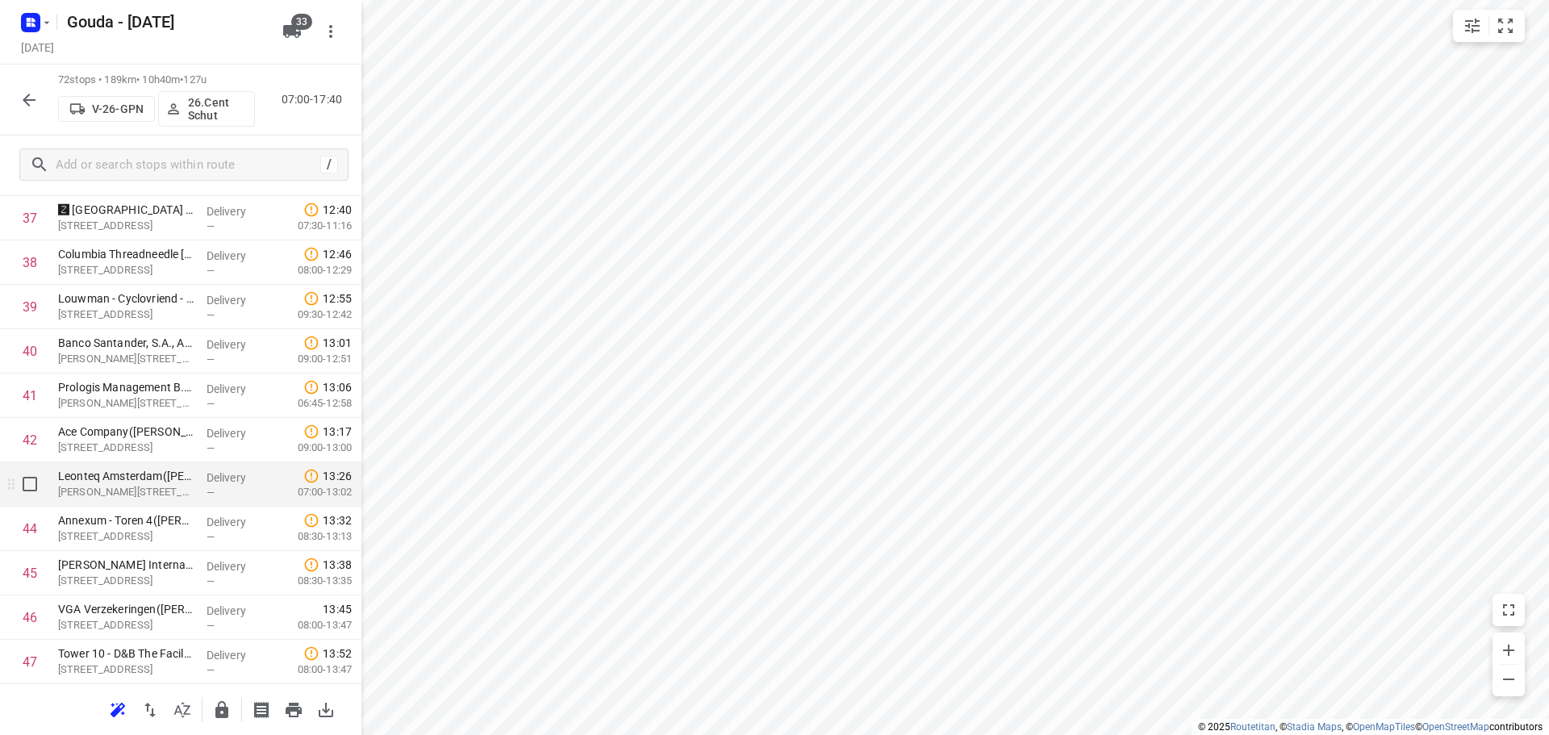
scroll to position [1775, 0]
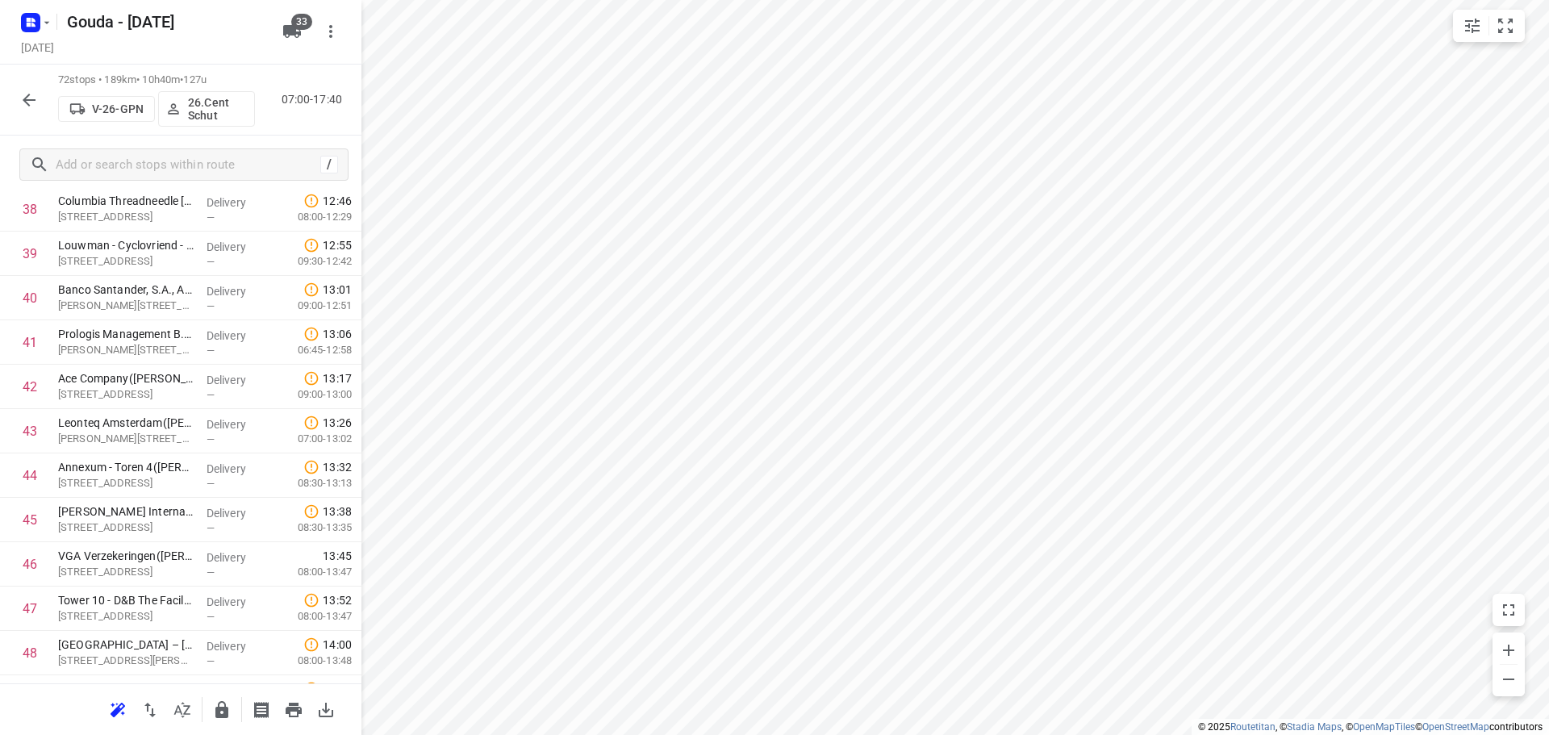
click at [184, 712] on icon "button" at bounding box center [182, 709] width 19 height 19
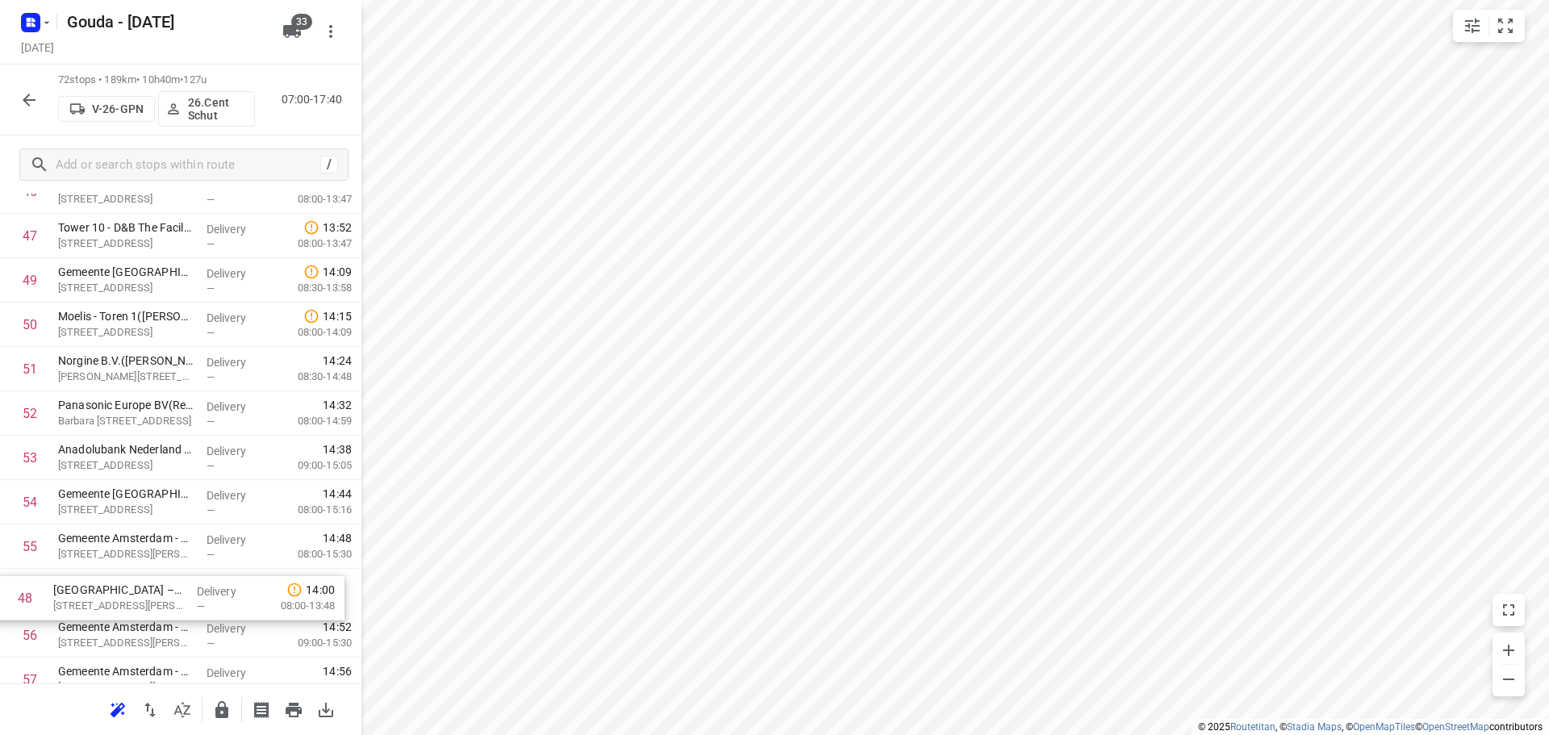
scroll to position [2153, 0]
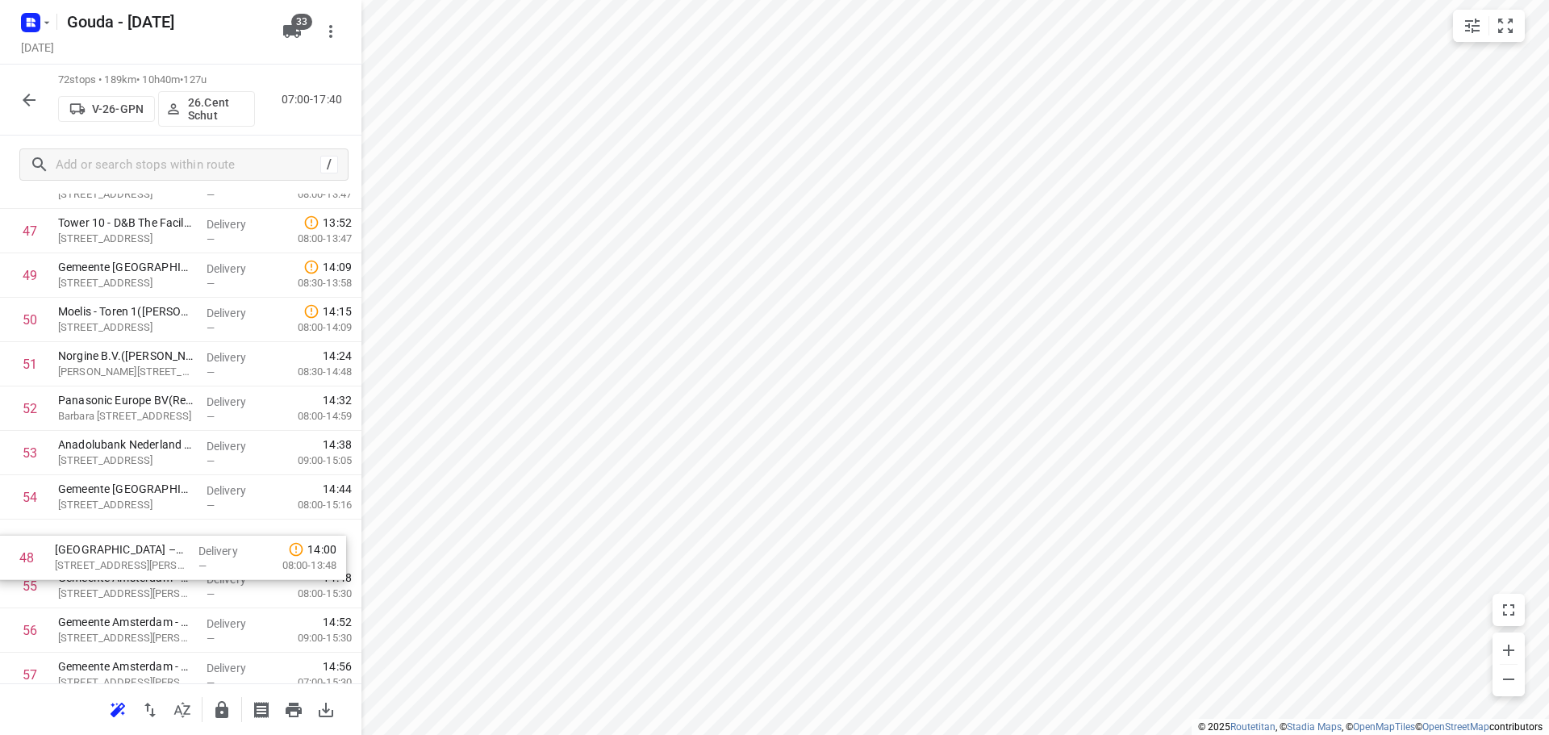
drag, startPoint x: 114, startPoint y: 479, endPoint x: 111, endPoint y: 545, distance: 66.2
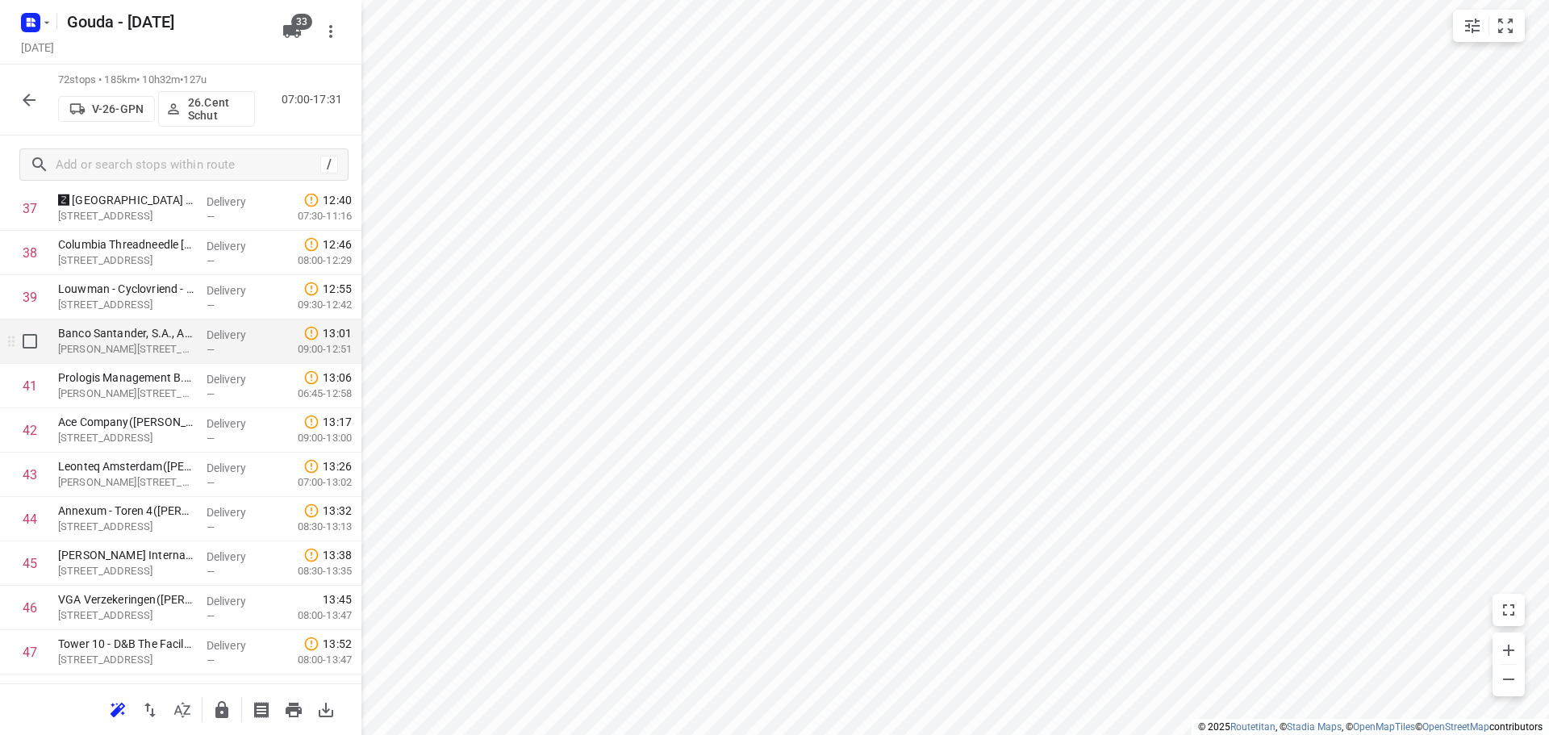
scroll to position [1830, 0]
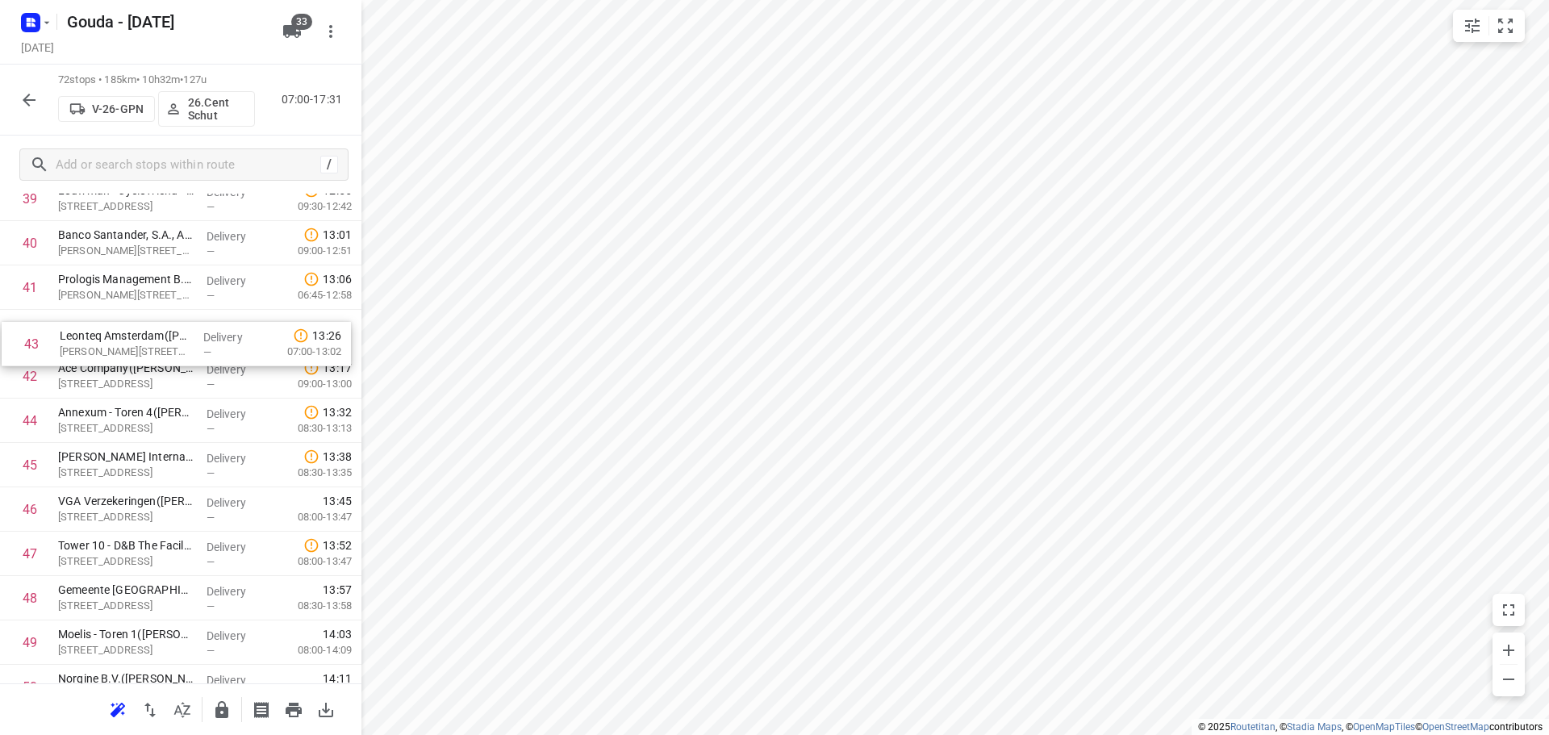
drag, startPoint x: 173, startPoint y: 387, endPoint x: 175, endPoint y: 351, distance: 36.3
click at [175, 351] on div "1 Stichting Gastenverblijven Amsterdam UMC([PERSON_NAME]) [STREET_ADDRESS] Deli…" at bounding box center [180, 87] width 361 height 3195
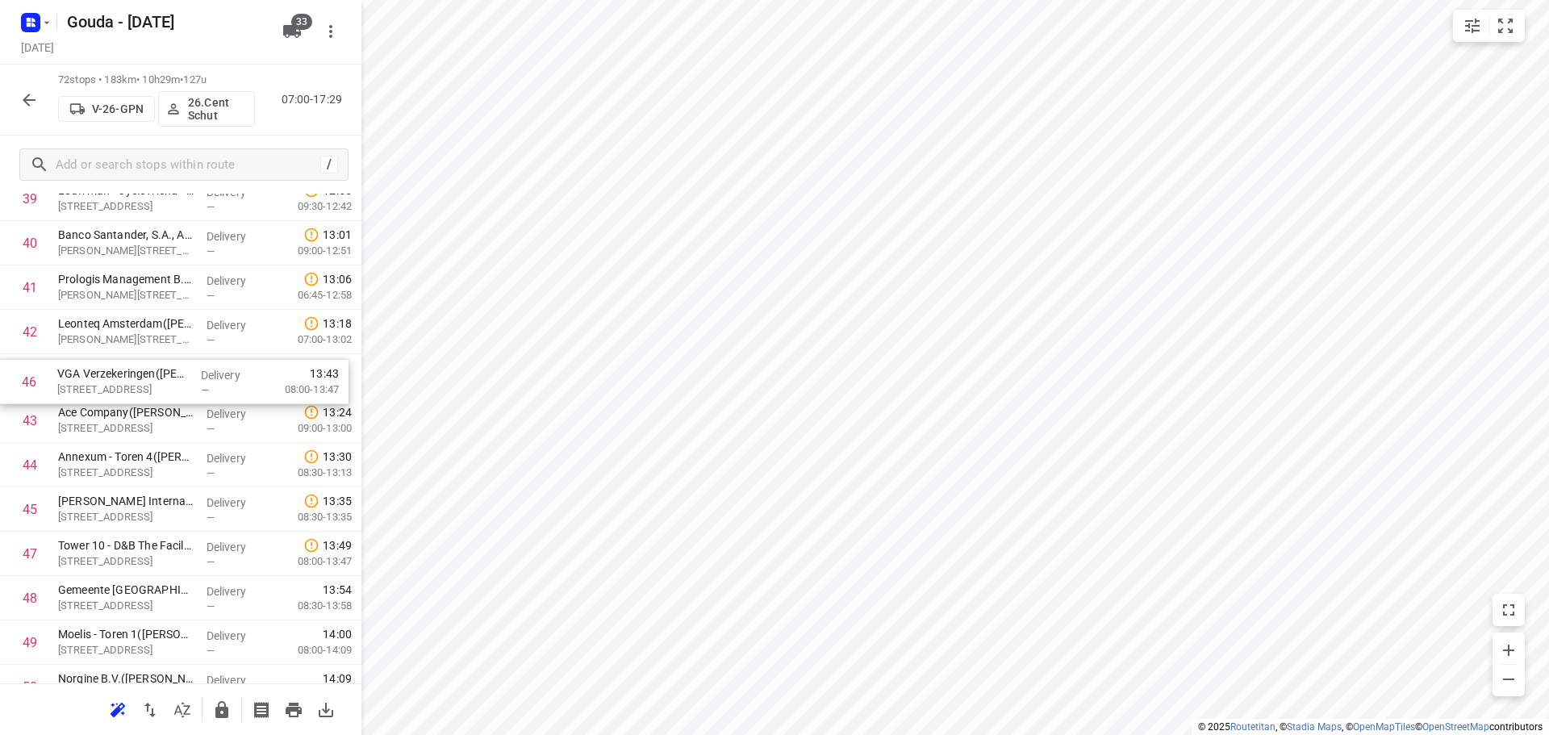
drag, startPoint x: 152, startPoint y: 512, endPoint x: 152, endPoint y: 379, distance: 133.1
click at [152, 379] on div "1 Stichting Gastenverblijven Amsterdam UMC([PERSON_NAME]) [STREET_ADDRESS] Deli…" at bounding box center [180, 87] width 361 height 3195
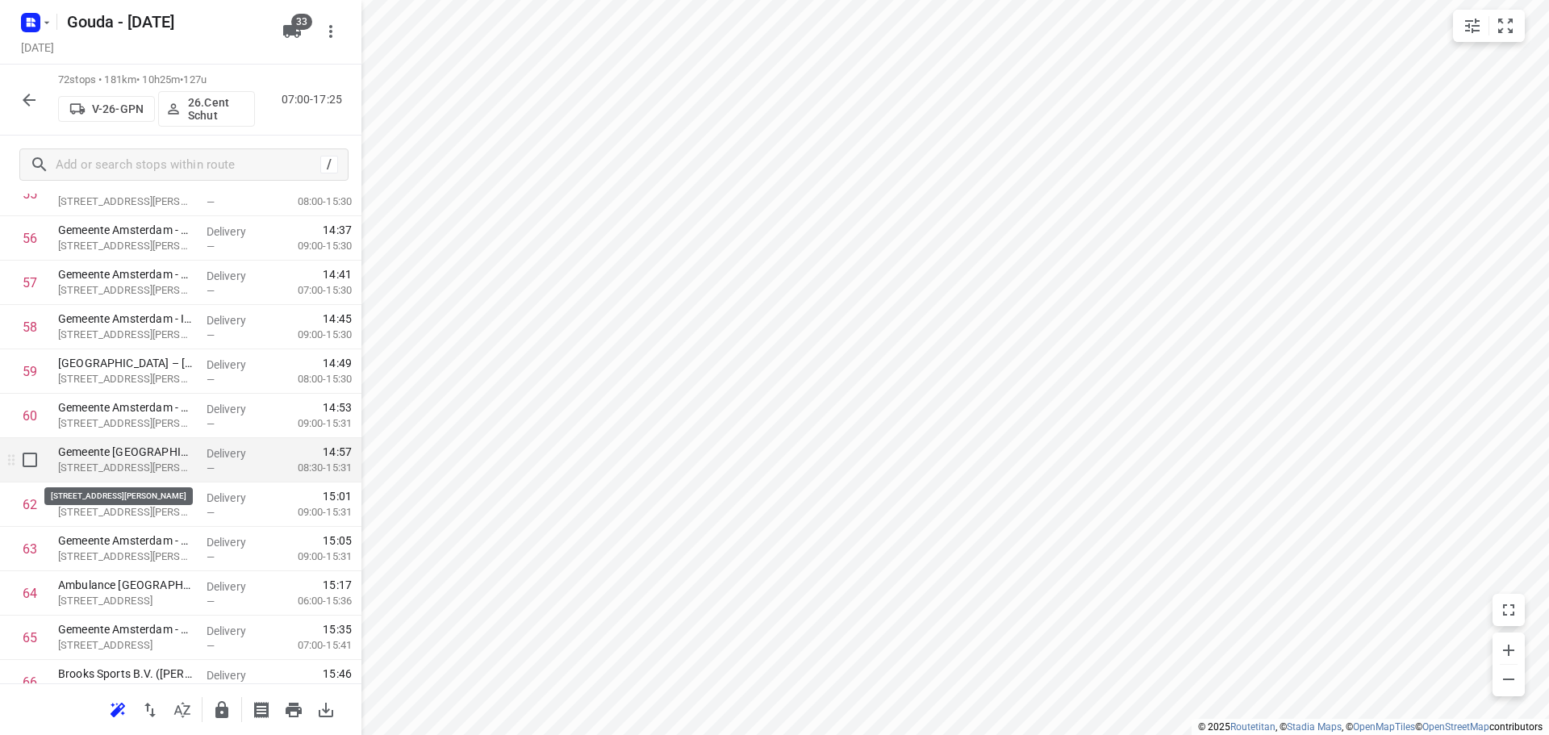
scroll to position [2637, 0]
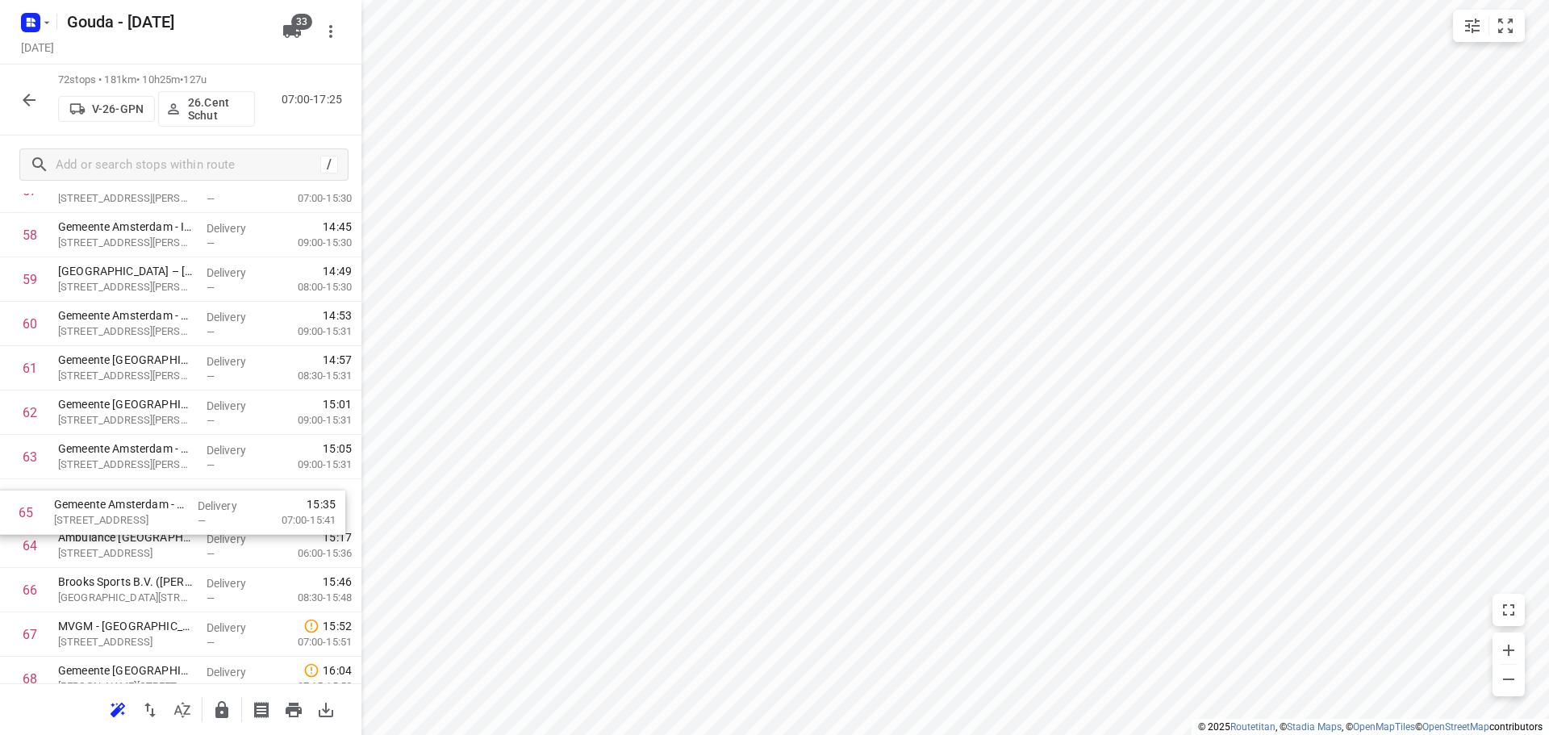
drag, startPoint x: 173, startPoint y: 547, endPoint x: 167, endPoint y: 499, distance: 47.9
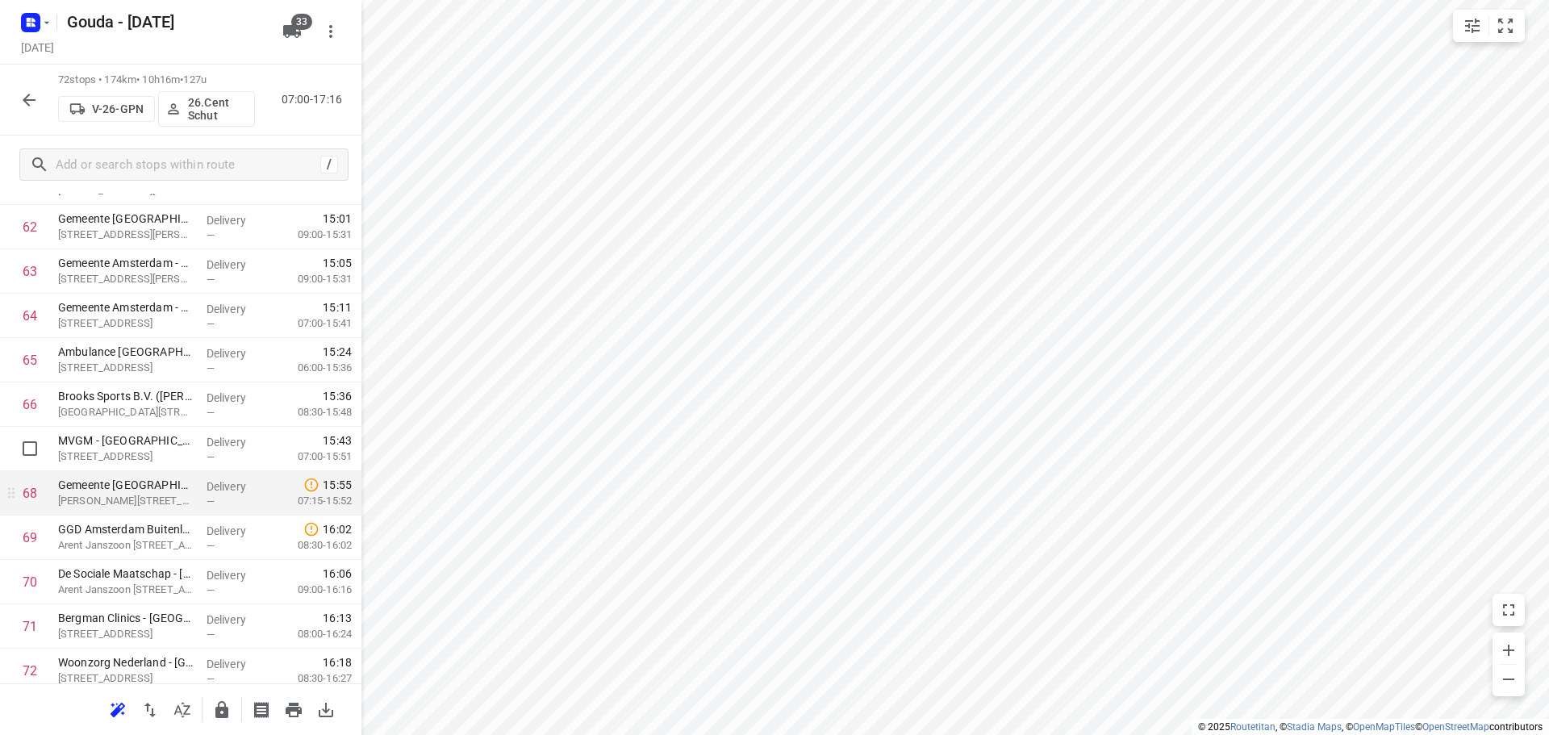
scroll to position [2876, 0]
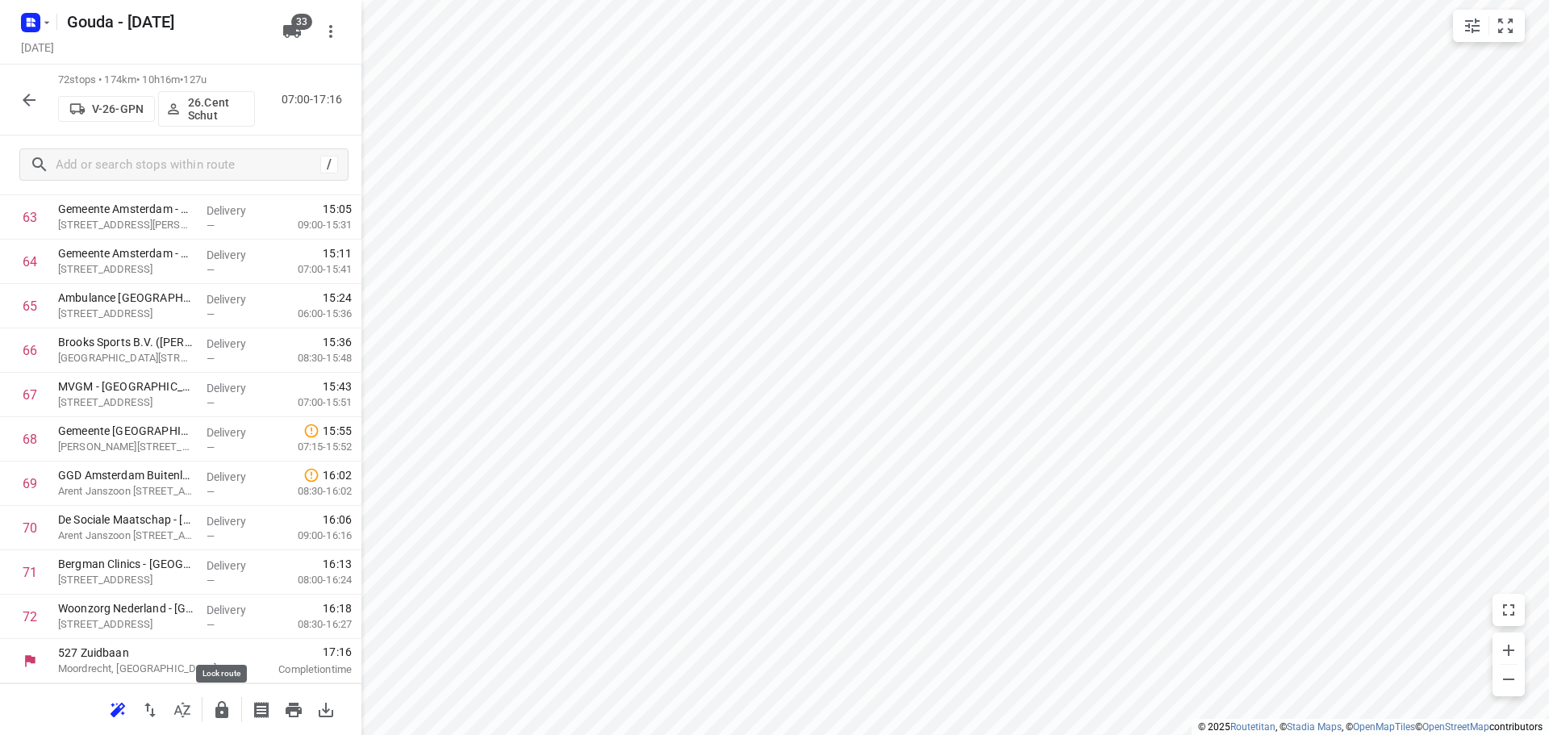
click at [211, 714] on button "button" at bounding box center [222, 710] width 32 height 32
click at [40, 111] on div at bounding box center [29, 100] width 32 height 32
click at [39, 104] on button "button" at bounding box center [29, 100] width 32 height 32
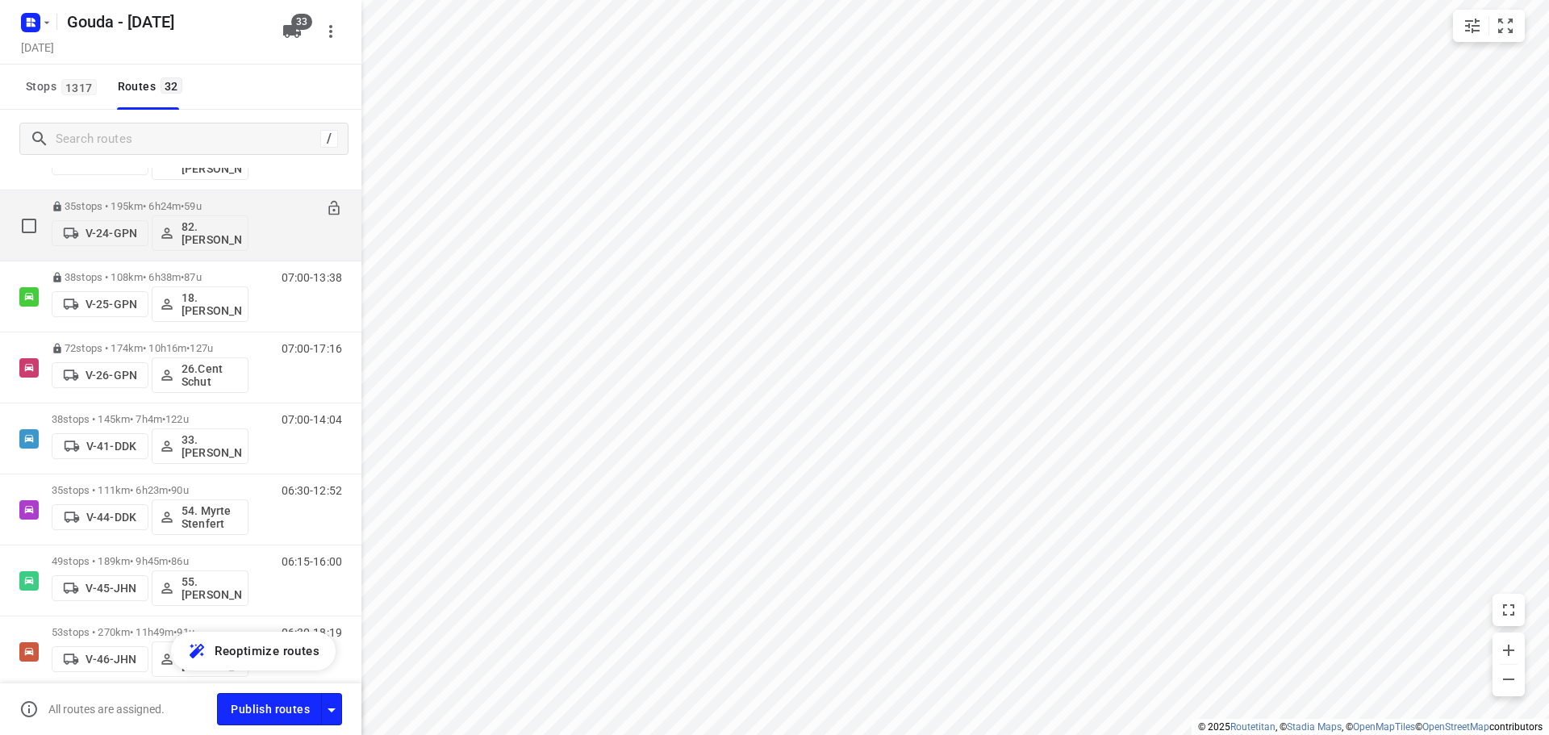
scroll to position [484, 0]
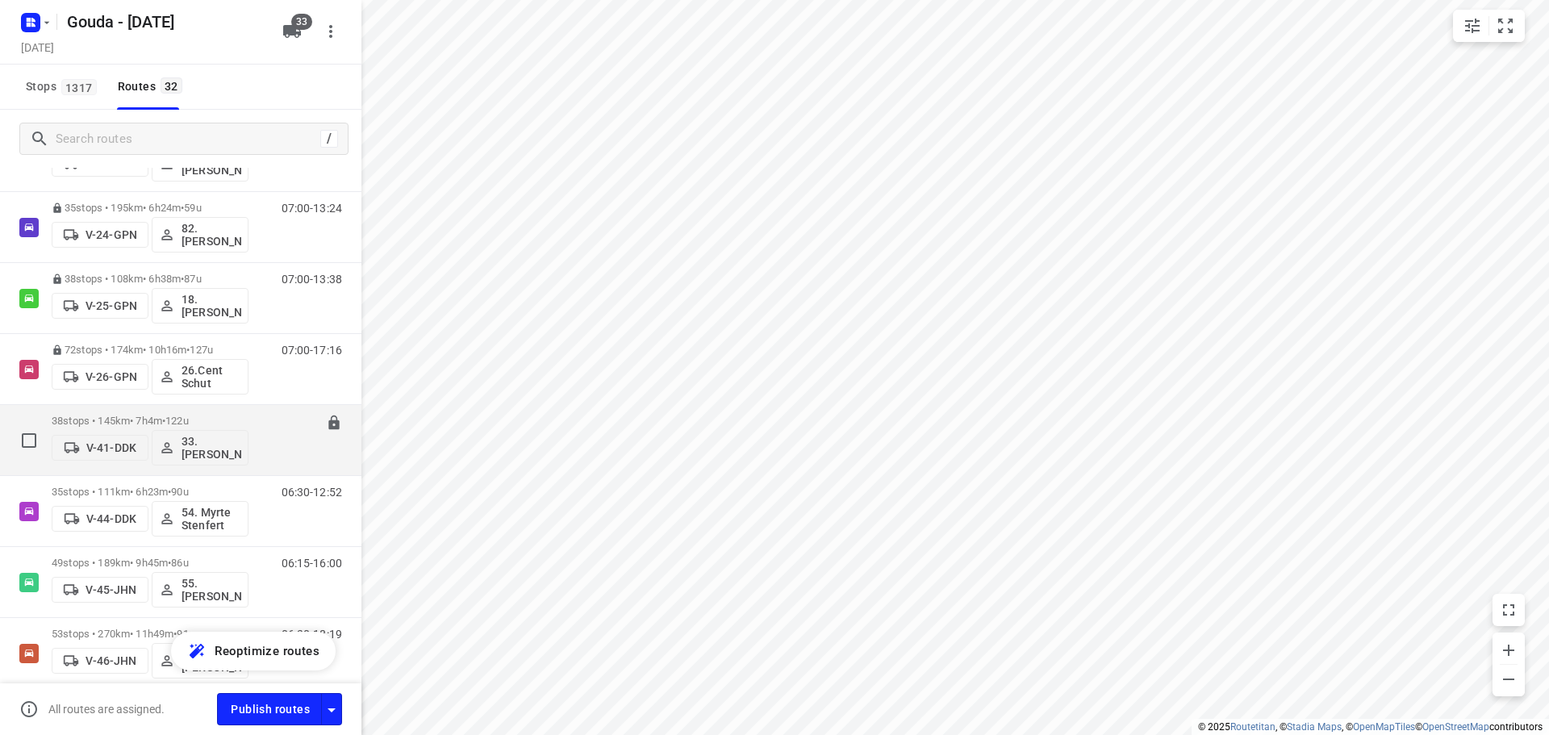
click at [191, 412] on div "38 stops • 145km • 7h4m • 122u V-41-DDK 33.[PERSON_NAME]" at bounding box center [150, 440] width 197 height 67
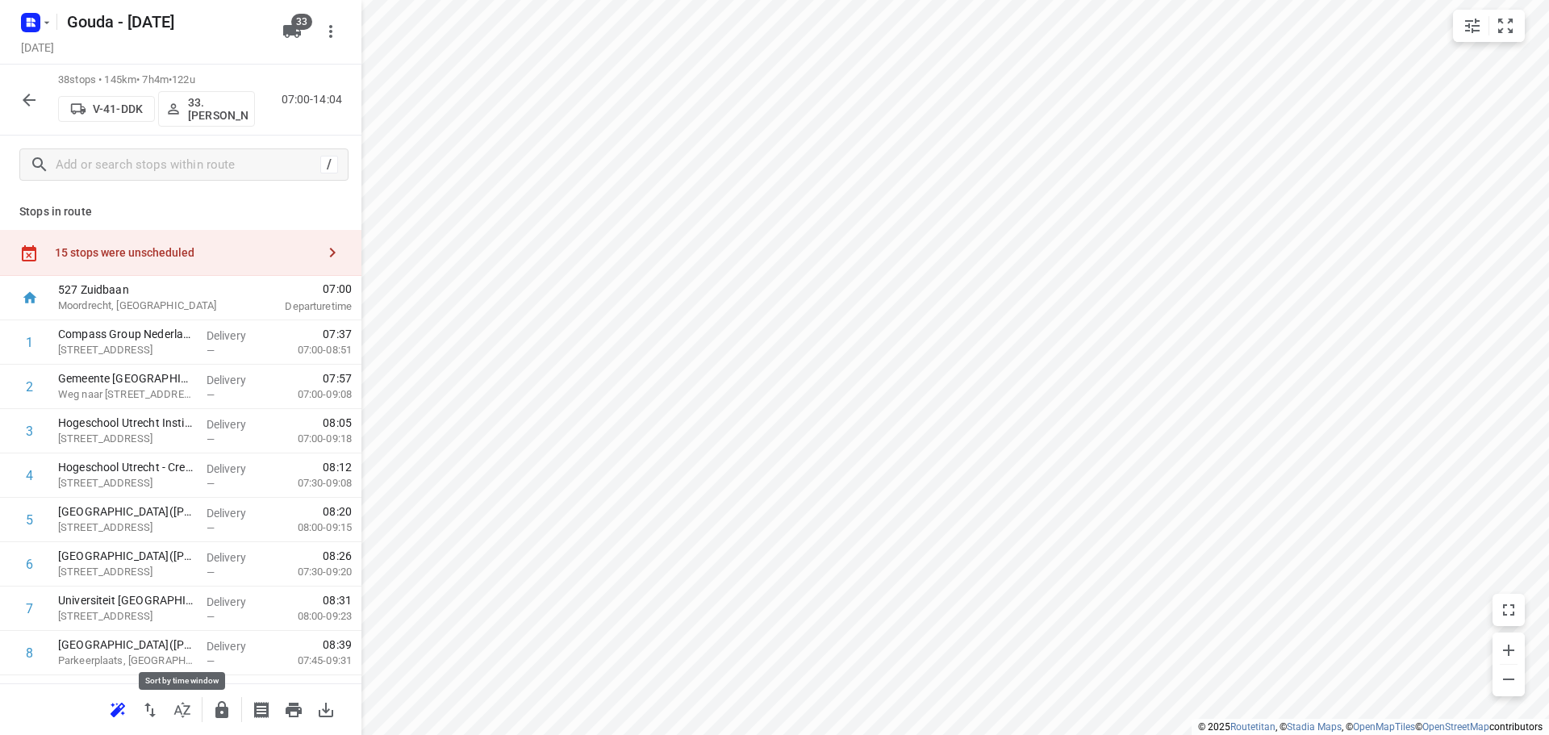
click at [186, 717] on icon "button" at bounding box center [182, 709] width 19 height 19
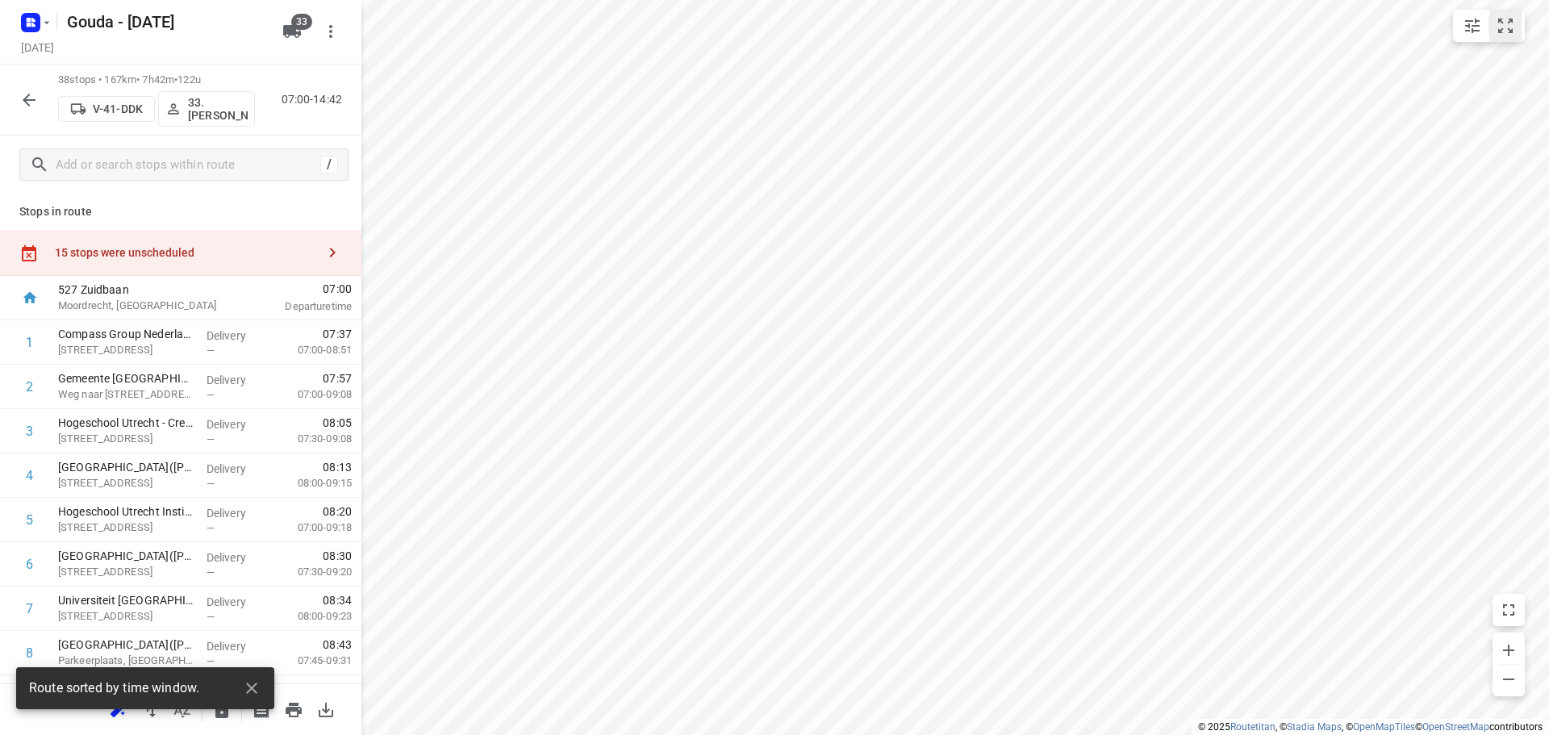
click at [1502, 20] on icon "small contained button group" at bounding box center [1505, 26] width 15 height 15
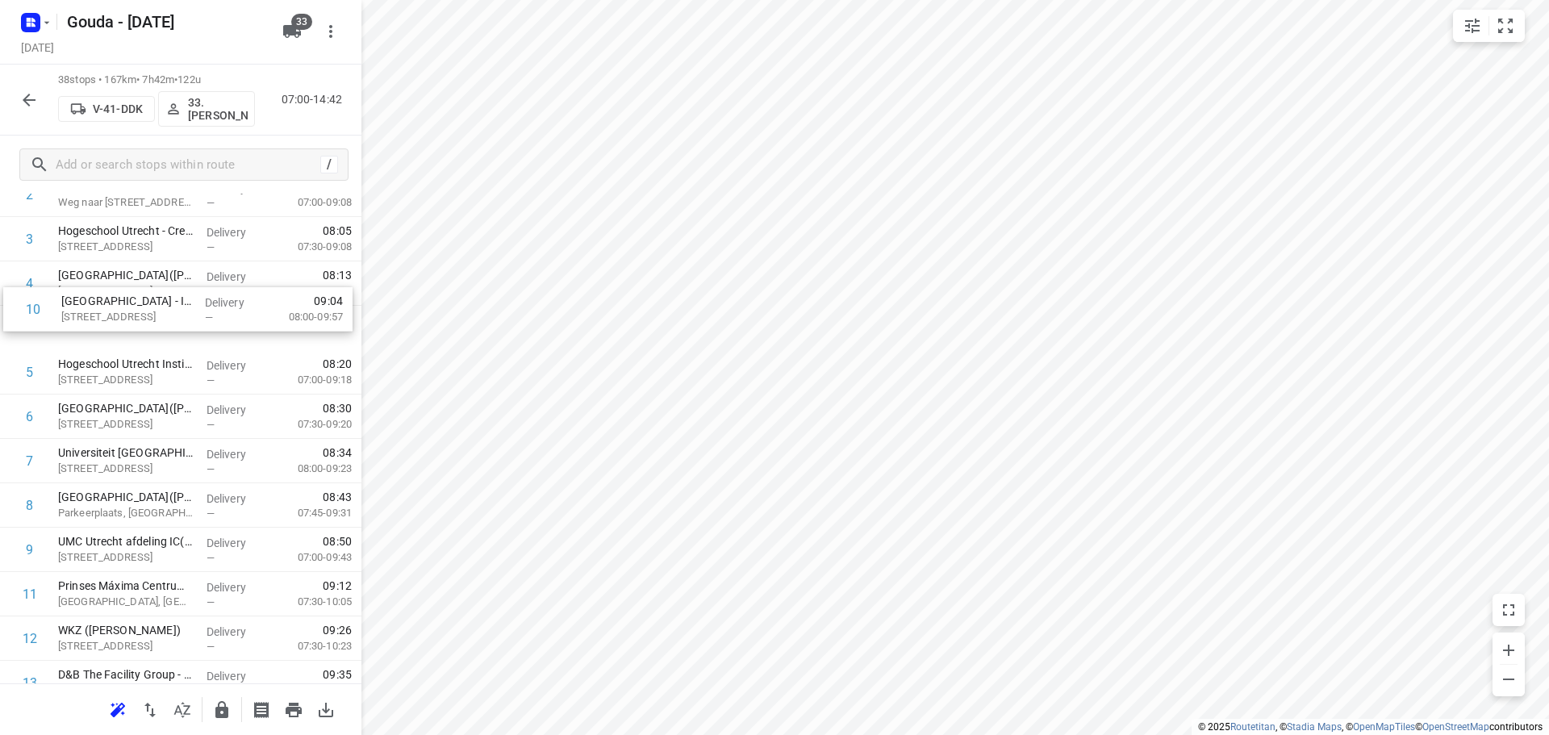
scroll to position [188, 0]
drag, startPoint x: 179, startPoint y: 514, endPoint x: 180, endPoint y: 330, distance: 184.0
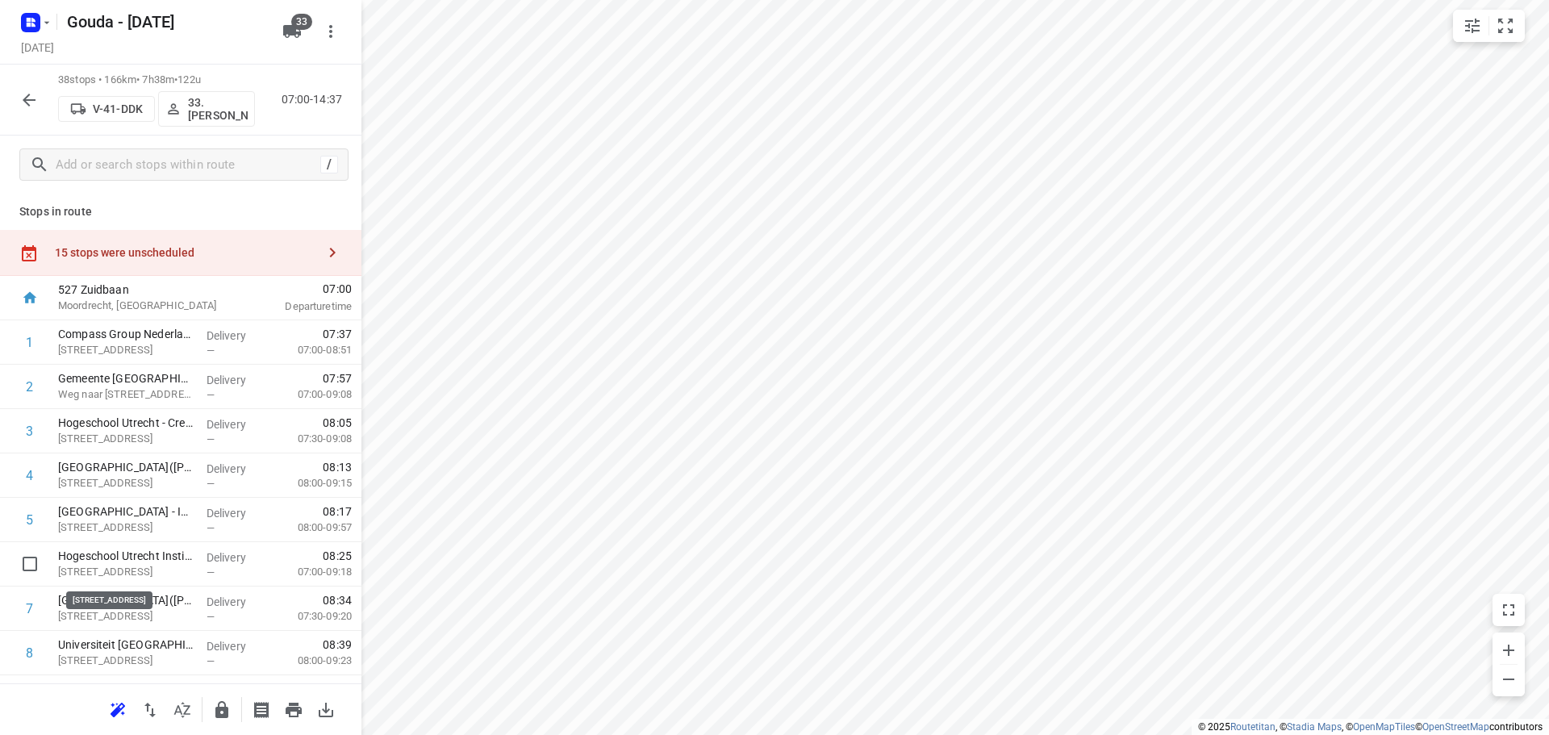
scroll to position [1, 0]
drag, startPoint x: 136, startPoint y: 574, endPoint x: 146, endPoint y: 432, distance: 141.6
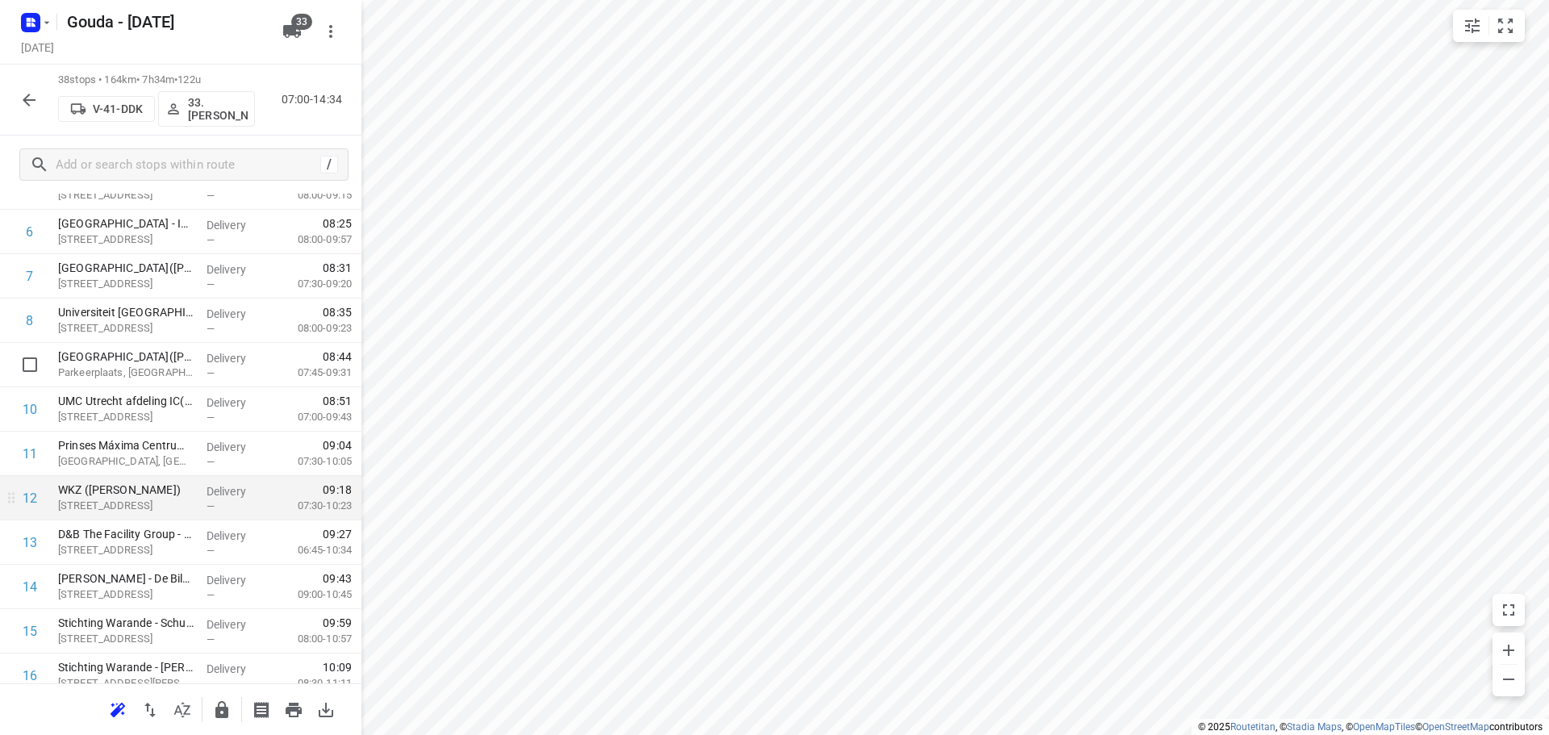
scroll to position [485, 0]
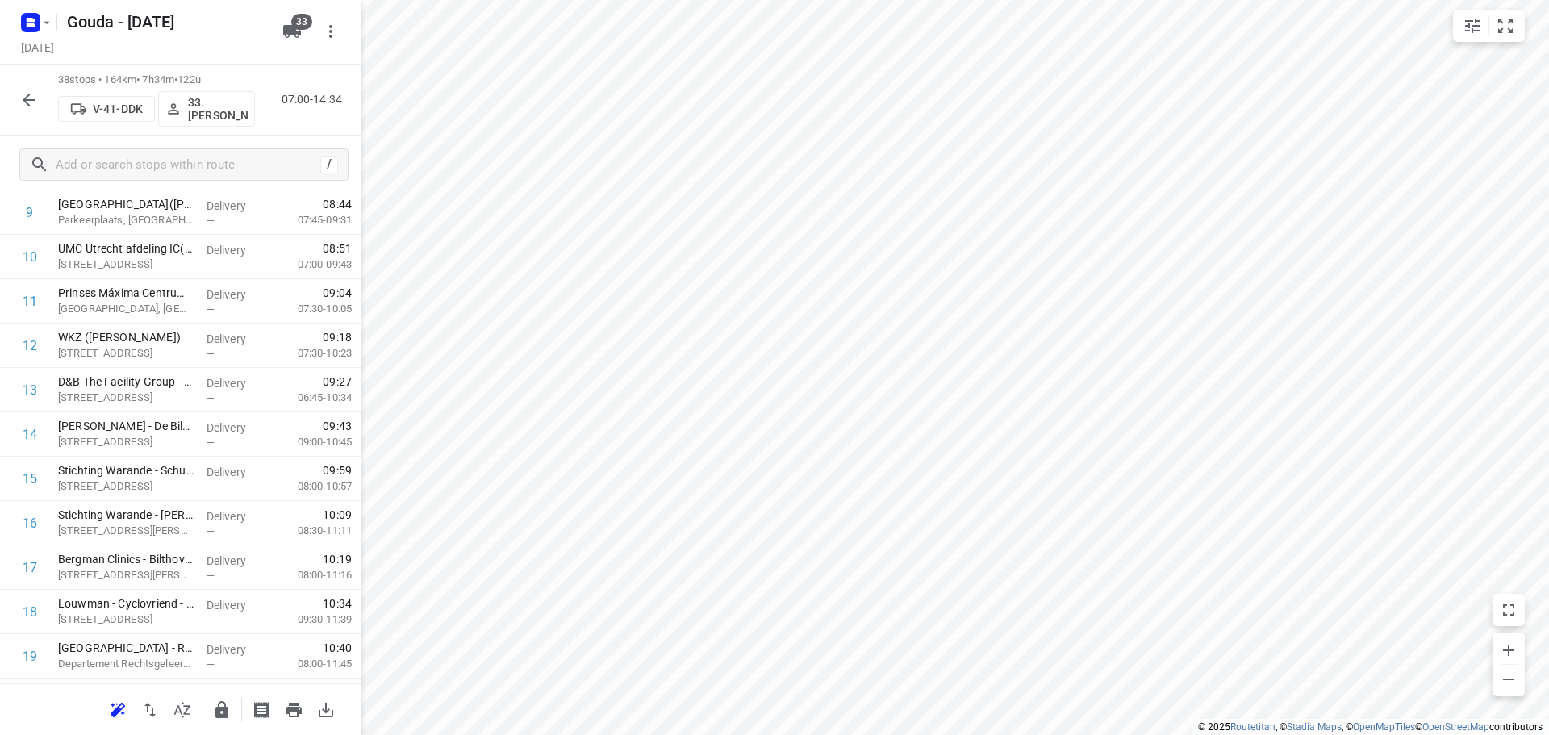
click at [1038, 0] on html "i © 2025 Routetitan , © Stadia Maps , © OpenMapTiles © OpenStreetMap contributo…" at bounding box center [774, 367] width 1549 height 735
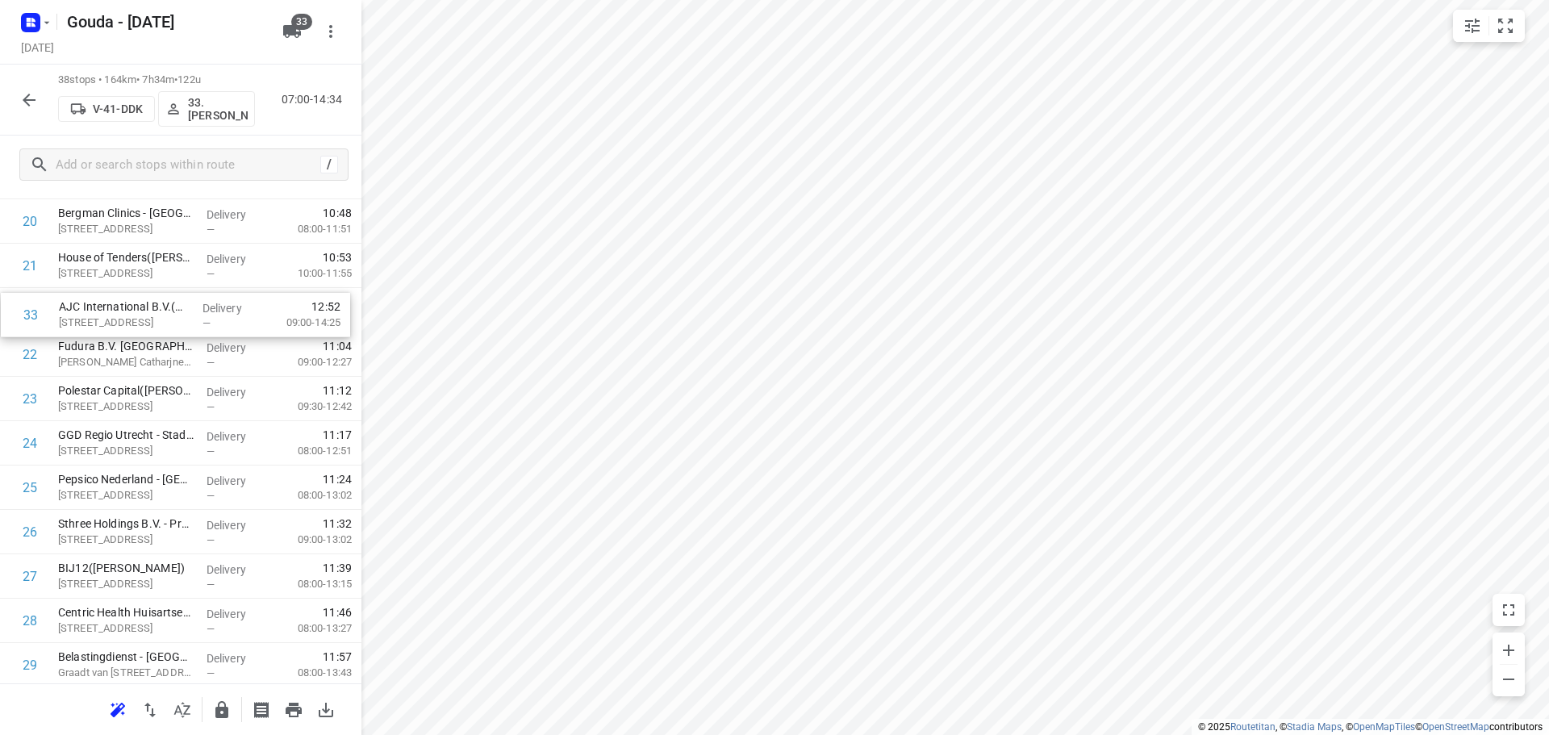
drag, startPoint x: 150, startPoint y: 624, endPoint x: 145, endPoint y: 299, distance: 325.2
click at [145, 299] on div "1 Compass Group Nederland B.V. - Provincie [GEOGRAPHIC_DATA]([PERSON_NAME]) [ST…" at bounding box center [180, 199] width 361 height 1686
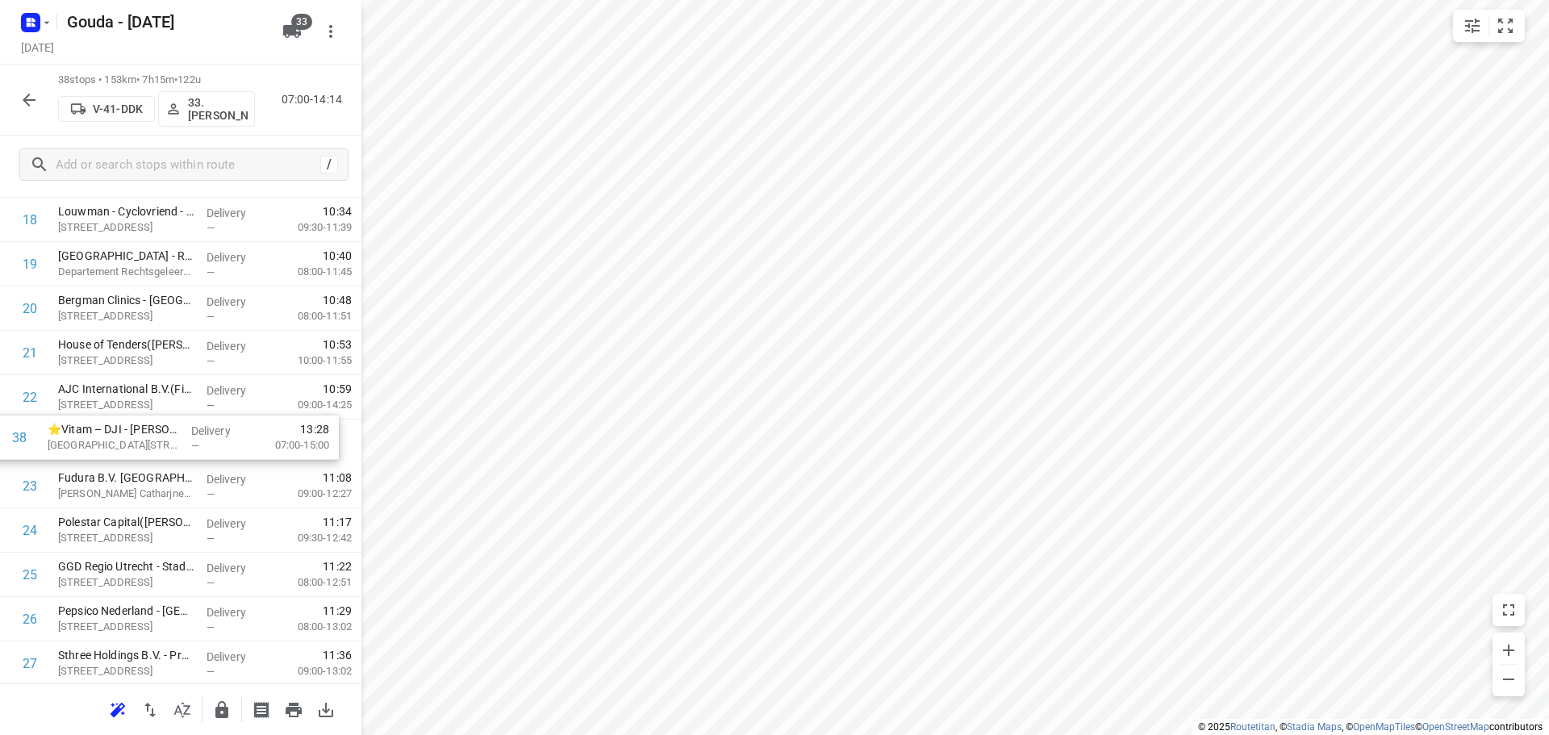
drag, startPoint x: 161, startPoint y: 616, endPoint x: 149, endPoint y: 425, distance: 190.7
click at [148, 425] on div "1 Compass Group Nederland B.V. - Provincie [GEOGRAPHIC_DATA]([PERSON_NAME]) [ST…" at bounding box center [180, 286] width 361 height 1686
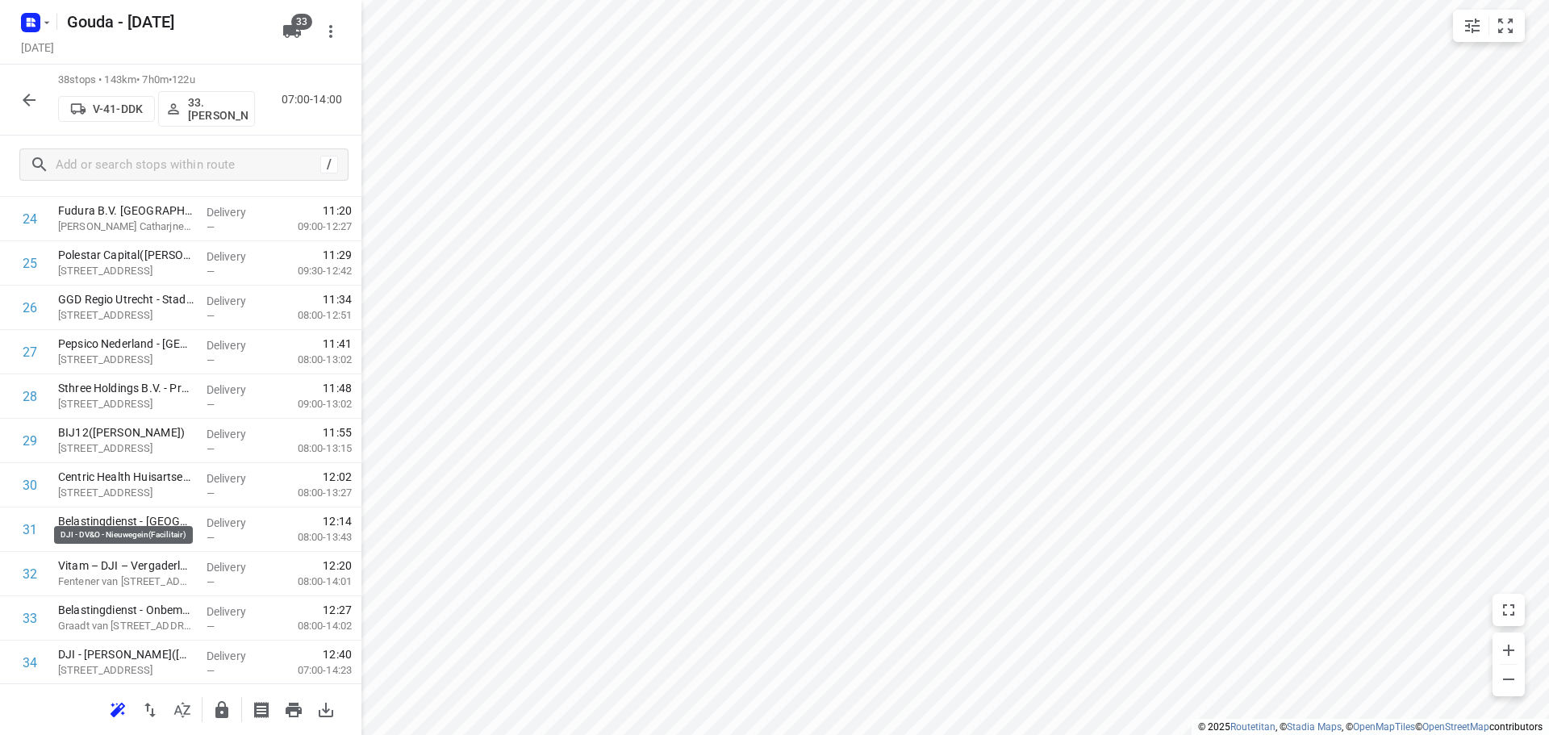
scroll to position [1368, 0]
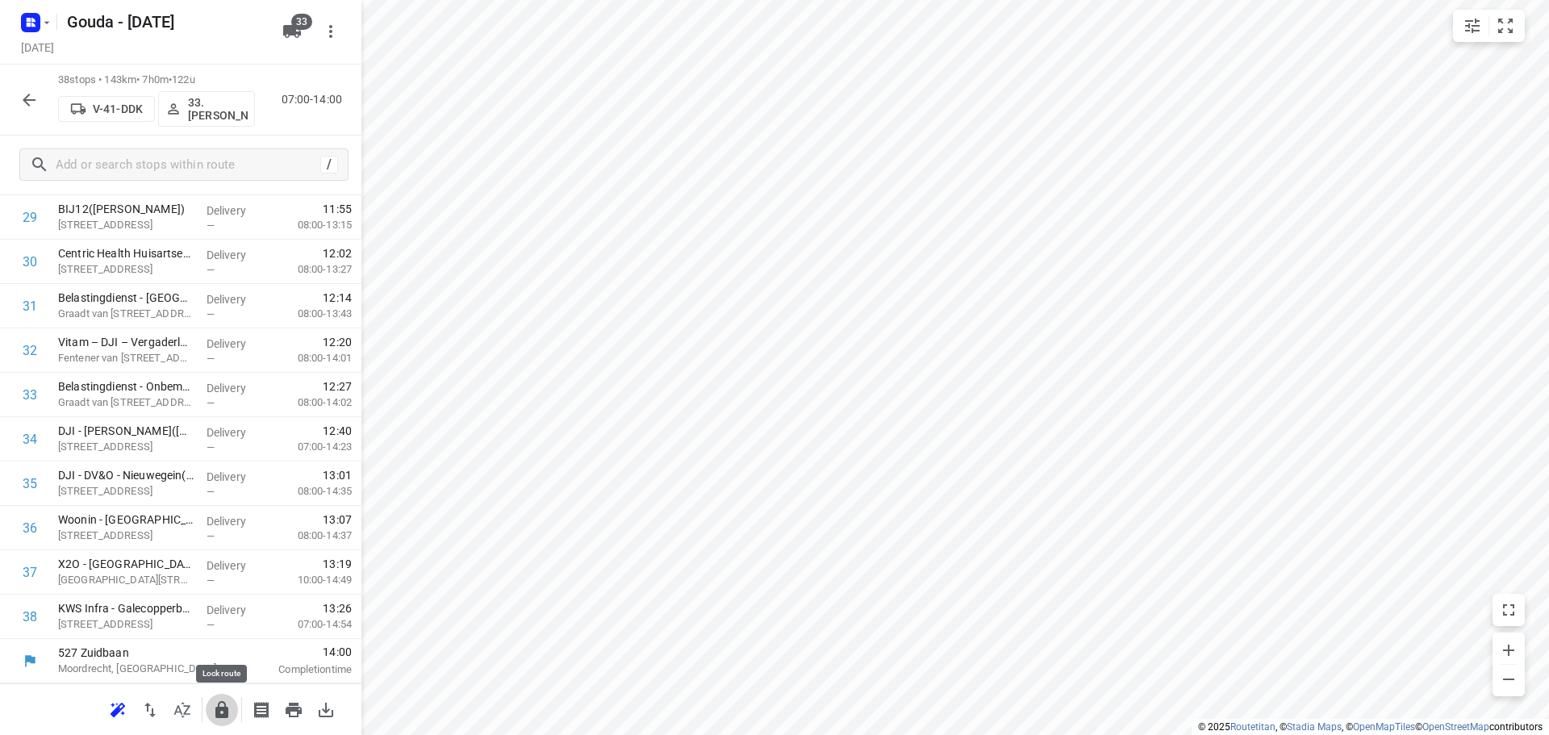
click at [211, 719] on button "button" at bounding box center [222, 710] width 32 height 32
click at [40, 96] on button "button" at bounding box center [29, 100] width 32 height 32
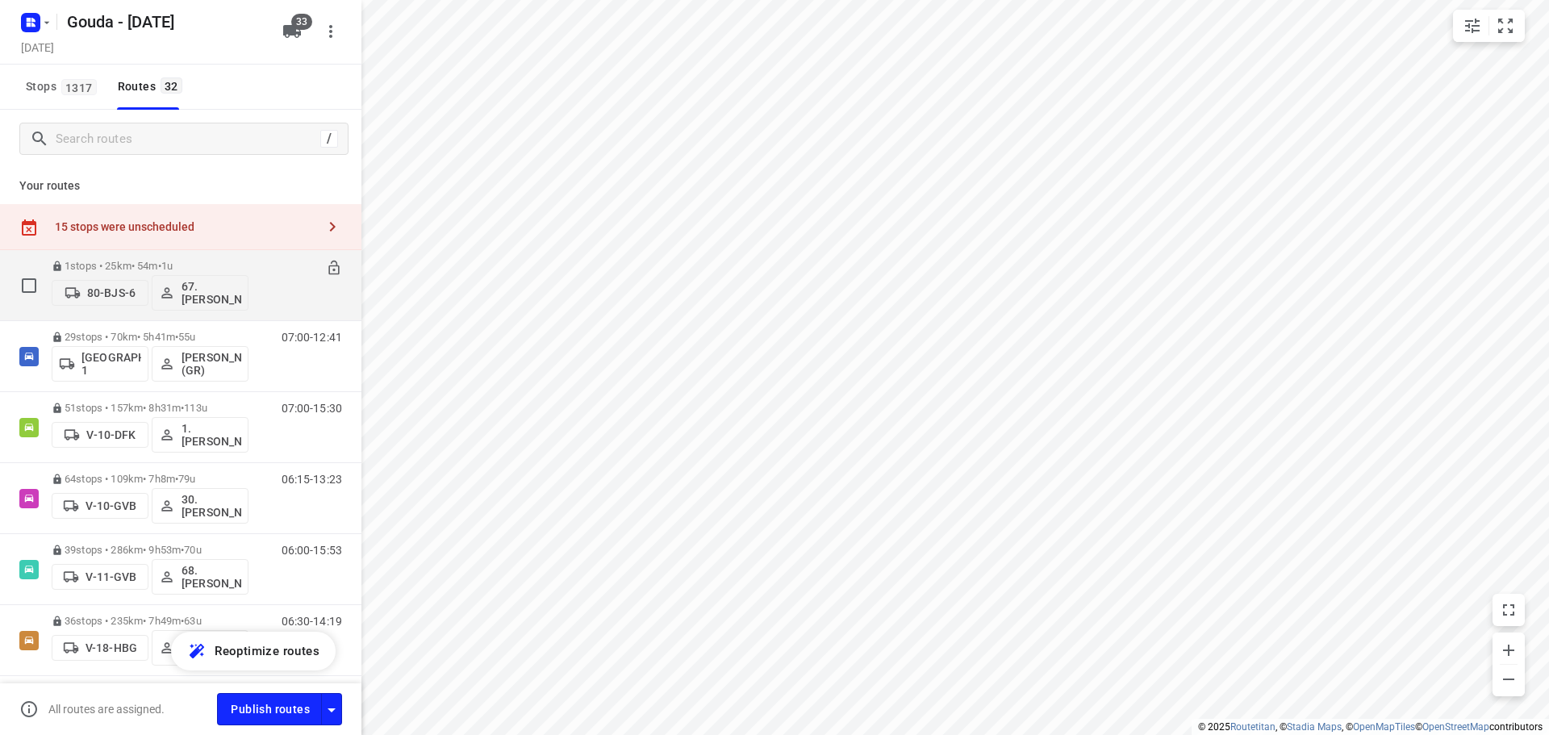
scroll to position [565, 0]
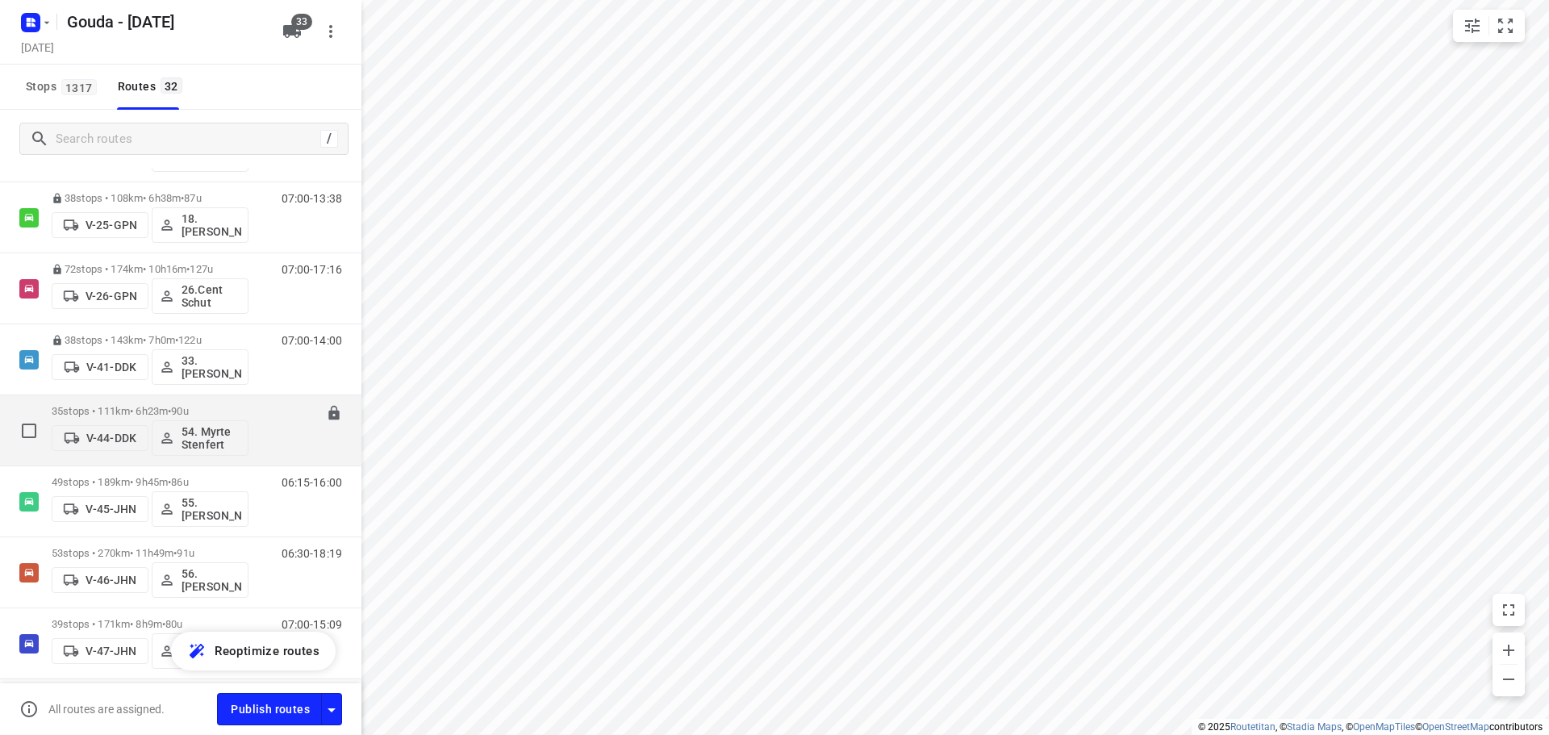
click at [171, 411] on span "•" at bounding box center [169, 411] width 3 height 12
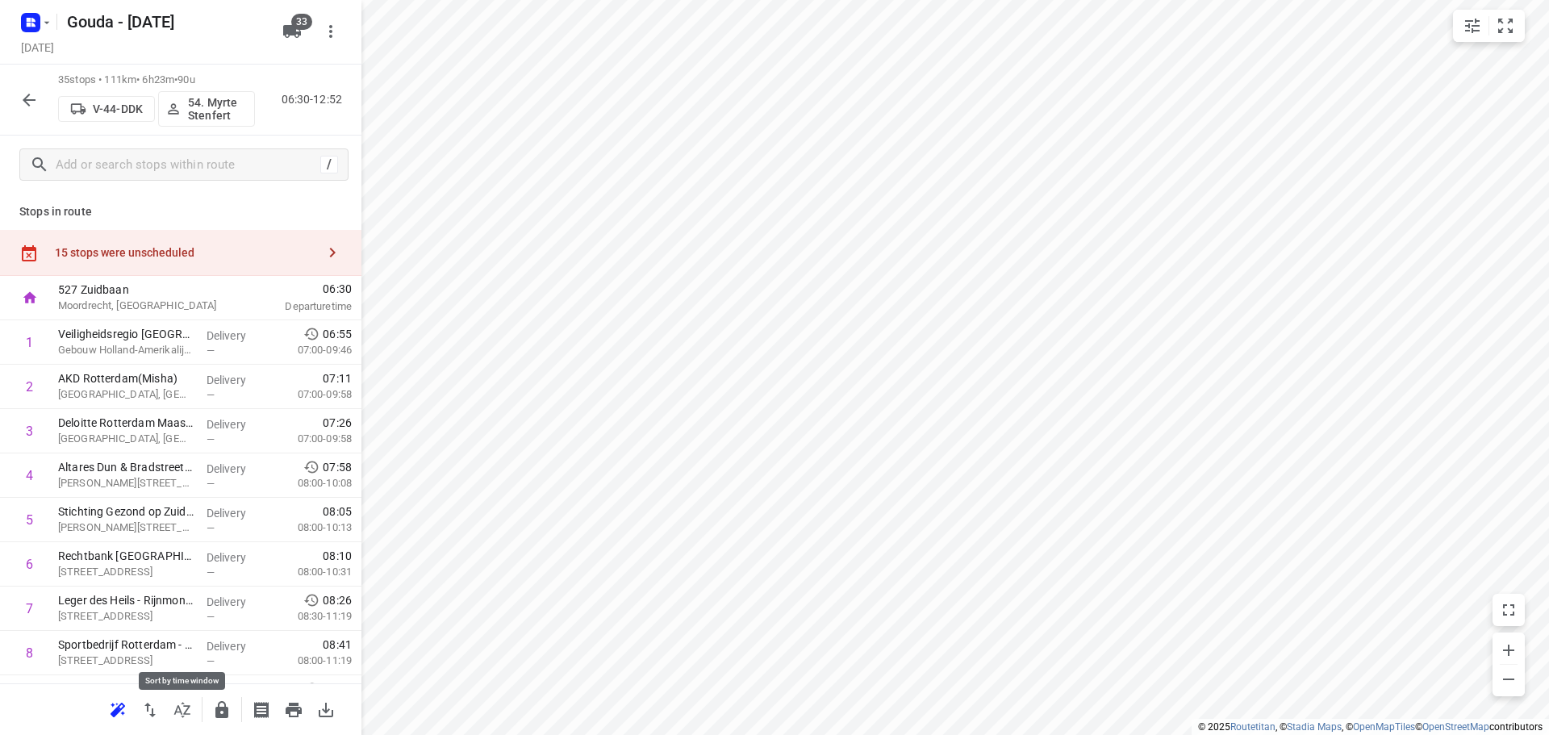
click at [180, 701] on icon "button" at bounding box center [182, 709] width 19 height 19
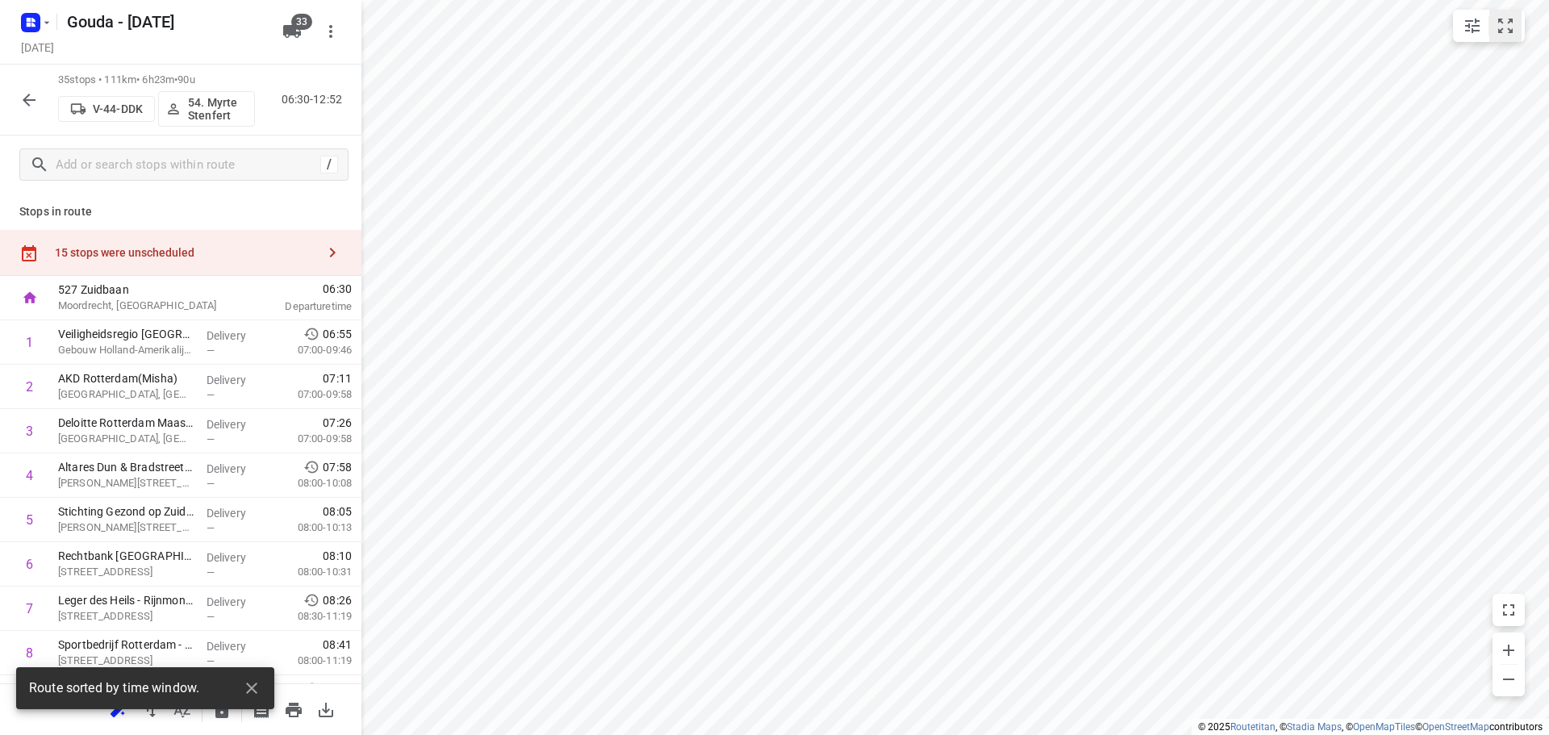
click at [1497, 19] on icon "small contained button group" at bounding box center [1505, 25] width 19 height 19
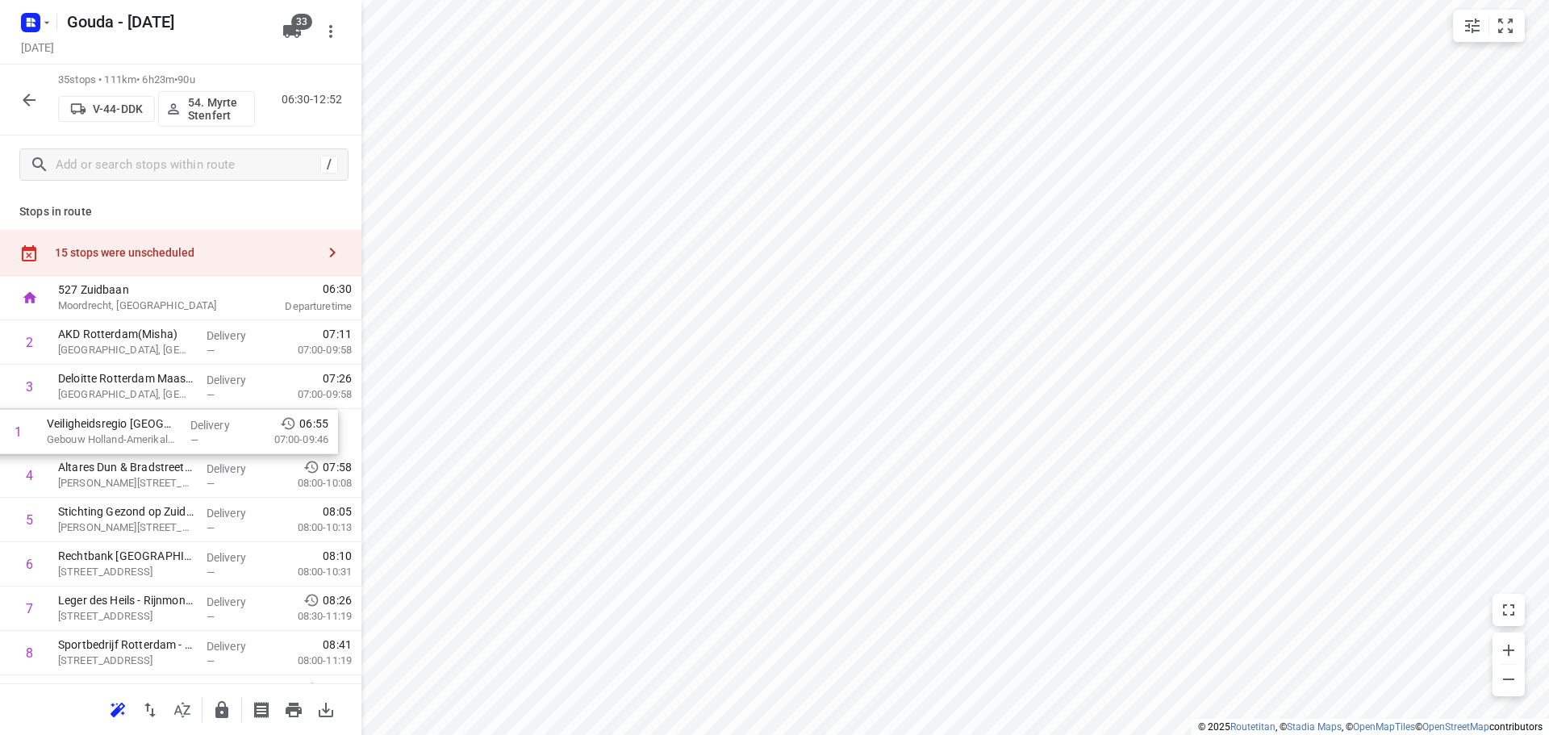
drag, startPoint x: 152, startPoint y: 341, endPoint x: 140, endPoint y: 439, distance: 98.3
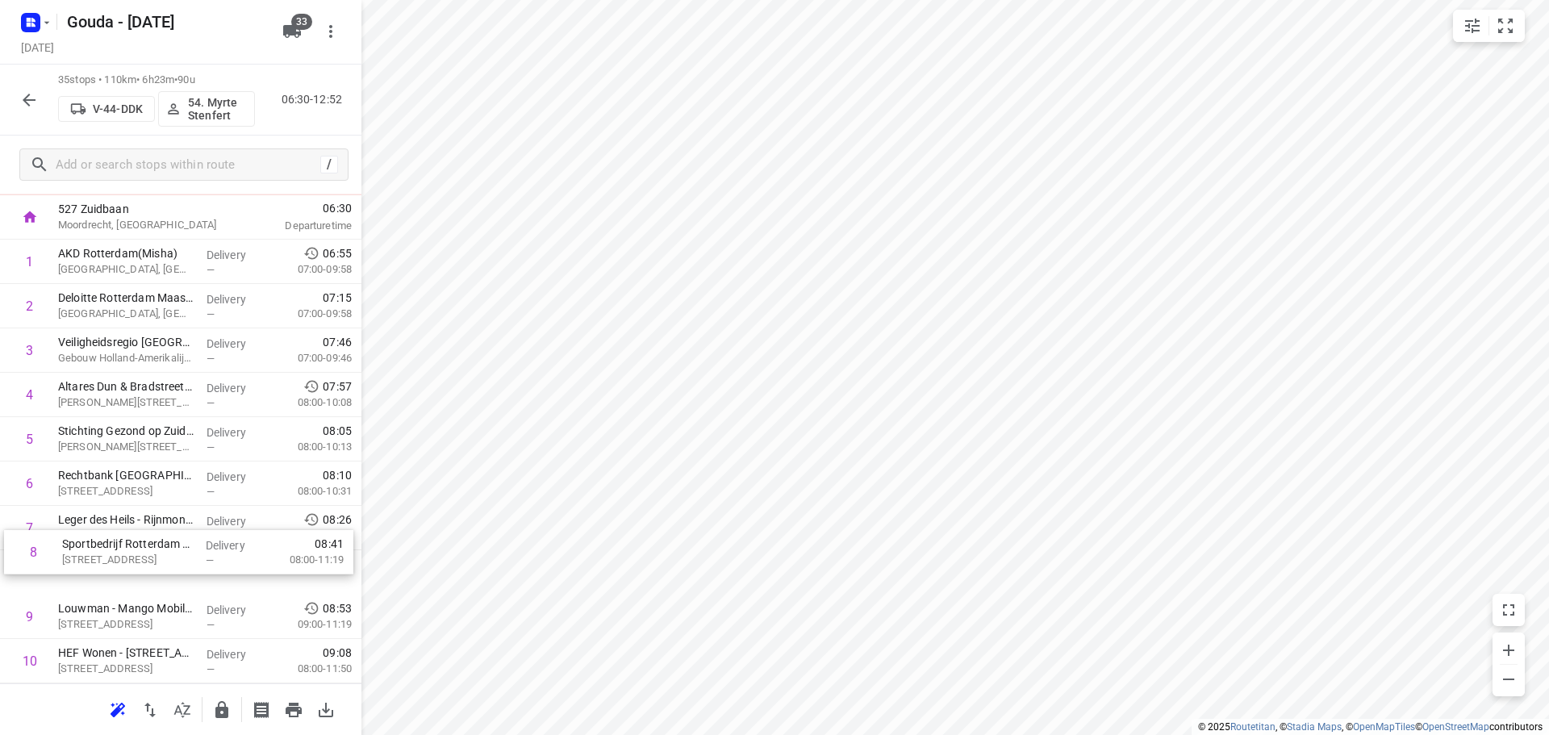
scroll to position [82, 0]
drag, startPoint x: 127, startPoint y: 575, endPoint x: 130, endPoint y: 524, distance: 50.9
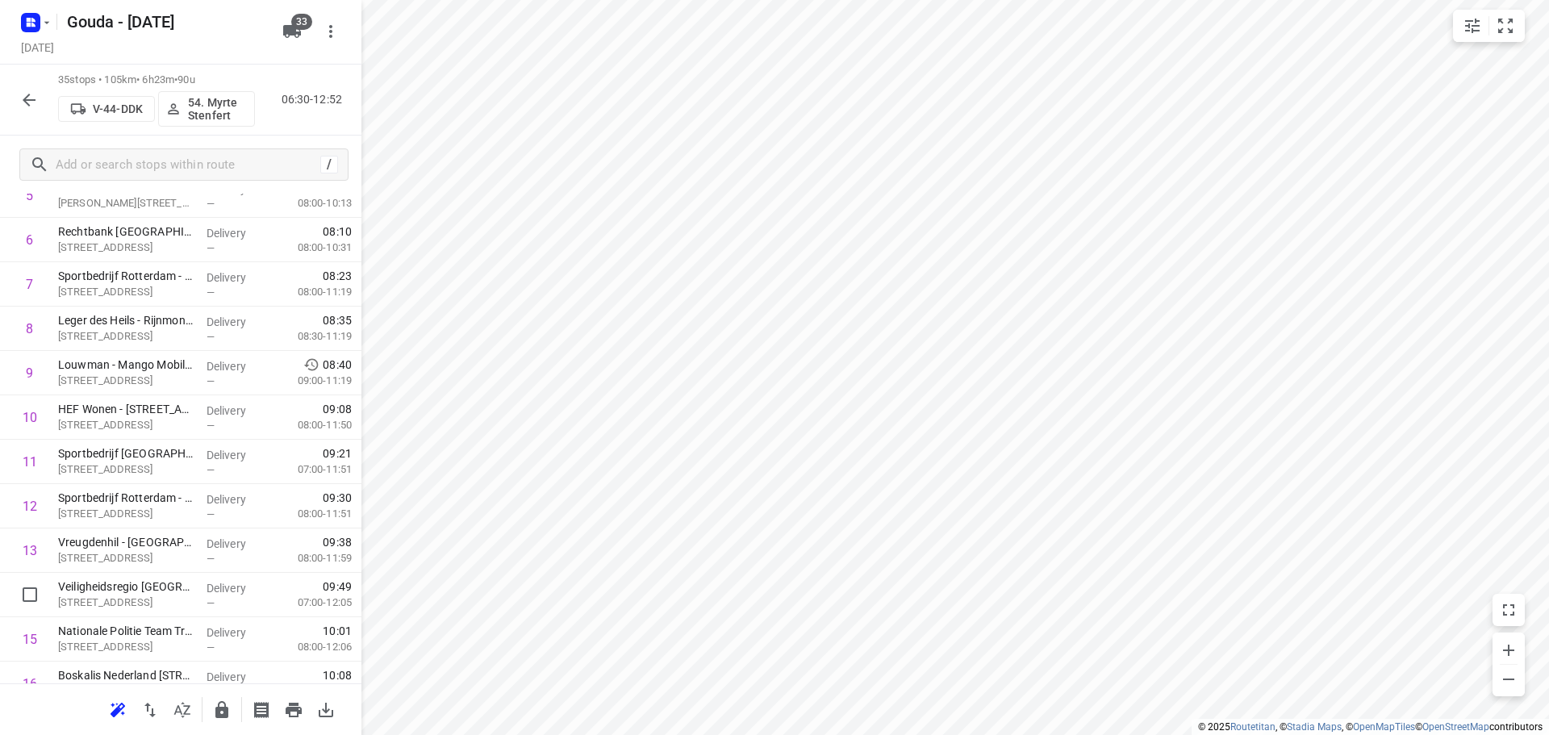
scroll to position [326, 0]
drag, startPoint x: 135, startPoint y: 601, endPoint x: 145, endPoint y: 453, distance: 148.8
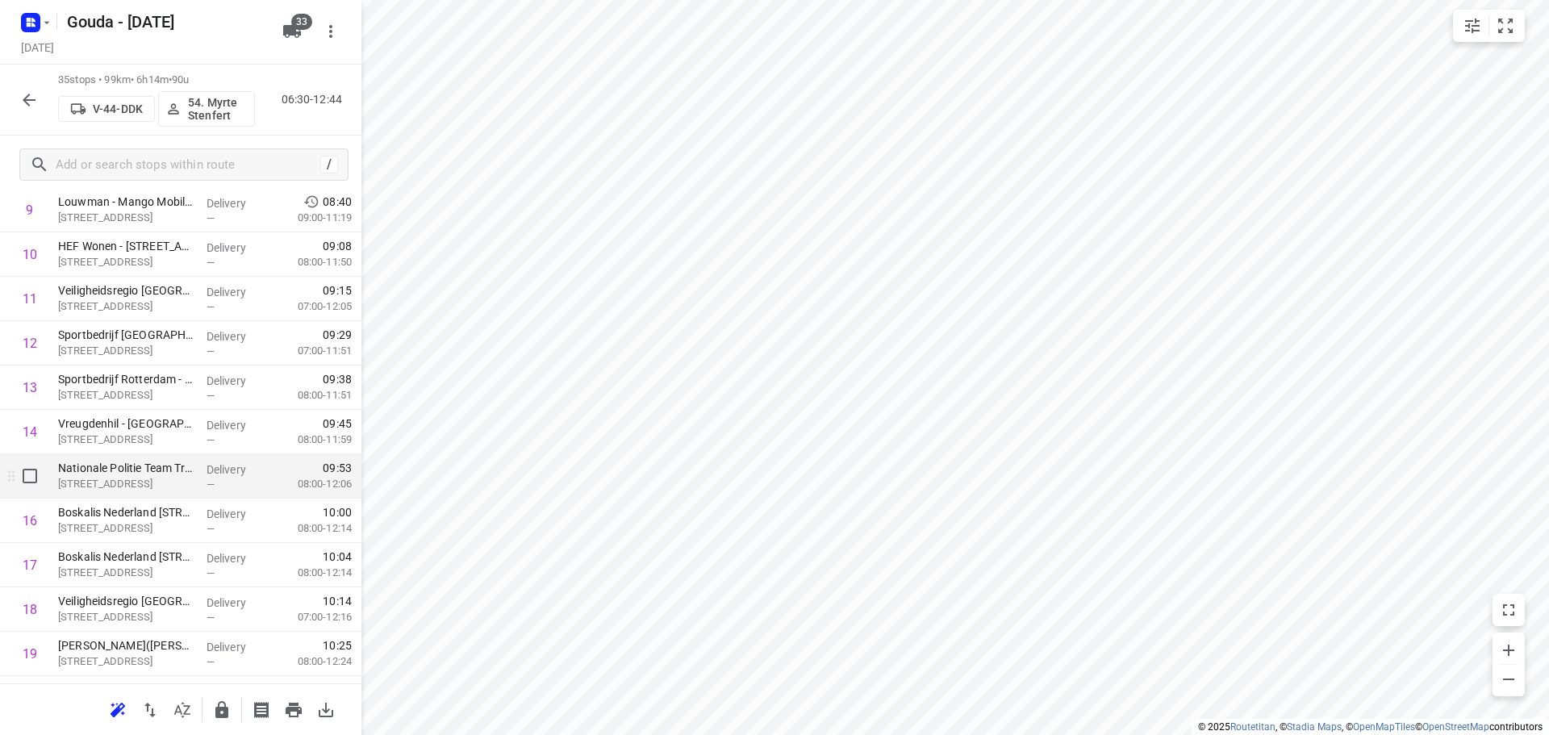
scroll to position [568, 0]
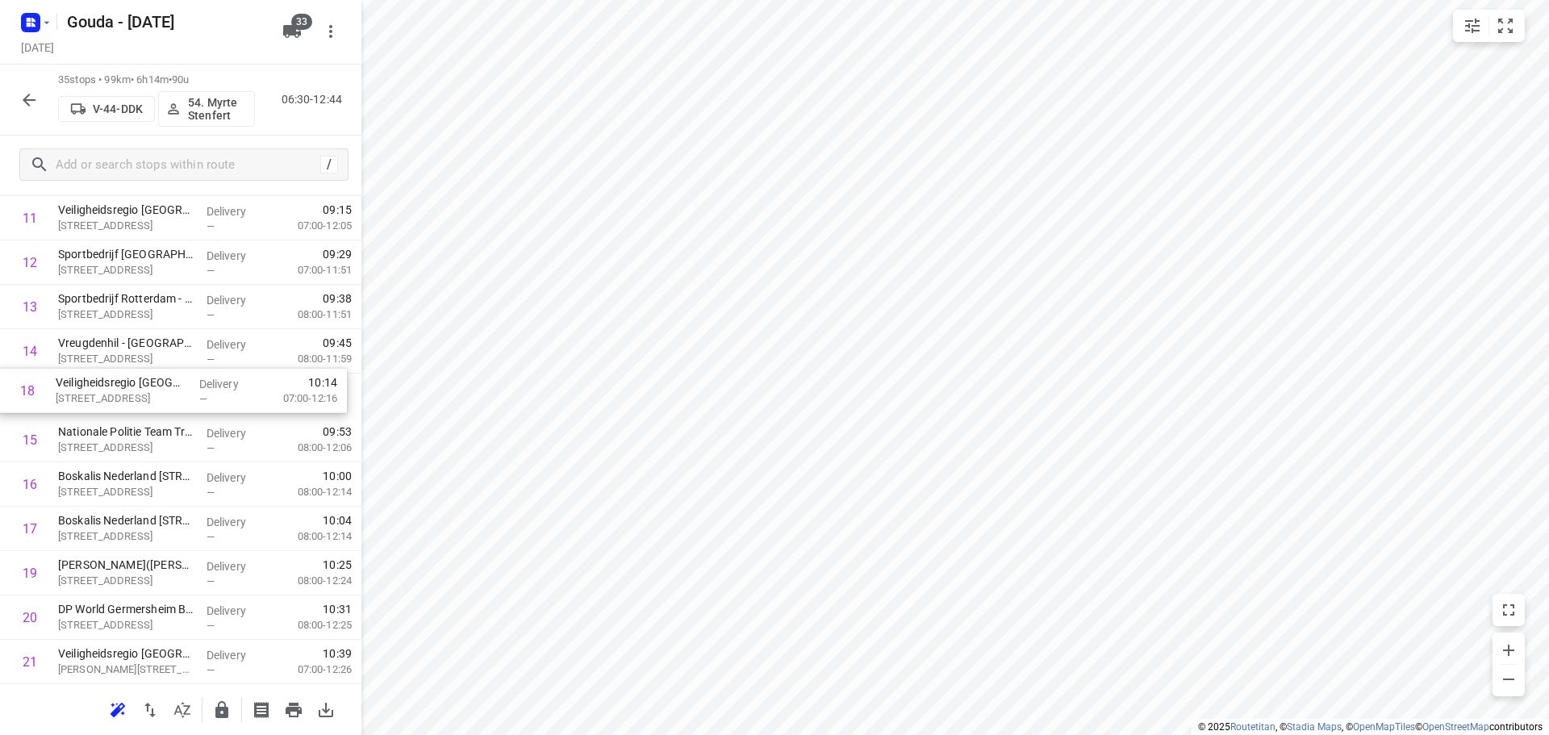
drag, startPoint x: 148, startPoint y: 544, endPoint x: 145, endPoint y: 395, distance: 149.3
click at [145, 395] on div "1 AKD Rotterdam(Misha) [GEOGRAPHIC_DATA], [GEOGRAPHIC_DATA] Delivery — 06:55 07…" at bounding box center [180, 528] width 361 height 1553
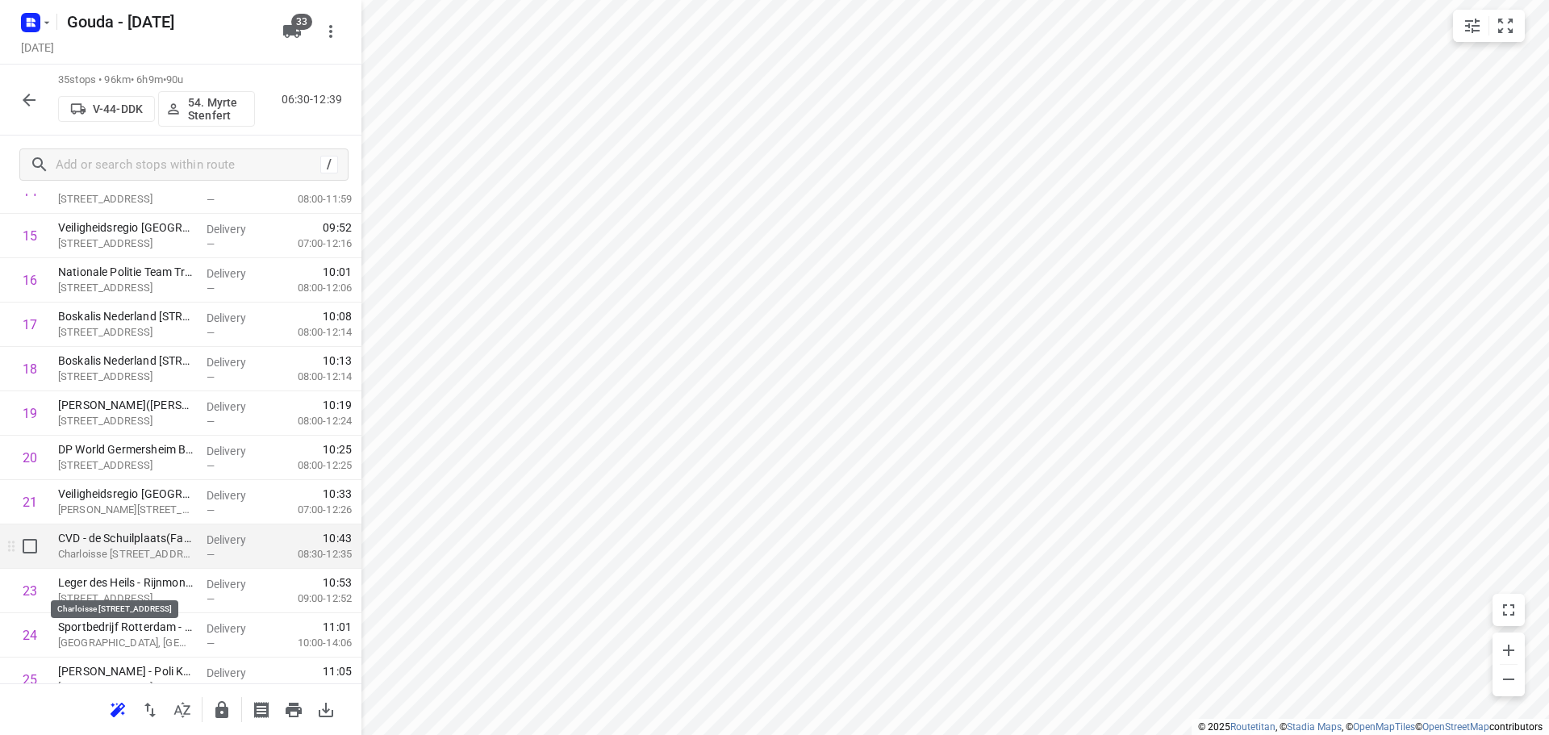
scroll to position [729, 0]
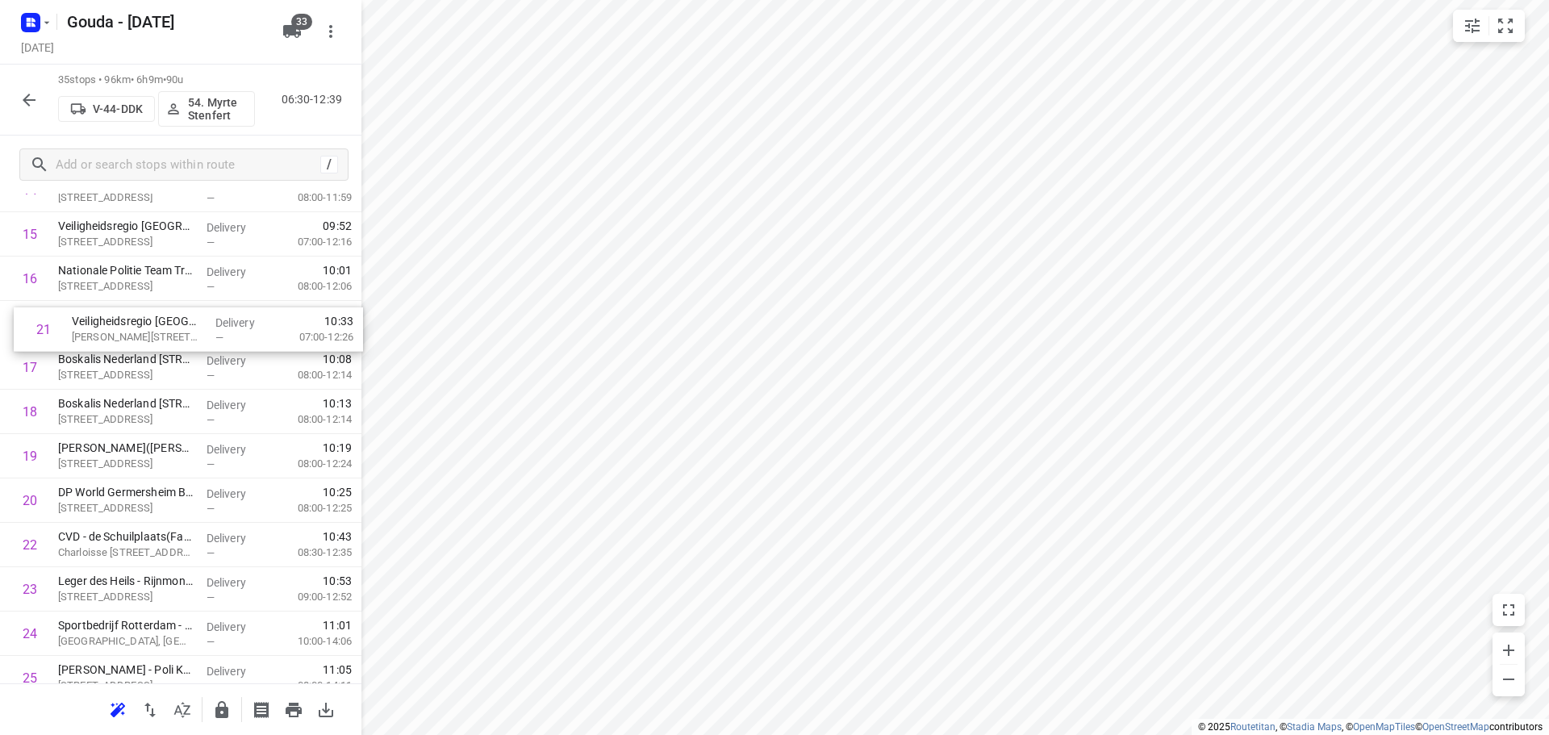
drag, startPoint x: 140, startPoint y: 509, endPoint x: 157, endPoint y: 327, distance: 183.1
click at [157, 327] on div "1 AKD Rotterdam(Misha) [GEOGRAPHIC_DATA], [GEOGRAPHIC_DATA] Delivery — 06:55 07…" at bounding box center [180, 367] width 361 height 1553
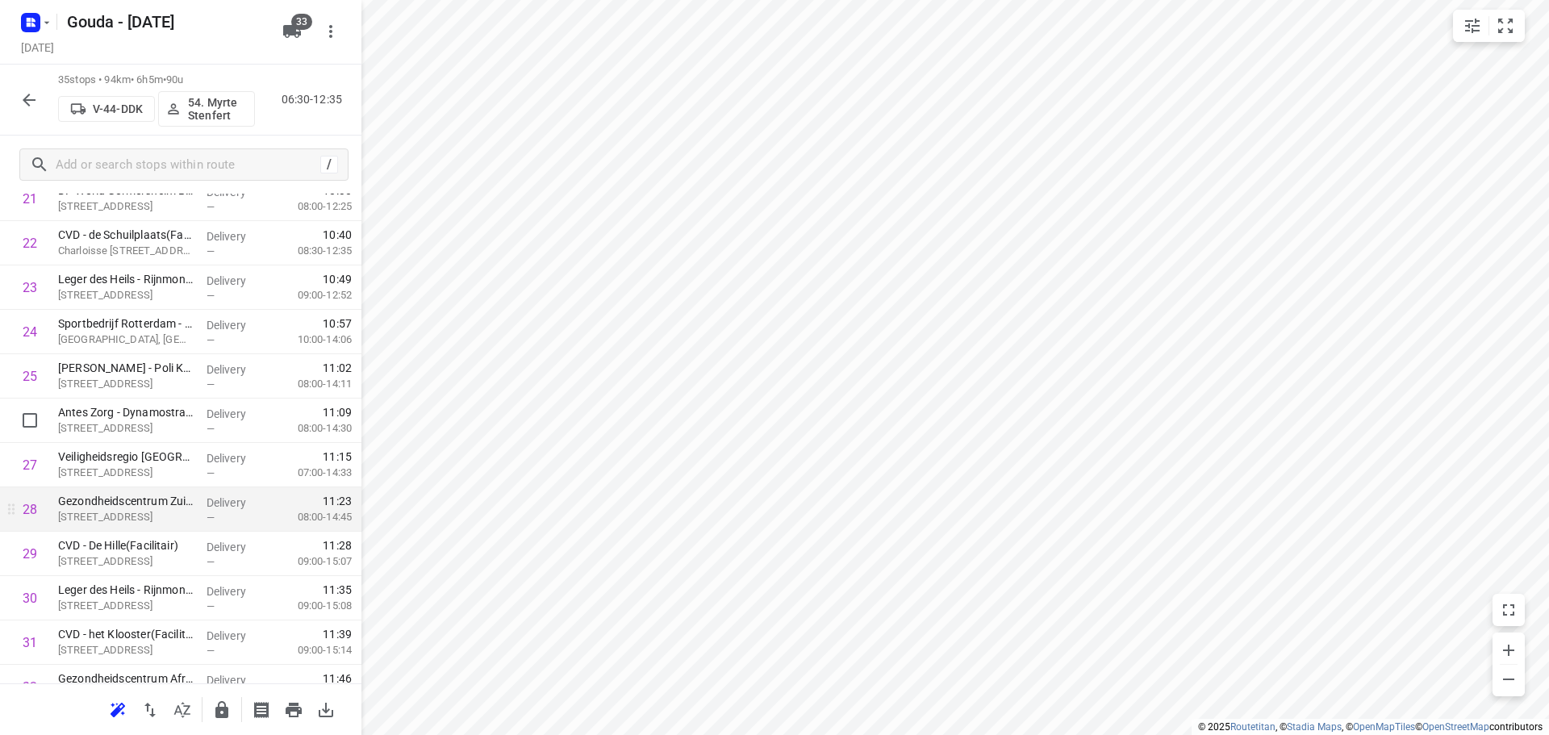
scroll to position [1133, 0]
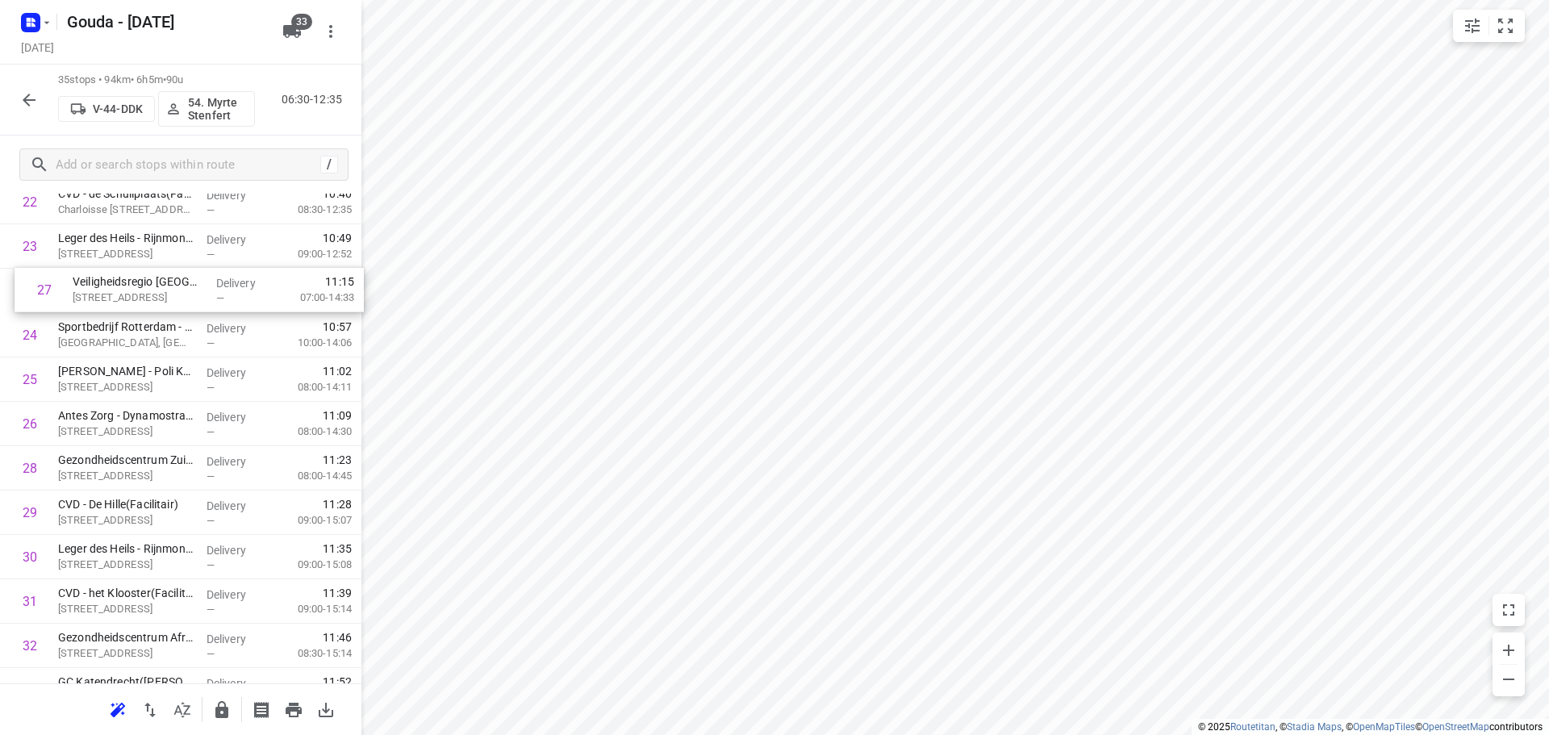
drag, startPoint x: 107, startPoint y: 359, endPoint x: 122, endPoint y: 278, distance: 82.8
click at [122, 278] on div "1 AKD Rotterdam(Misha) [GEOGRAPHIC_DATA], [GEOGRAPHIC_DATA] Delivery — 06:55 07…" at bounding box center [180, 24] width 361 height 1553
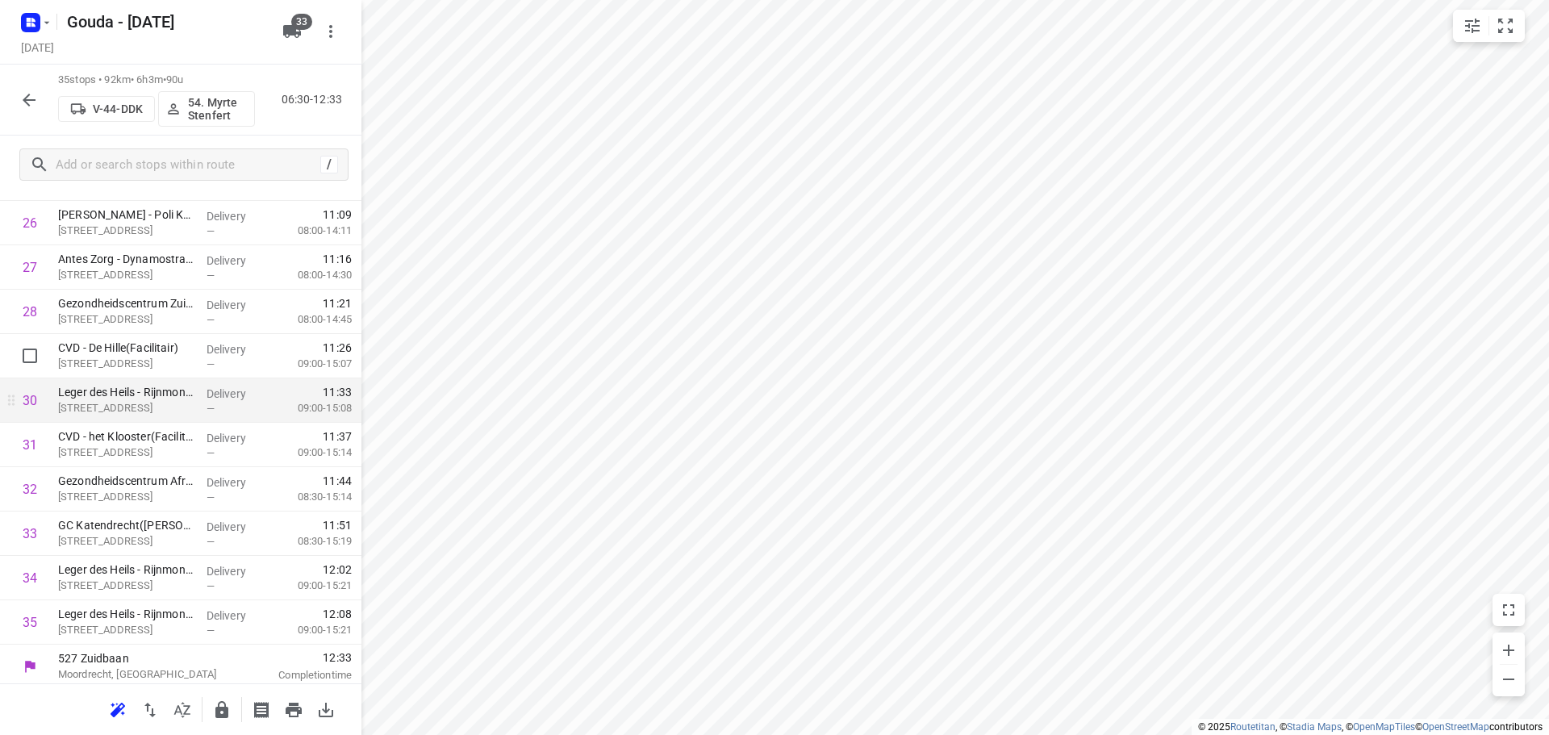
scroll to position [1234, 0]
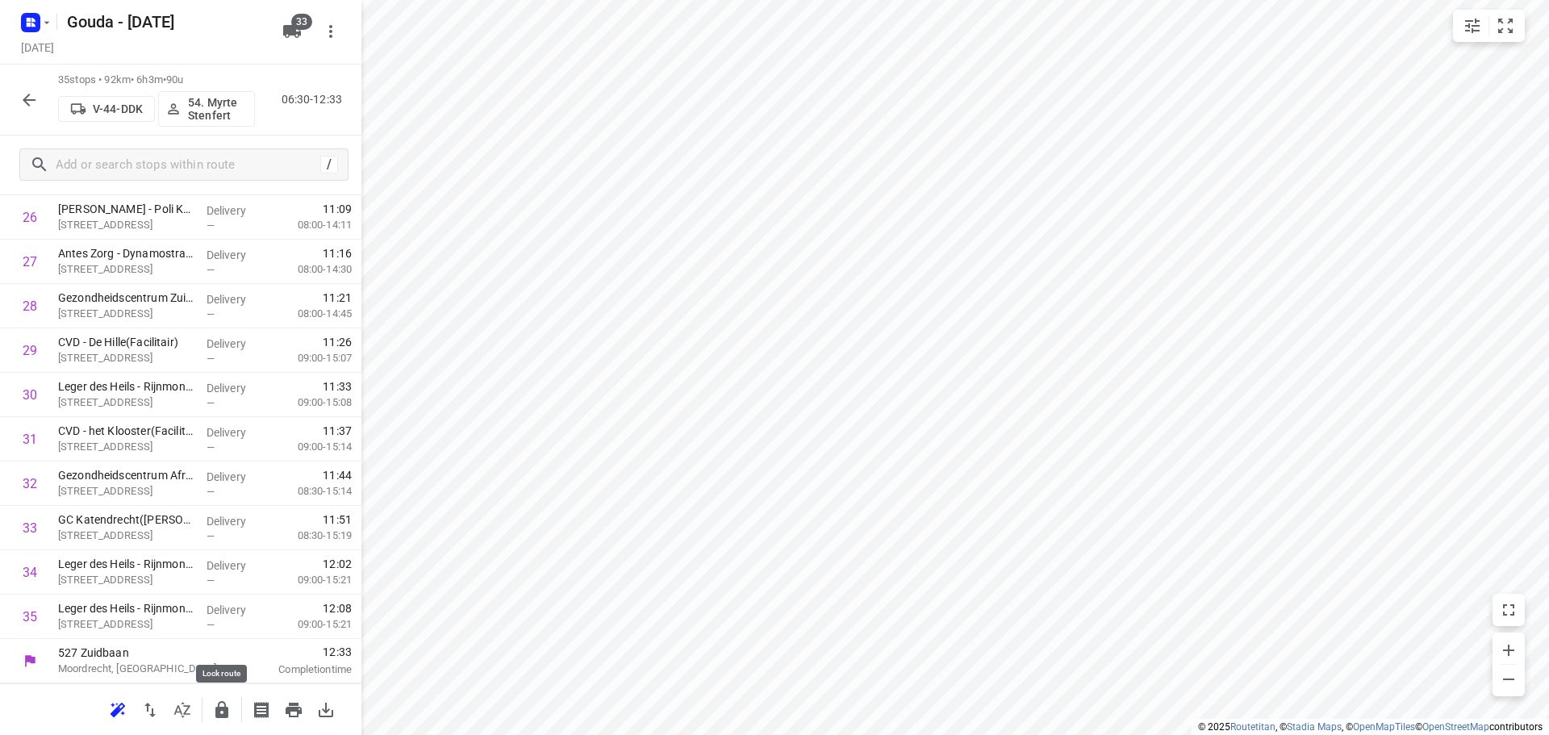
click at [227, 708] on icon "button" at bounding box center [221, 709] width 13 height 17
click at [34, 98] on icon "button" at bounding box center [28, 99] width 19 height 19
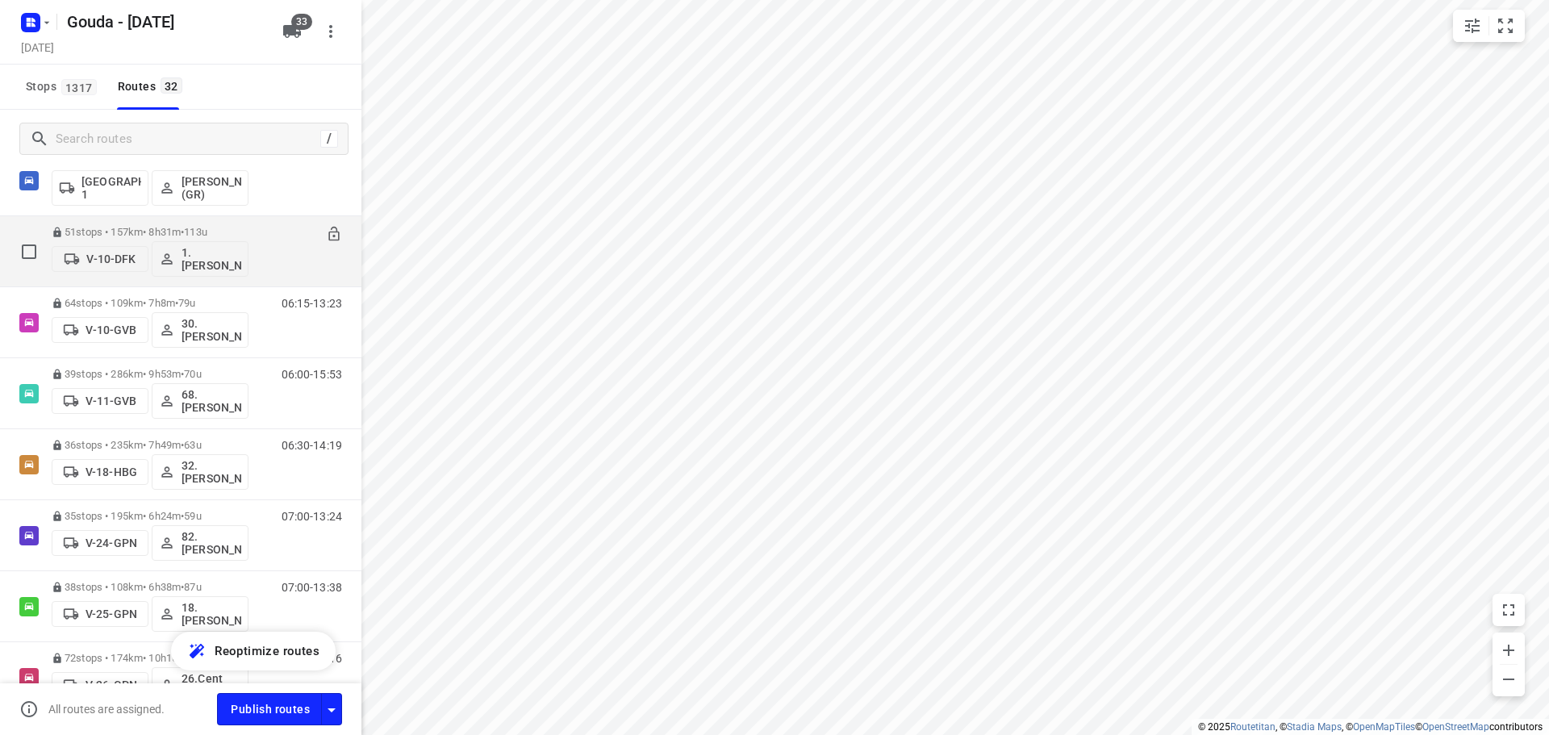
scroll to position [565, 0]
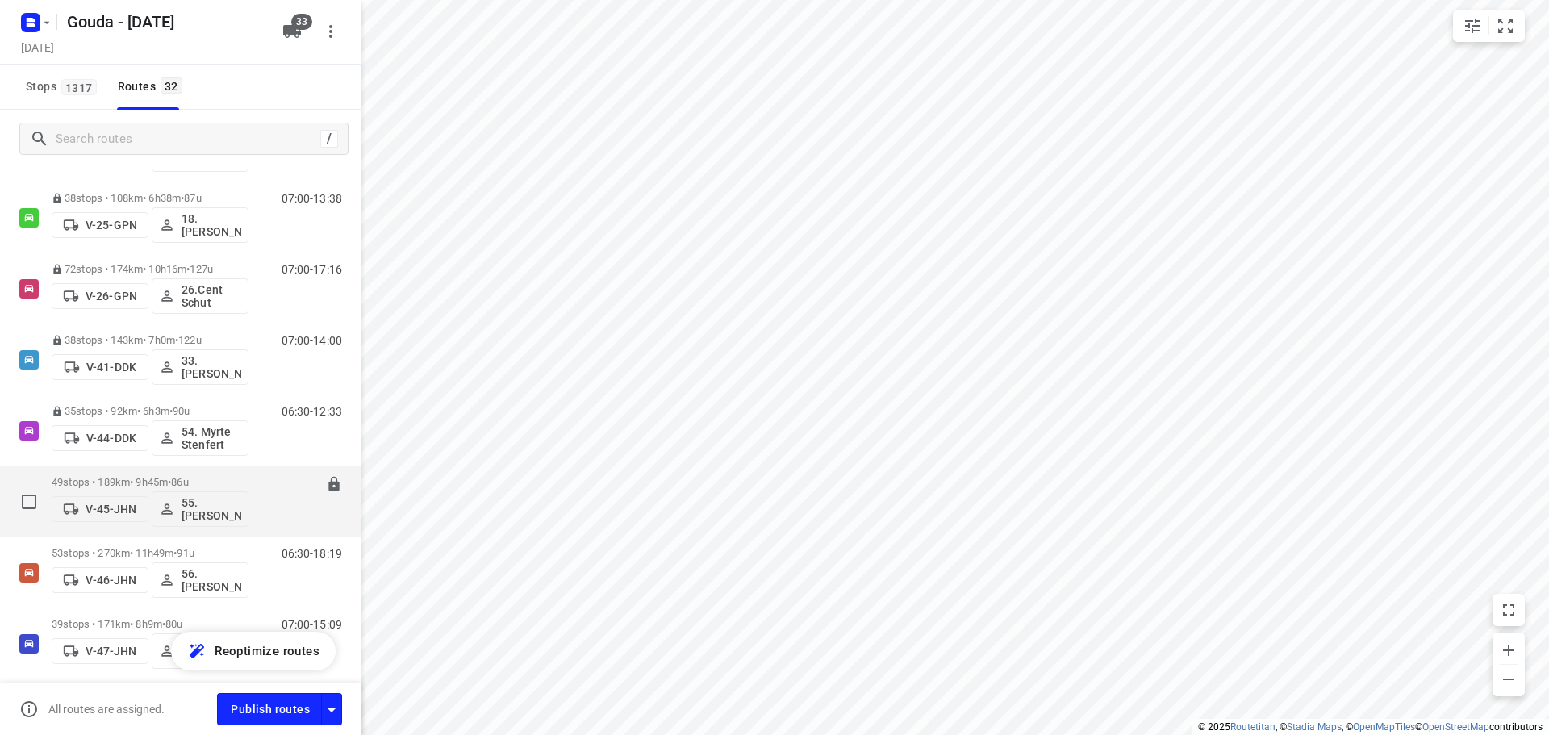
click at [161, 481] on p "49 stops • 189km • 9h45m • 86u" at bounding box center [150, 482] width 197 height 12
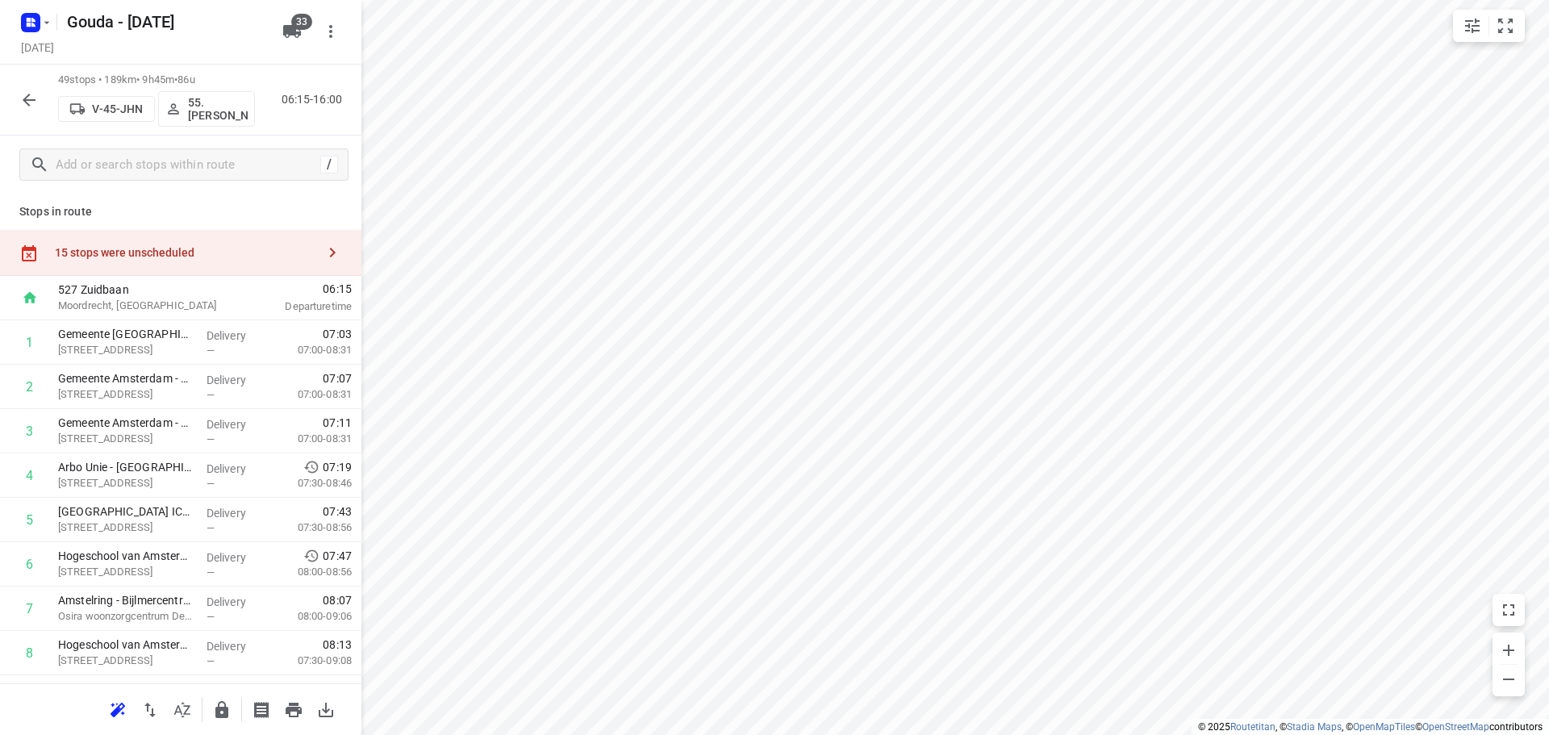
click at [184, 715] on icon "button" at bounding box center [182, 709] width 19 height 19
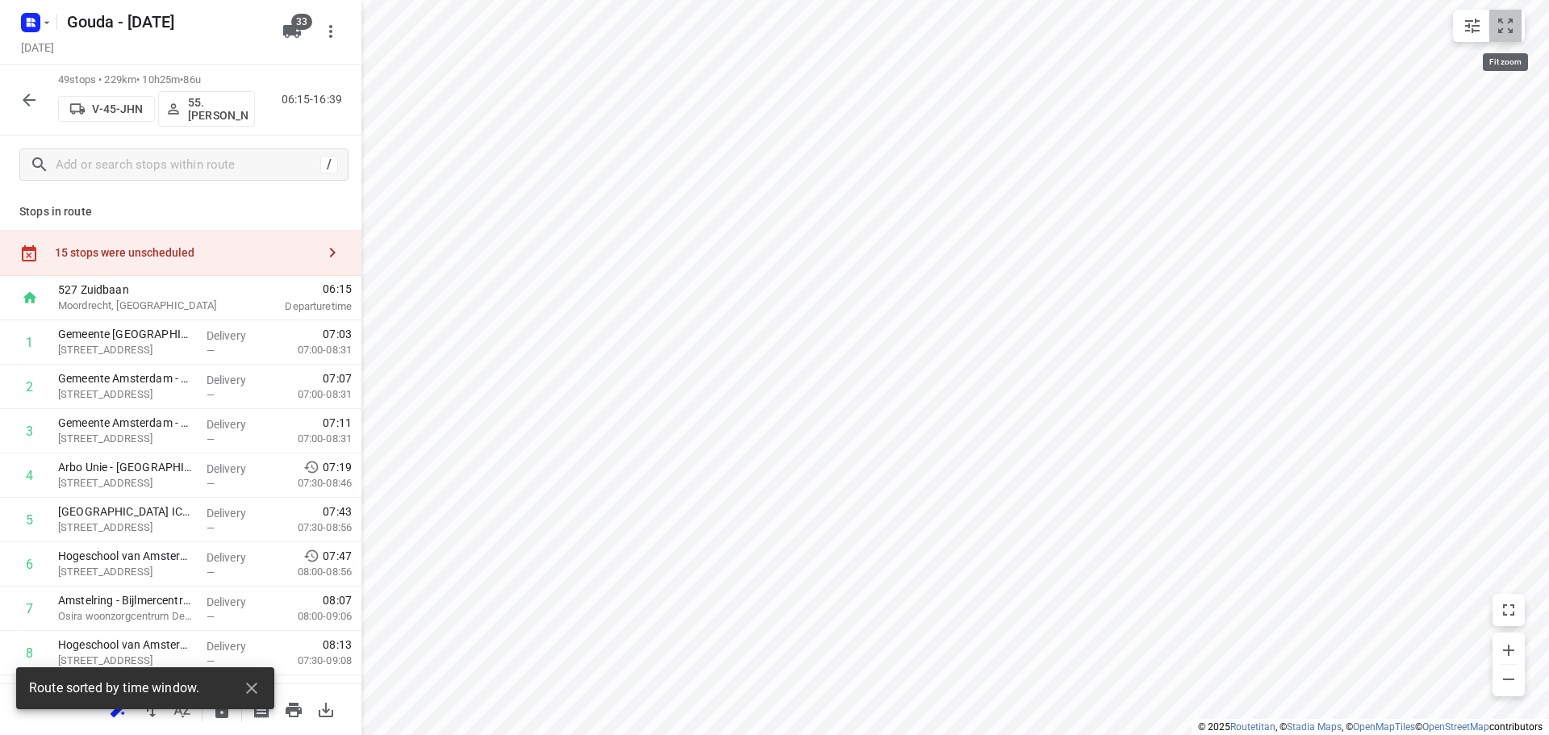
click at [1515, 19] on button "small contained button group" at bounding box center [1505, 26] width 32 height 32
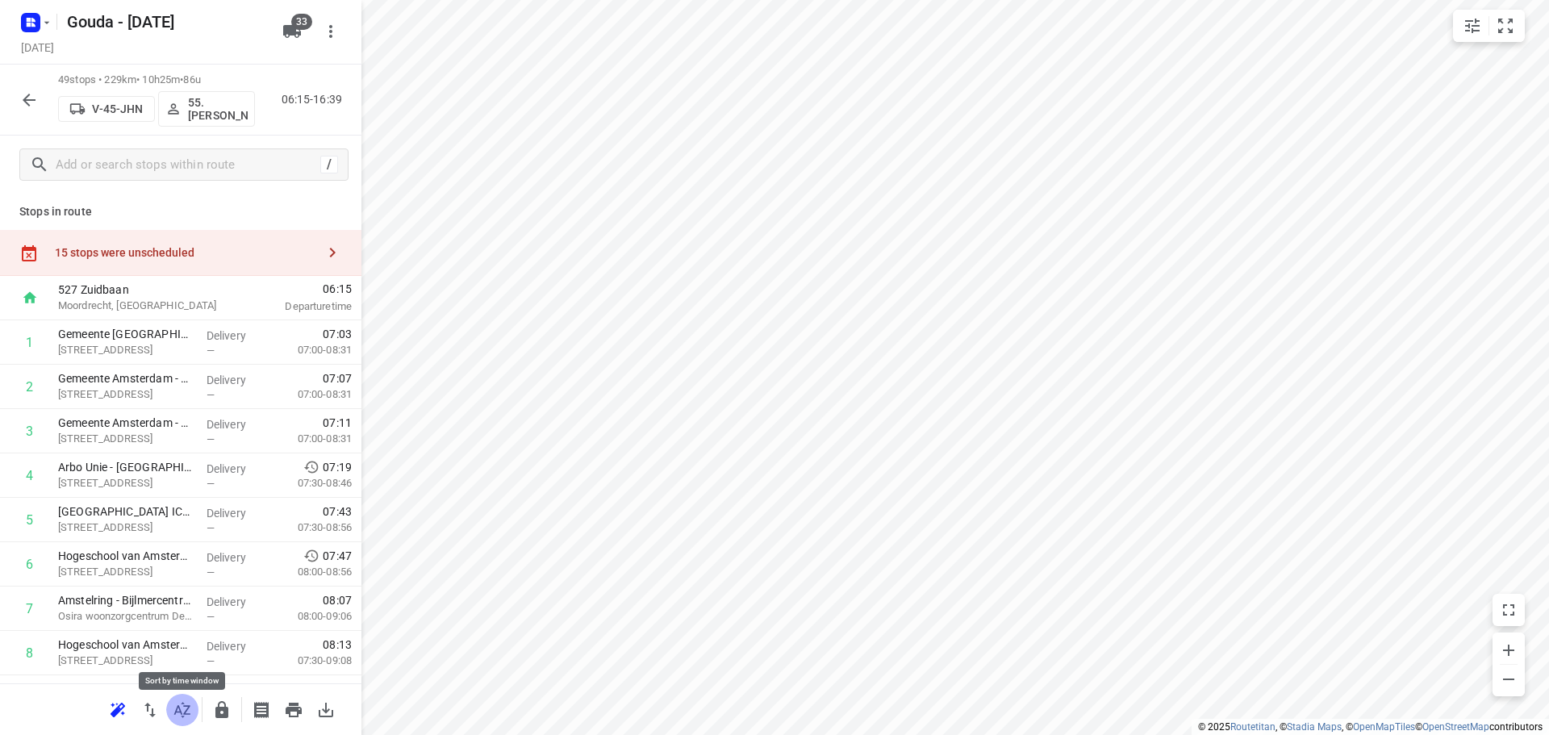
click at [176, 713] on icon "button" at bounding box center [182, 709] width 19 height 19
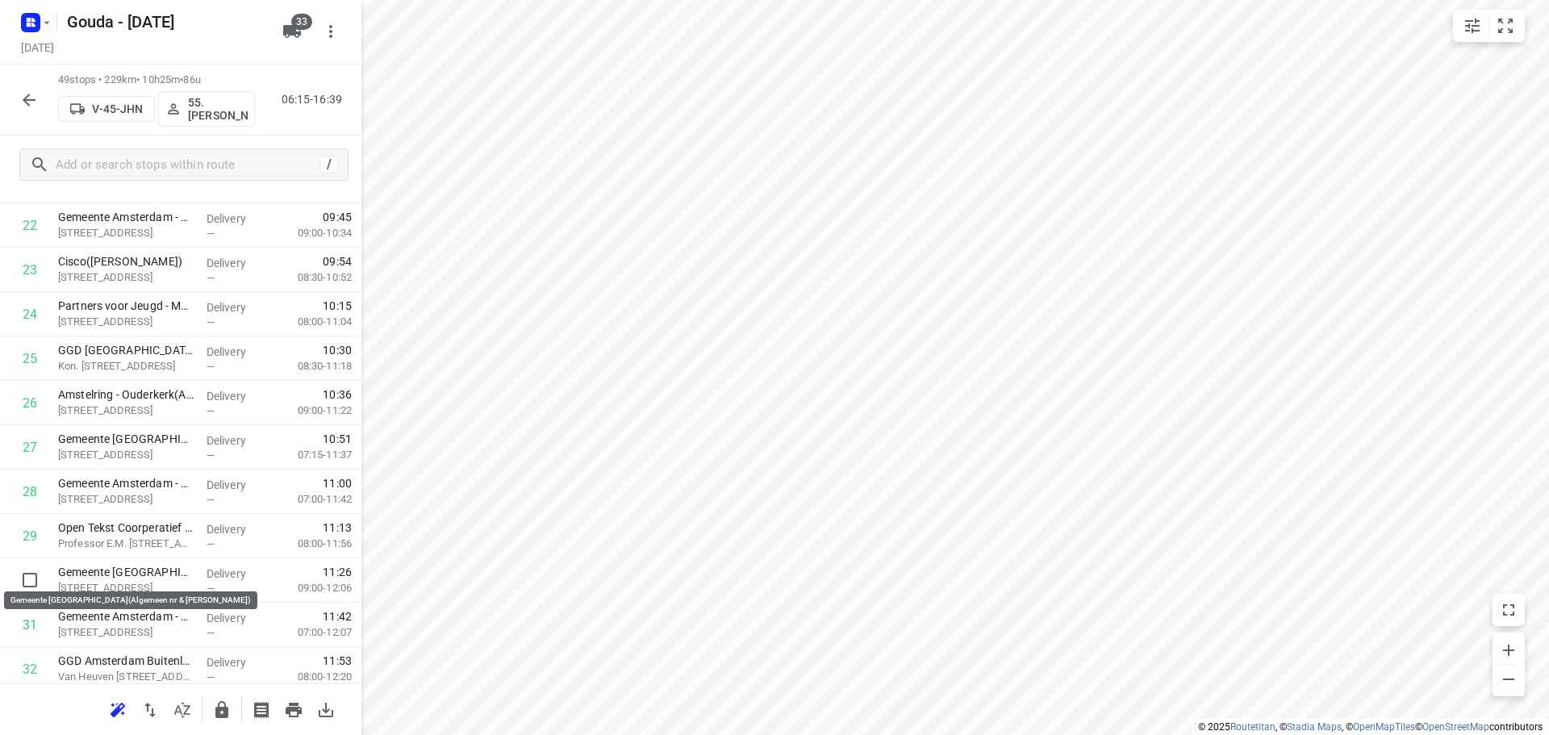
scroll to position [1051, 0]
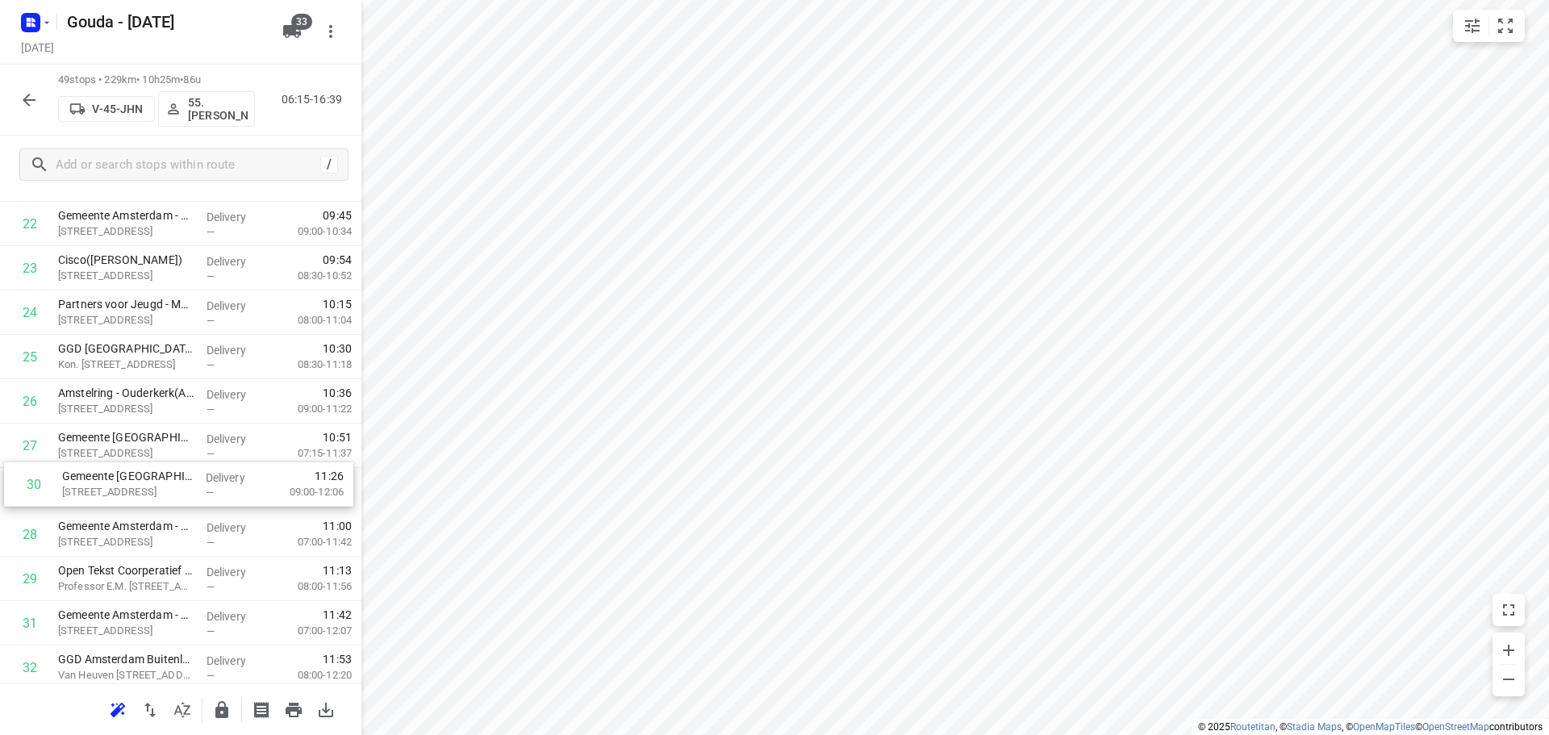
drag, startPoint x: 171, startPoint y: 570, endPoint x: 175, endPoint y: 468, distance: 102.5
click at [175, 468] on div "1 Gemeente [GEOGRAPHIC_DATA] - Directie Stadswerken - [GEOGRAPHIC_DATA]([GEOGRA…" at bounding box center [180, 357] width 361 height 2174
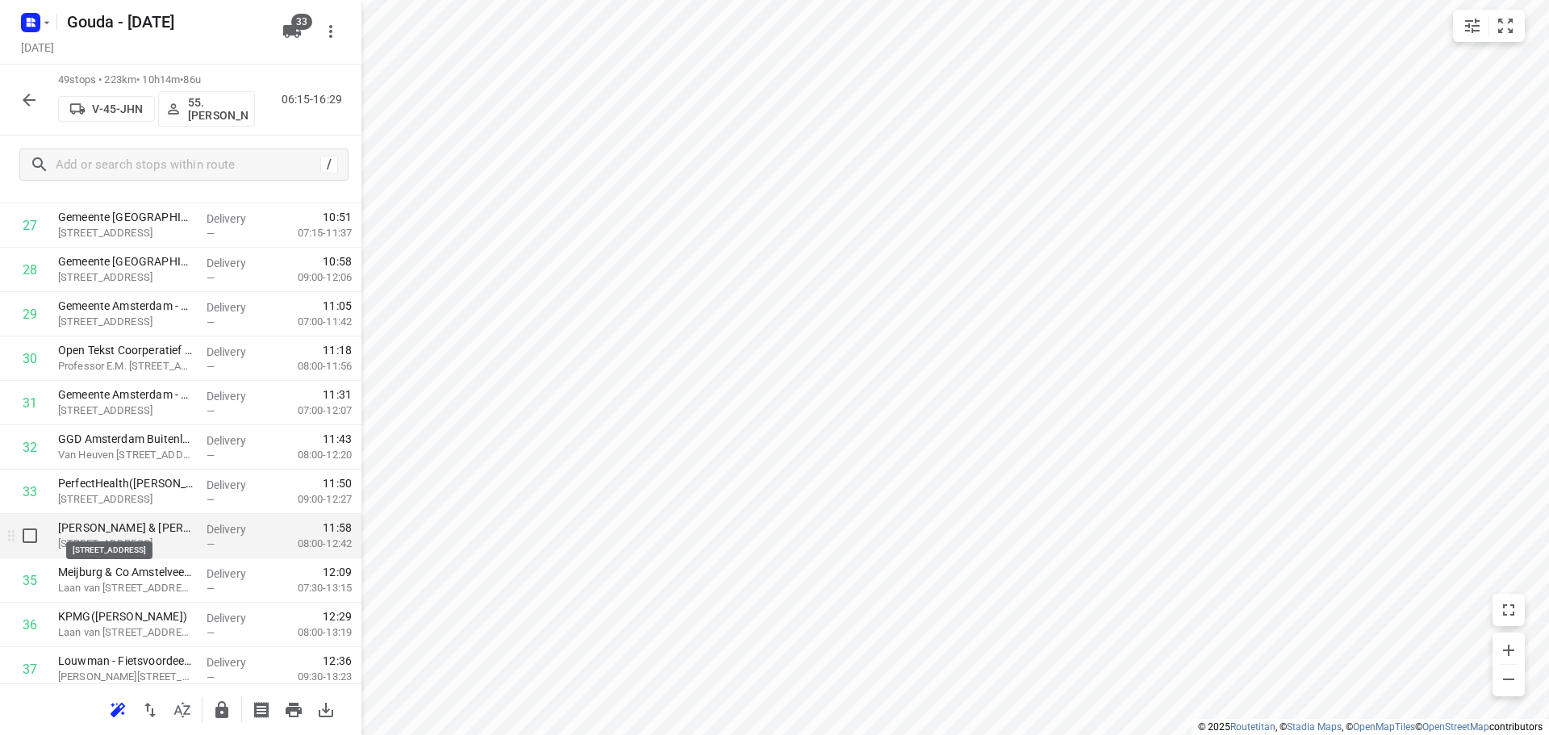
scroll to position [1293, 0]
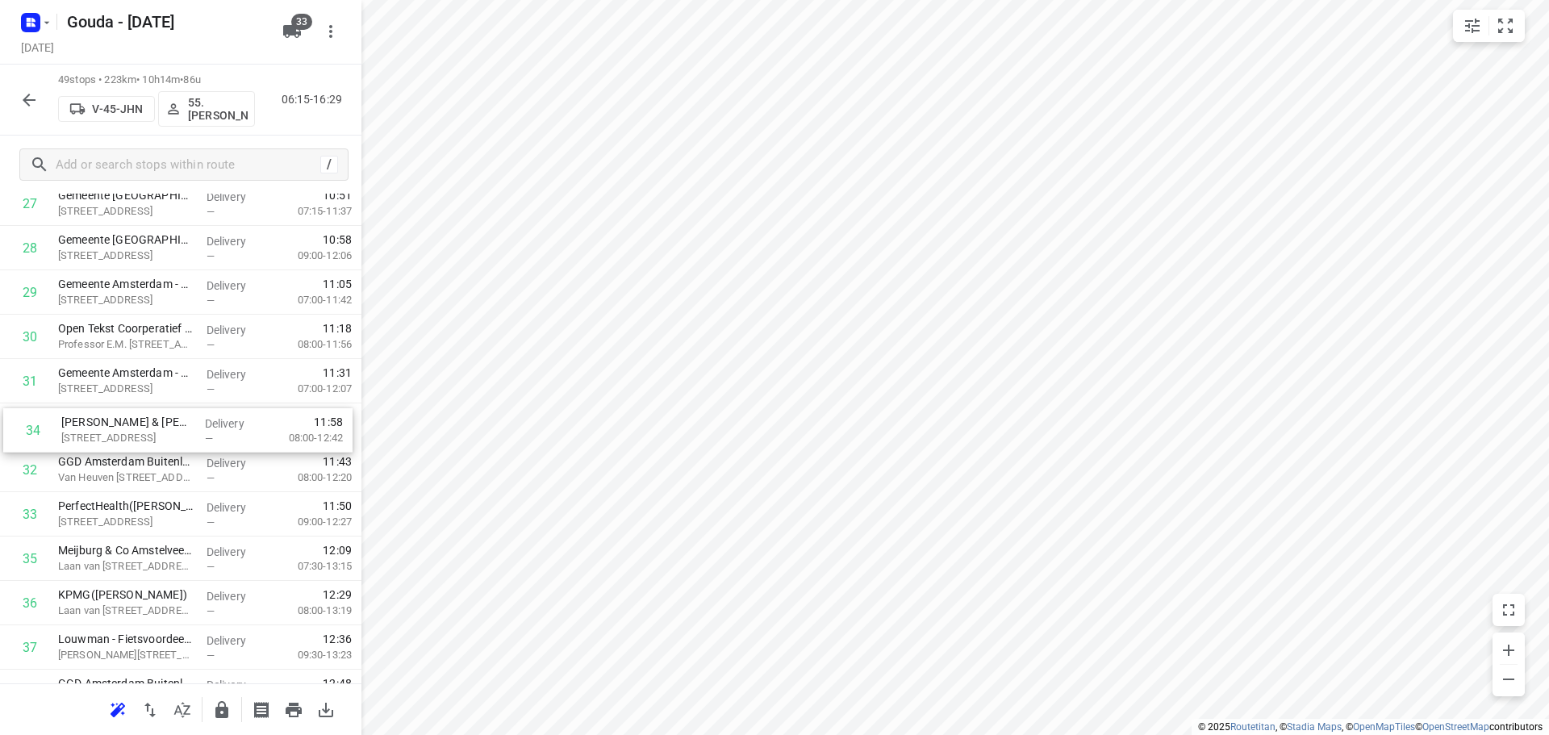
drag, startPoint x: 168, startPoint y: 526, endPoint x: 170, endPoint y: 434, distance: 92.0
click at [170, 434] on div "1 Gemeente [GEOGRAPHIC_DATA] - Directie Stadswerken - [GEOGRAPHIC_DATA]([GEOGRA…" at bounding box center [180, 115] width 361 height 2174
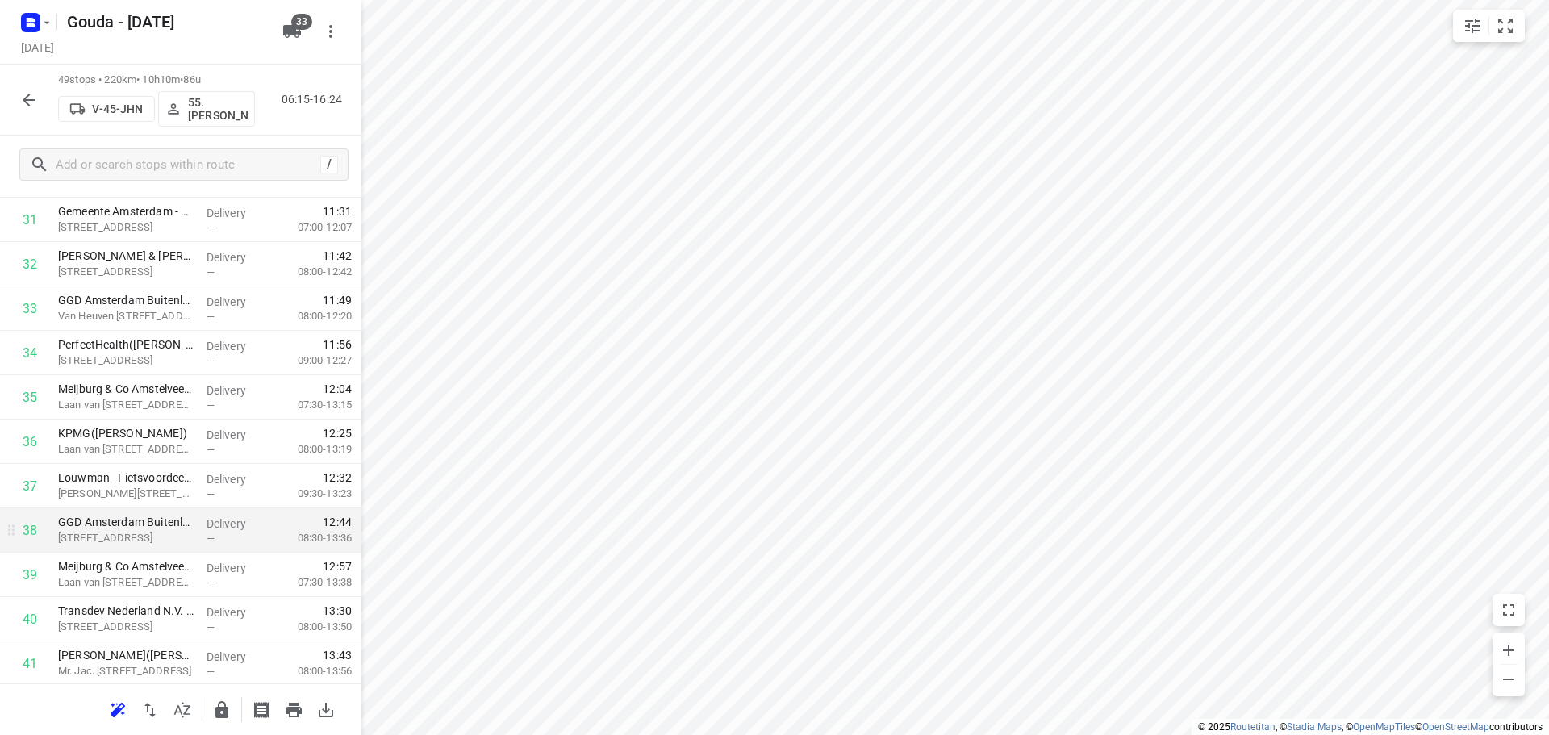
scroll to position [1777, 0]
